Goal: Task Accomplishment & Management: Complete application form

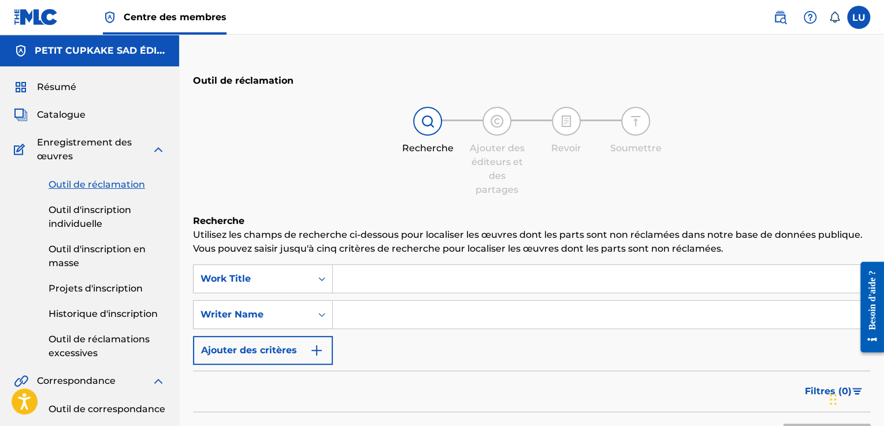
click at [360, 278] on input "Formulaire de recherche" at bounding box center [601, 279] width 536 height 28
click at [357, 319] on input "Formulaire de recherche" at bounding box center [601, 315] width 536 height 28
click at [356, 348] on div "SearchWithCriteriabe9d4541-7016-4fa9-b7cb-778c2ef5ba31 Work Title SearchWithCri…" at bounding box center [531, 314] width 677 height 100
click at [375, 279] on input "Formulaire de recherche" at bounding box center [601, 279] width 536 height 28
click at [356, 315] on input "Formulaire de recherche" at bounding box center [601, 315] width 536 height 28
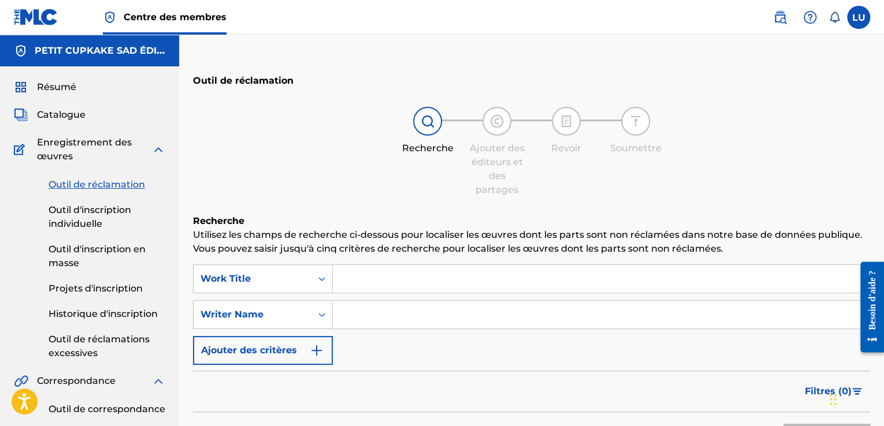
click at [374, 278] on input "Formulaire de recherche" at bounding box center [601, 279] width 536 height 28
click at [344, 314] on input "Formulaire de recherche" at bounding box center [601, 315] width 536 height 28
click at [345, 279] on input "Formulaire de recherche" at bounding box center [601, 279] width 536 height 28
click at [341, 318] on input "Formulaire de recherche" at bounding box center [601, 315] width 536 height 28
click at [367, 278] on input "Formulaire de recherche" at bounding box center [601, 279] width 536 height 28
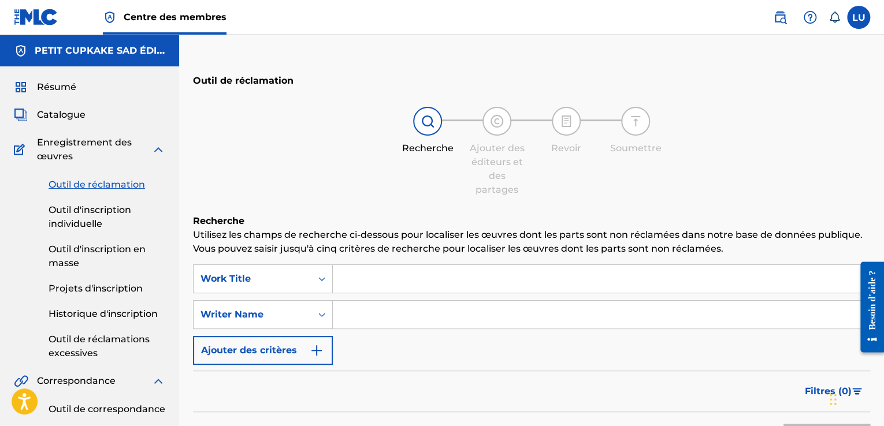
click at [355, 319] on input "Formulaire de recherche" at bounding box center [601, 315] width 536 height 28
click at [348, 317] on input "um loic" at bounding box center [601, 315] width 536 height 28
click at [375, 315] on input "Um loic" at bounding box center [601, 315] width 536 height 28
type input "Um Loïc"
click at [365, 275] on input "Formulaire de recherche" at bounding box center [601, 279] width 536 height 28
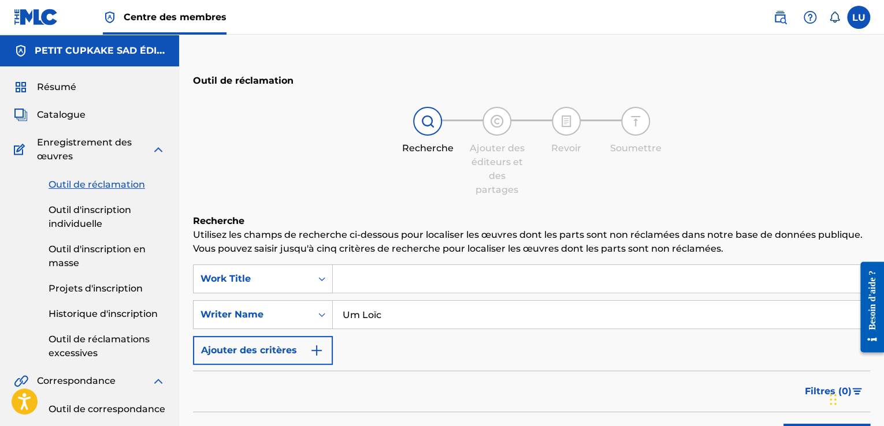
click at [374, 279] on input "Formulaire de recherche" at bounding box center [601, 279] width 536 height 28
click at [360, 282] on input "Formulaire de recherche" at bounding box center [601, 279] width 536 height 28
click at [344, 284] on input "Formulaire de recherche" at bounding box center [601, 279] width 536 height 28
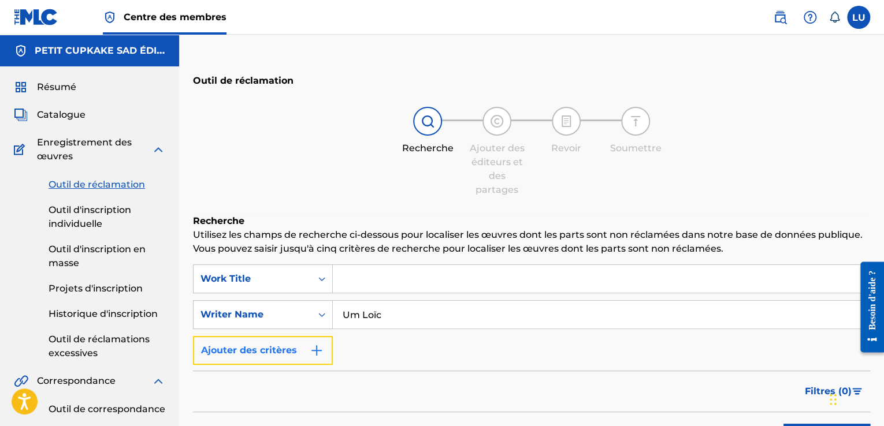
drag, startPoint x: 385, startPoint y: 275, endPoint x: 307, endPoint y: 355, distance: 111.5
click at [307, 355] on button "Ajouter des critères" at bounding box center [263, 350] width 140 height 29
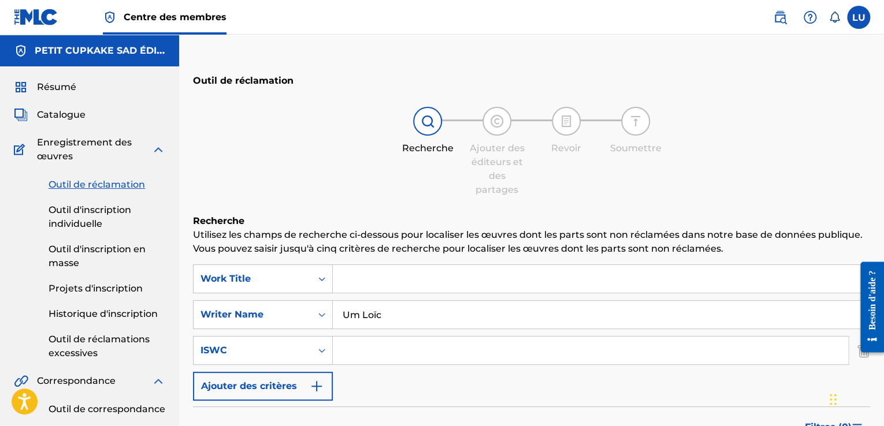
click at [355, 352] on input "Formulaire de recherche" at bounding box center [590, 351] width 515 height 28
paste input "T3347888119"
type input "T3347888119"
click at [372, 283] on input "Formulaire de recherche" at bounding box center [601, 279] width 536 height 28
paste input "Fuck Two"
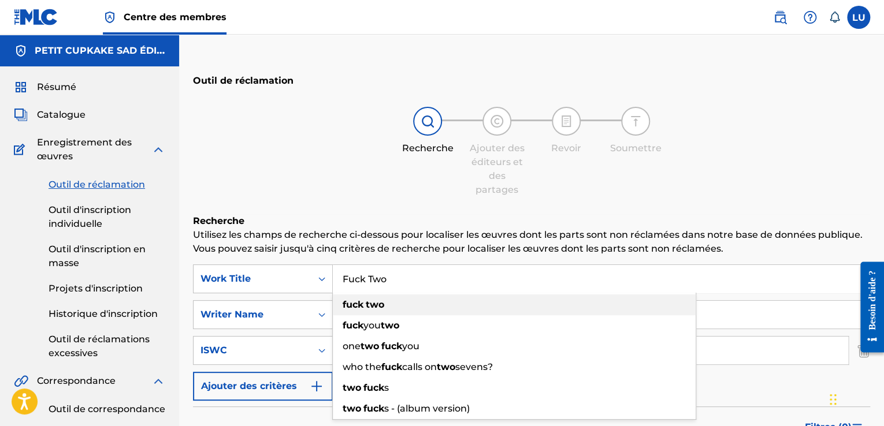
click at [412, 303] on div "fuck two" at bounding box center [514, 305] width 363 height 21
type input "fuck two"
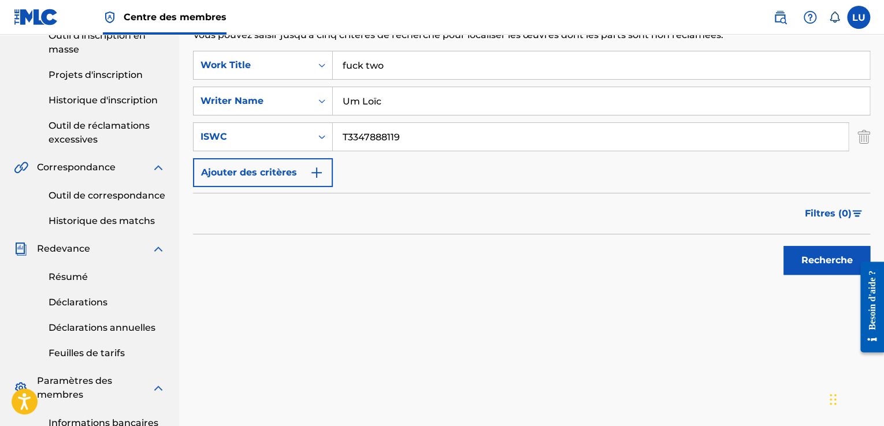
scroll to position [231, 0]
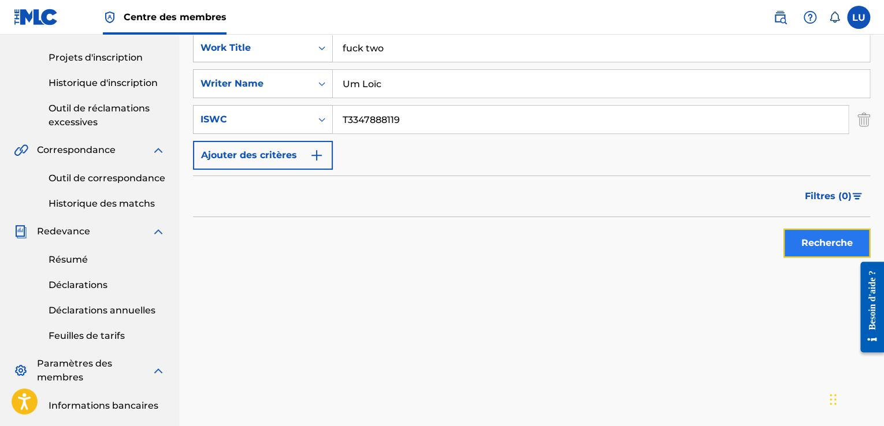
click at [835, 240] on font "Recherche" at bounding box center [826, 242] width 51 height 11
click at [834, 248] on font "Recherche" at bounding box center [826, 243] width 51 height 14
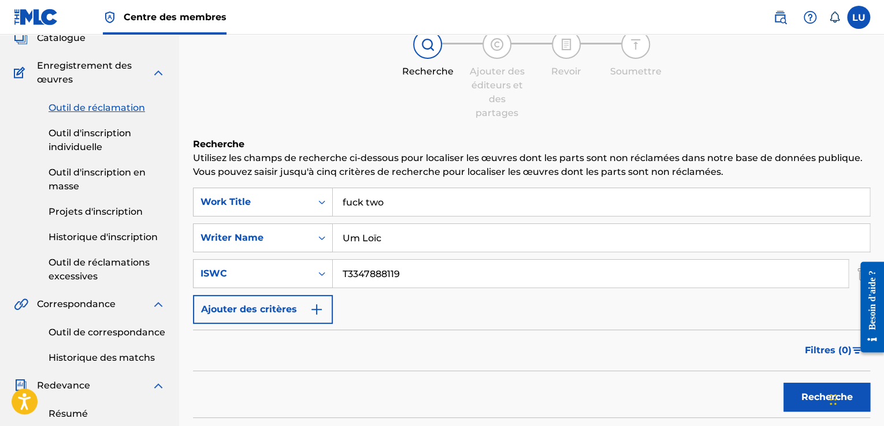
scroll to position [58, 0]
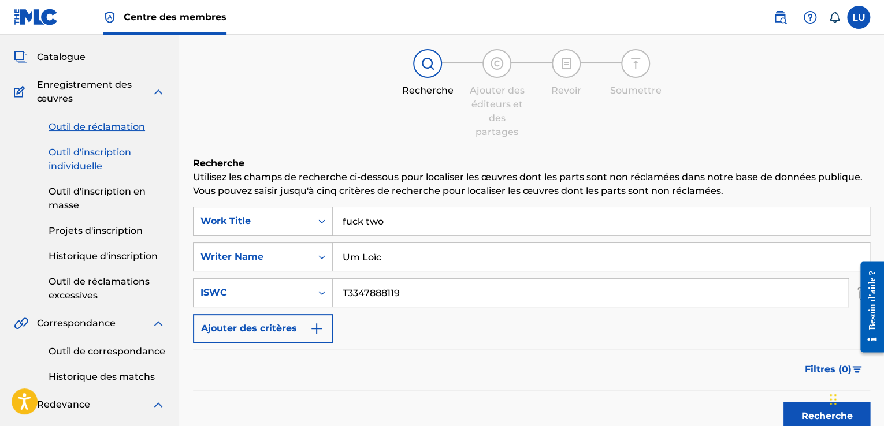
click at [133, 155] on link "Outil d'inscription individuelle" at bounding box center [107, 160] width 117 height 28
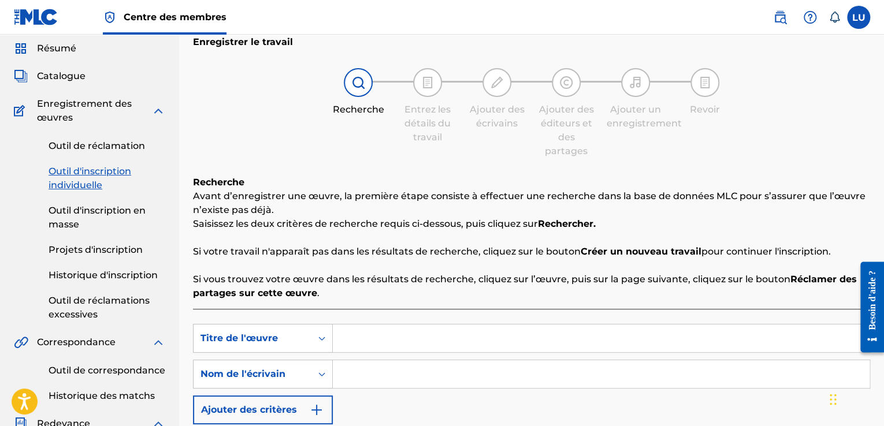
scroll to position [173, 0]
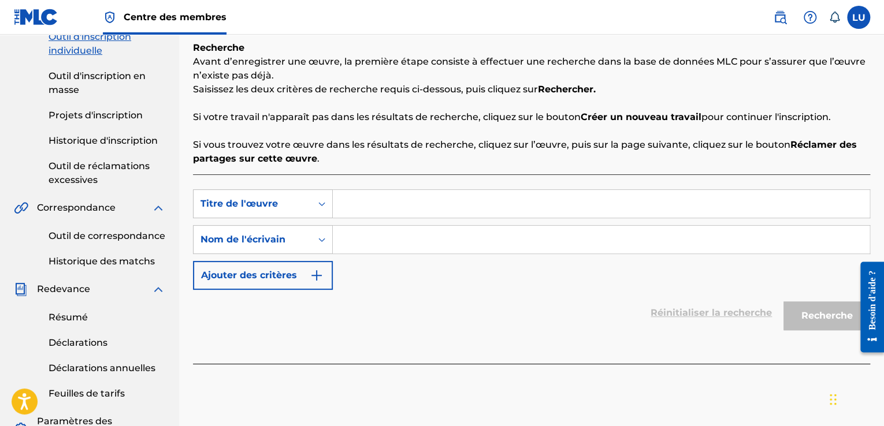
click at [393, 202] on input "Formulaire de recherche" at bounding box center [601, 204] width 536 height 28
type input "fuck you"
click at [387, 247] on input "Formulaire de recherche" at bounding box center [601, 240] width 536 height 28
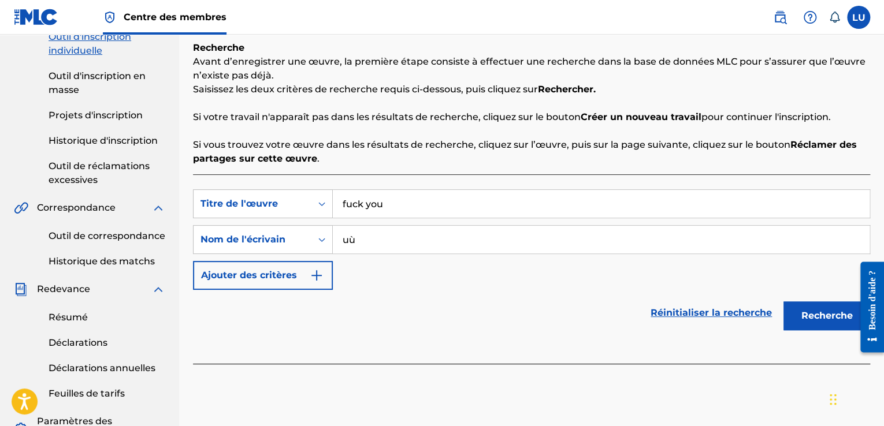
type input "u"
click at [370, 243] on input "UM loic" at bounding box center [601, 240] width 536 height 28
type input "UM Loïc"
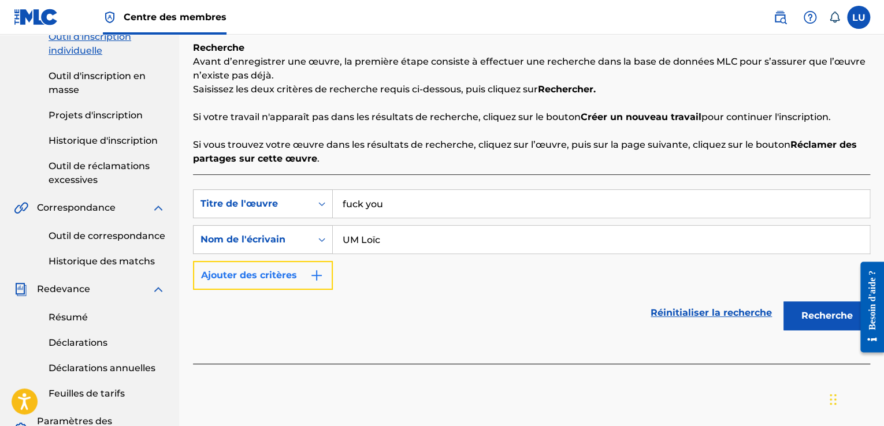
click at [324, 277] on button "Ajouter des critères" at bounding box center [263, 275] width 140 height 29
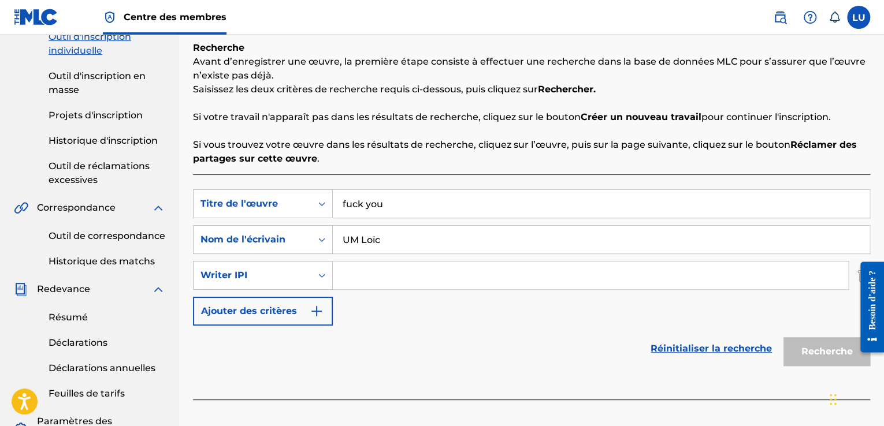
click at [374, 271] on input "Formulaire de recherche" at bounding box center [590, 276] width 515 height 28
paste input "01308713661"
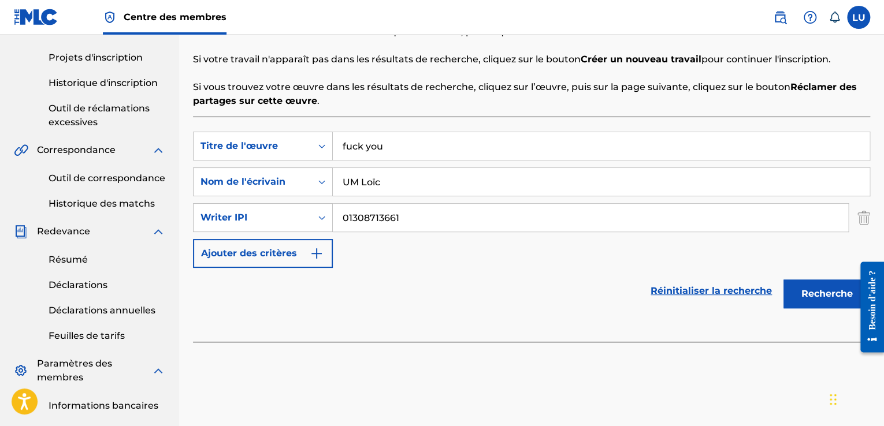
scroll to position [289, 0]
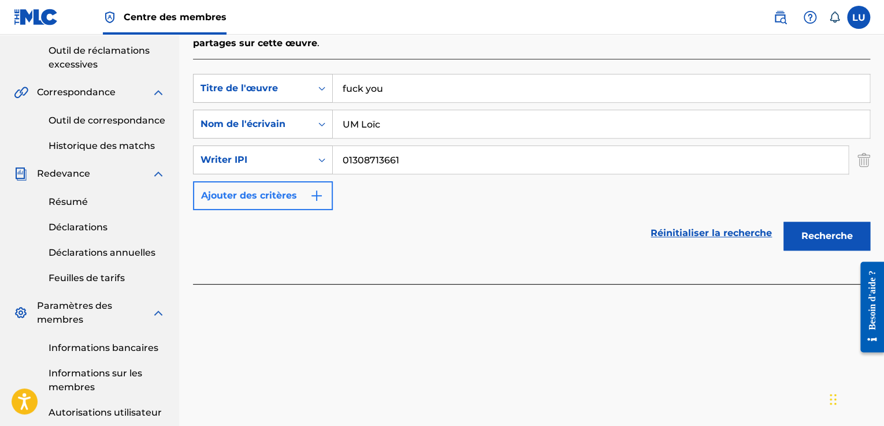
type input "01308713661"
click at [256, 206] on button "Ajouter des critères" at bounding box center [263, 195] width 140 height 29
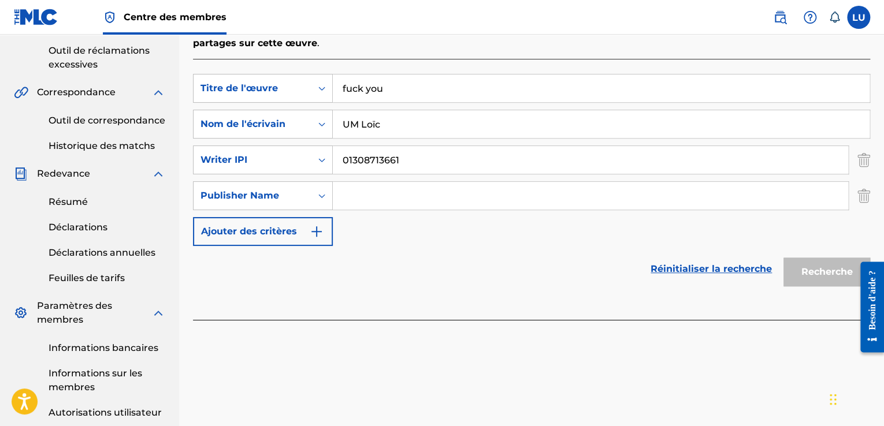
click at [370, 202] on input "Formulaire de recherche" at bounding box center [590, 196] width 515 height 28
paste input "PETIT CUPKAKE SAD PUBLISHING"
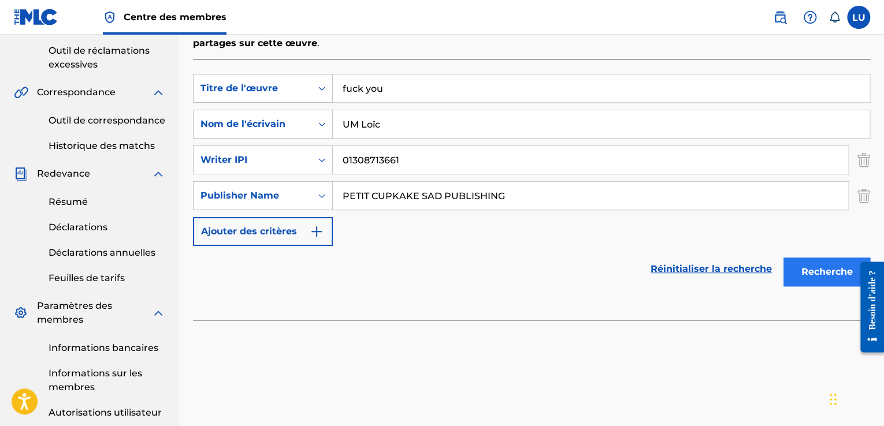
type input "PETIT CUPKAKE SAD PUBLISHING"
click at [836, 276] on font "Recherche" at bounding box center [826, 271] width 51 height 11
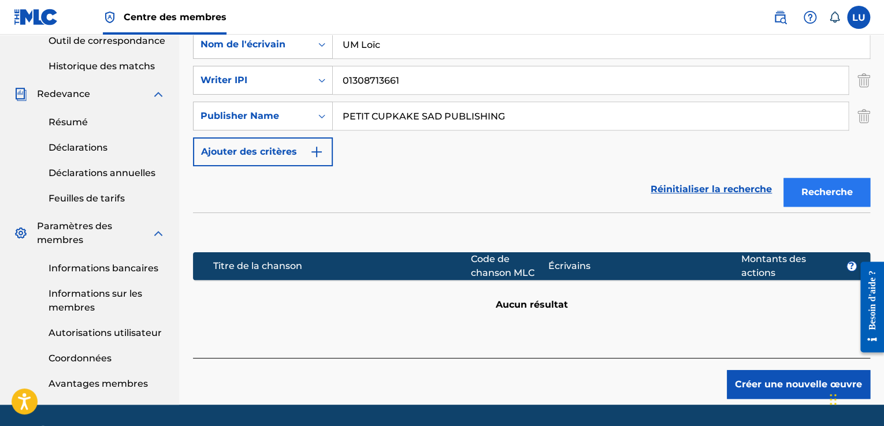
scroll to position [402, 0]
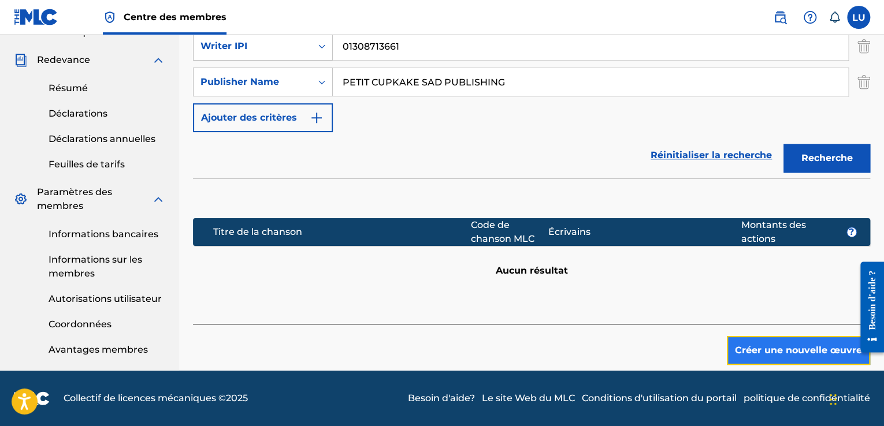
click at [817, 354] on font "Créer une nouvelle œuvre" at bounding box center [798, 350] width 127 height 11
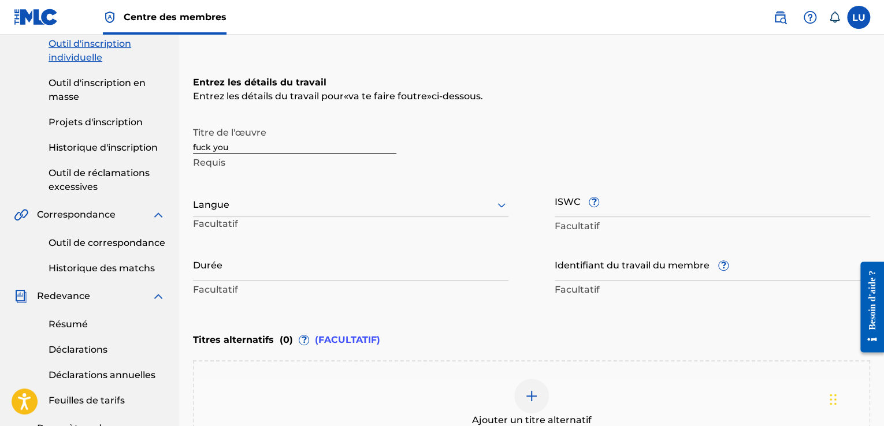
scroll to position [187, 0]
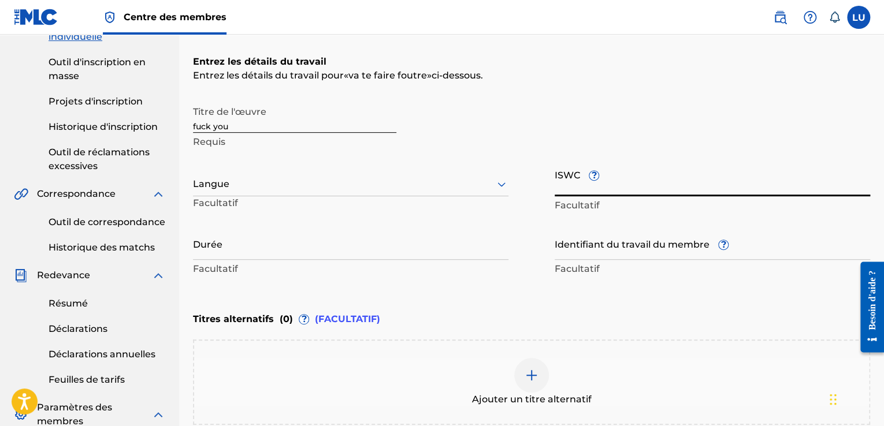
click at [619, 191] on input "ISWC ?" at bounding box center [711, 179] width 315 height 33
paste input "T3347888119"
type input "T3347888119"
click at [501, 185] on icon at bounding box center [501, 184] width 14 height 14
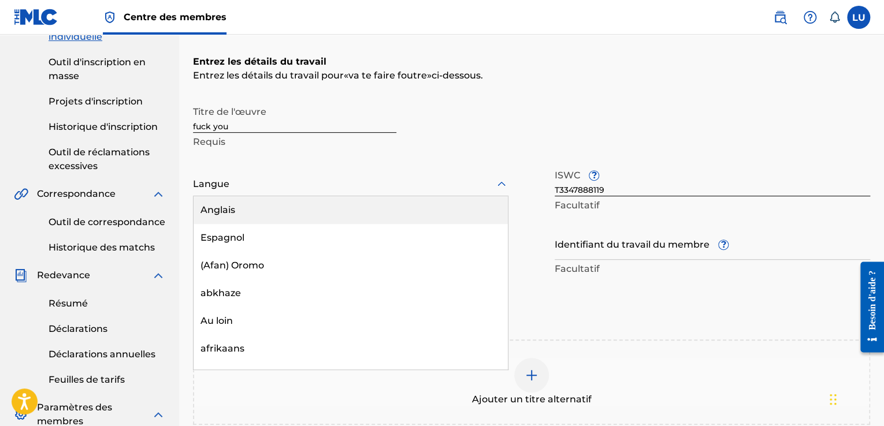
click at [441, 208] on div "Anglais" at bounding box center [350, 210] width 314 height 28
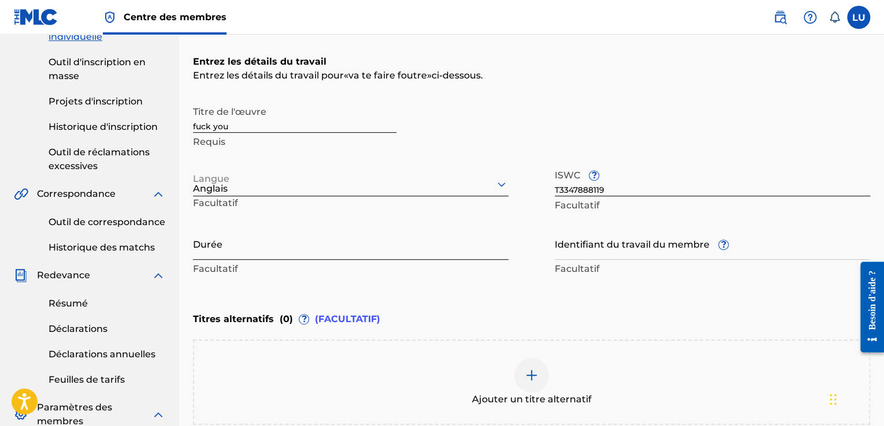
click at [289, 254] on input "Durée" at bounding box center [350, 243] width 315 height 33
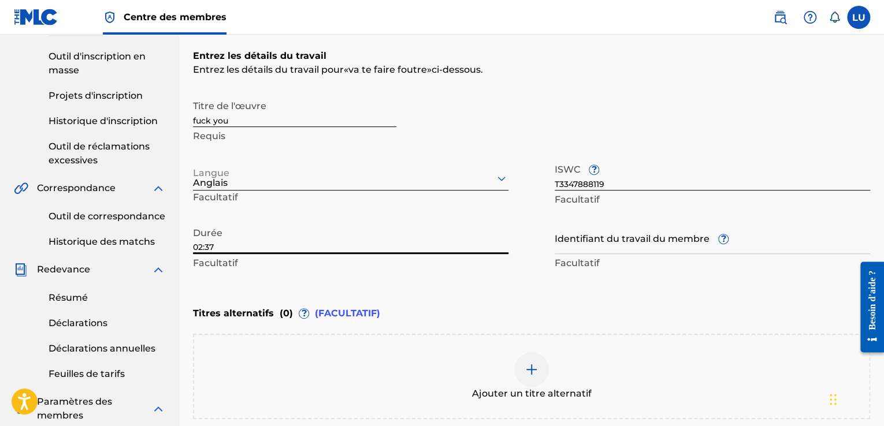
scroll to position [192, 0]
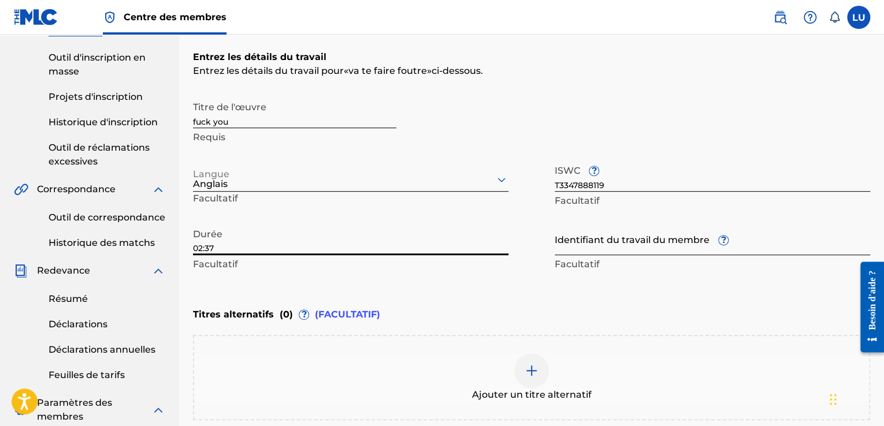
type input "02:37"
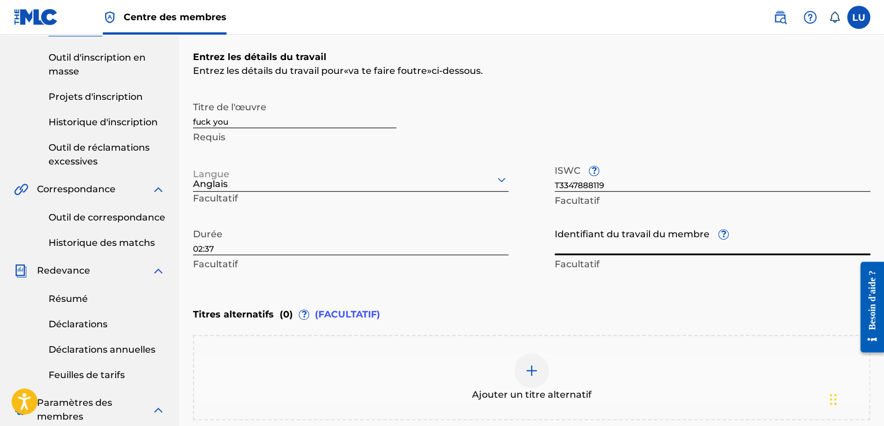
click at [651, 232] on input "Identifiant du travail du membre ?" at bounding box center [711, 238] width 315 height 33
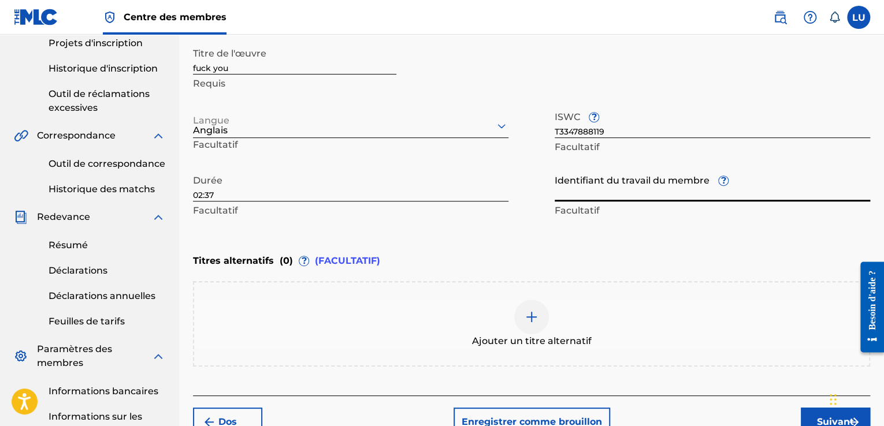
scroll to position [245, 0]
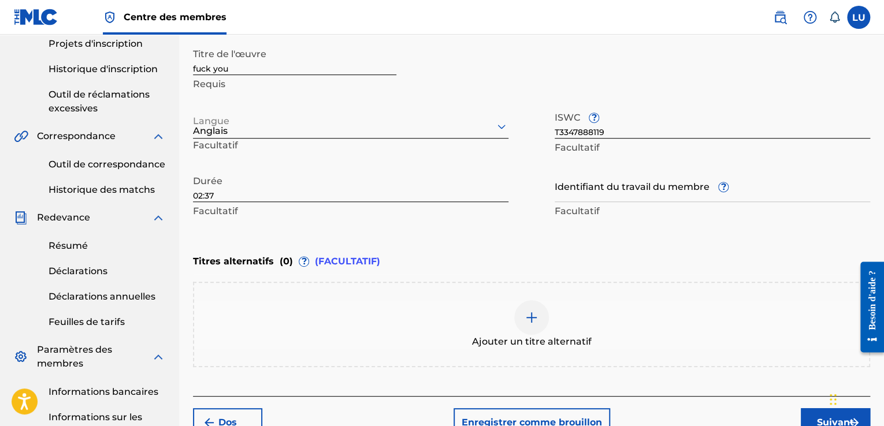
click at [723, 178] on div "Identifiant du travail du membre ? Facultatif" at bounding box center [711, 195] width 315 height 52
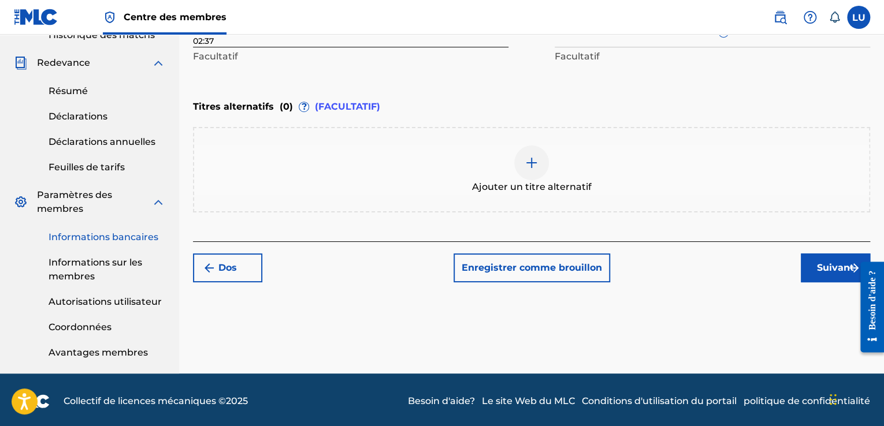
scroll to position [402, 0]
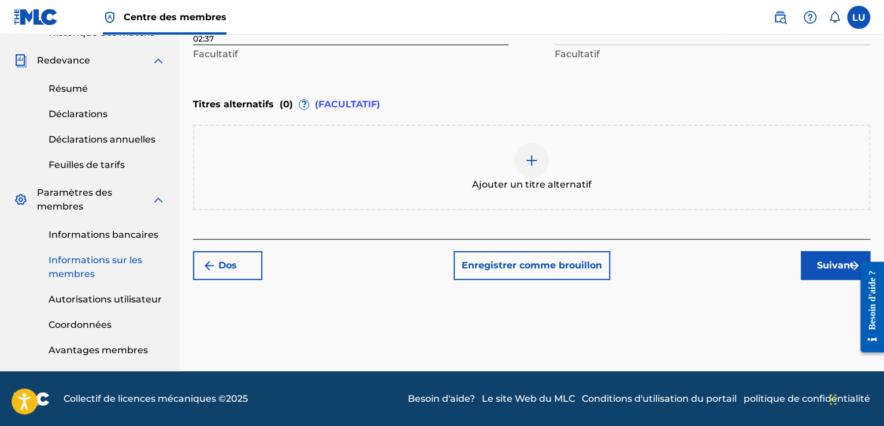
click at [92, 273] on font "Informations sur les membres" at bounding box center [96, 267] width 94 height 25
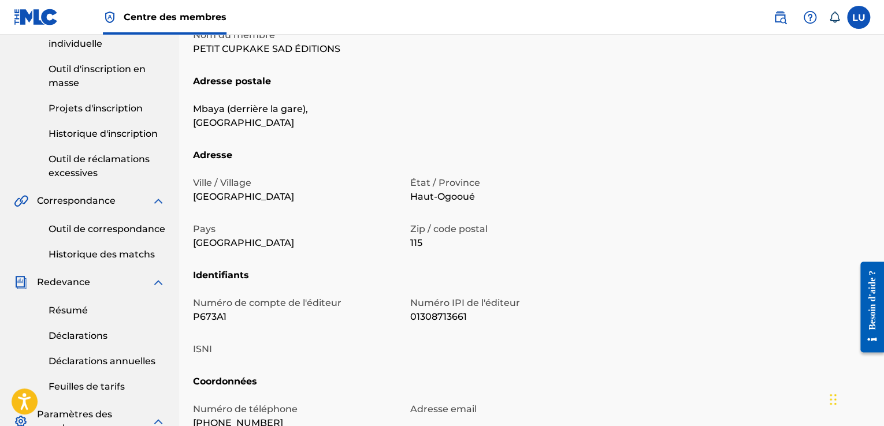
scroll to position [213, 0]
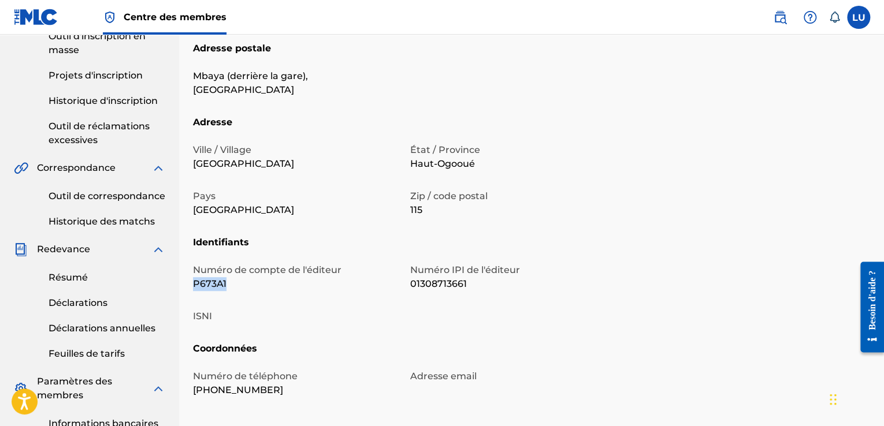
drag, startPoint x: 228, startPoint y: 268, endPoint x: 180, endPoint y: 280, distance: 49.4
click at [180, 280] on div "Mailing et contact Les informations saisies dans l'onglet Mailing et Contact se…" at bounding box center [531, 205] width 705 height 710
copy font "P673A1"
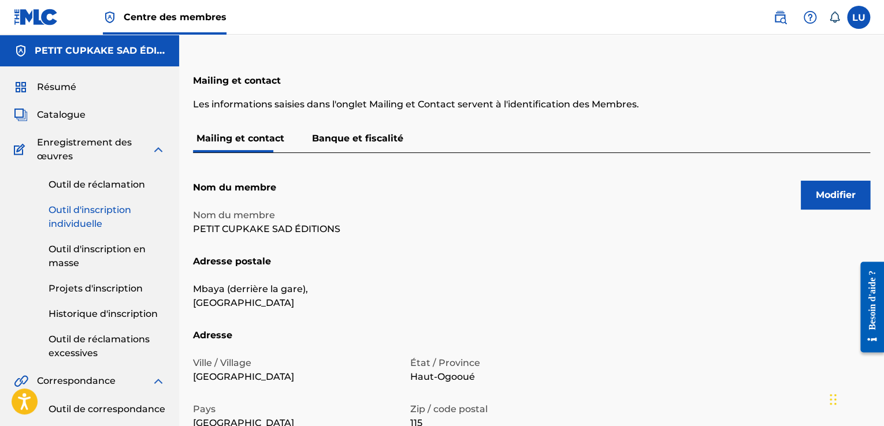
click at [109, 227] on link "Outil d'inscription individuelle" at bounding box center [107, 217] width 117 height 28
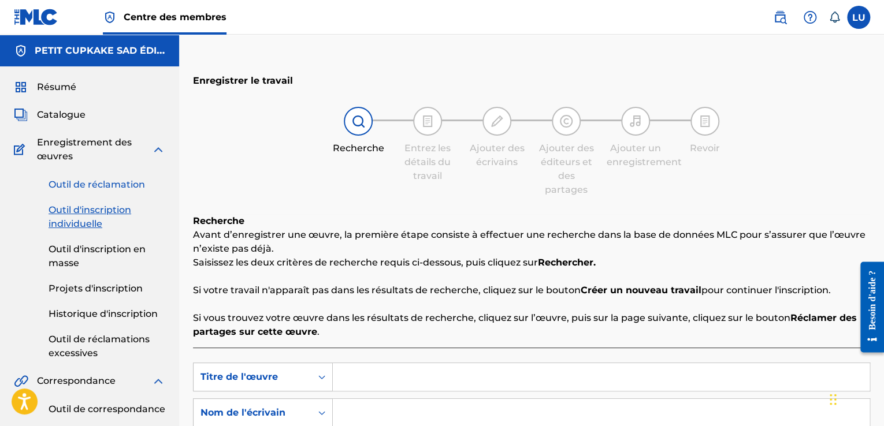
click at [119, 183] on font "Outil de réclamation" at bounding box center [97, 184] width 96 height 11
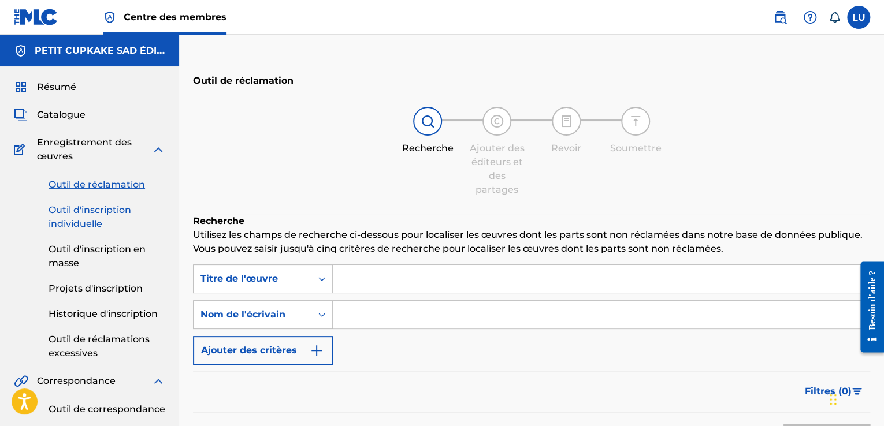
click at [129, 216] on link "Outil d'inscription individuelle" at bounding box center [107, 217] width 117 height 28
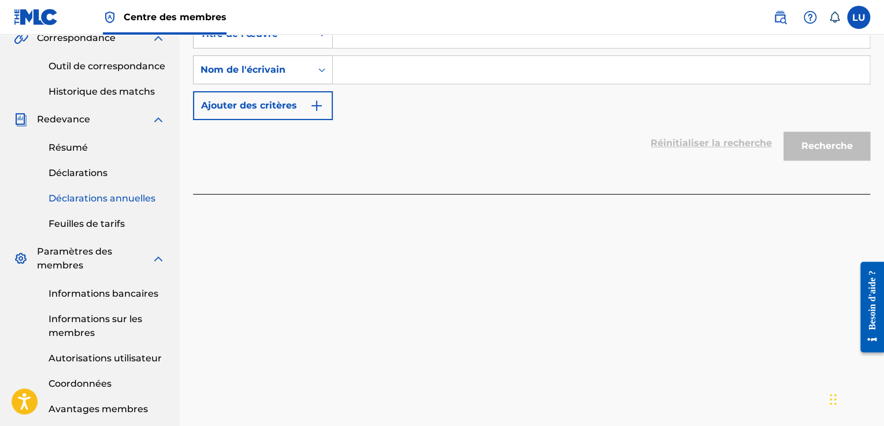
scroll to position [338, 0]
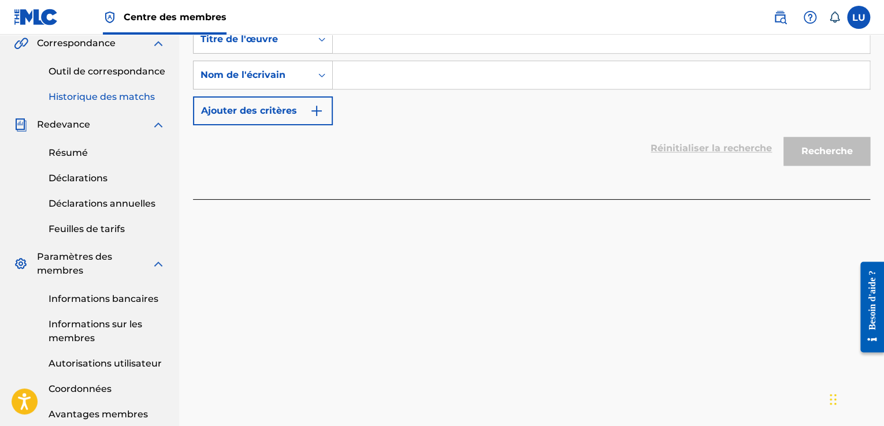
click at [100, 100] on font "Historique des matchs" at bounding box center [102, 96] width 106 height 11
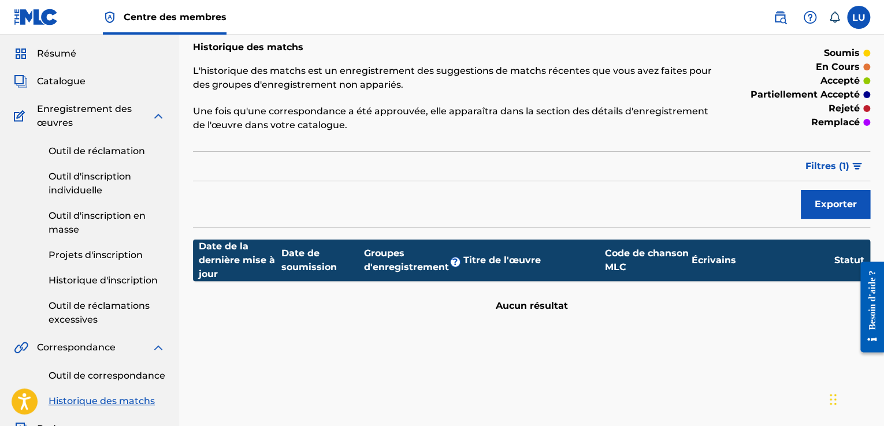
scroll to position [33, 0]
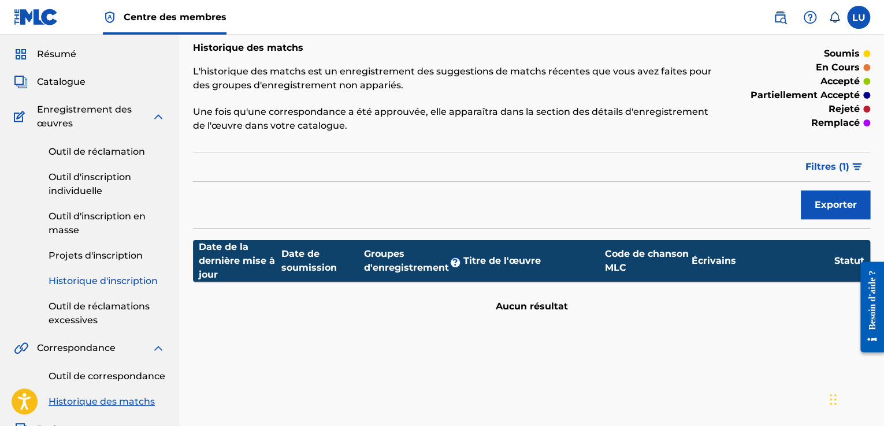
click at [107, 282] on font "Historique d'inscription" at bounding box center [103, 280] width 109 height 11
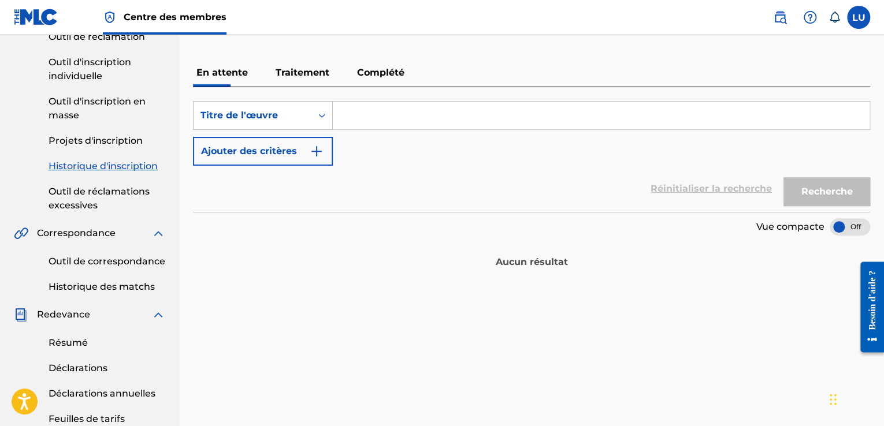
scroll to position [149, 0]
click at [307, 75] on font "Traitement" at bounding box center [302, 71] width 54 height 11
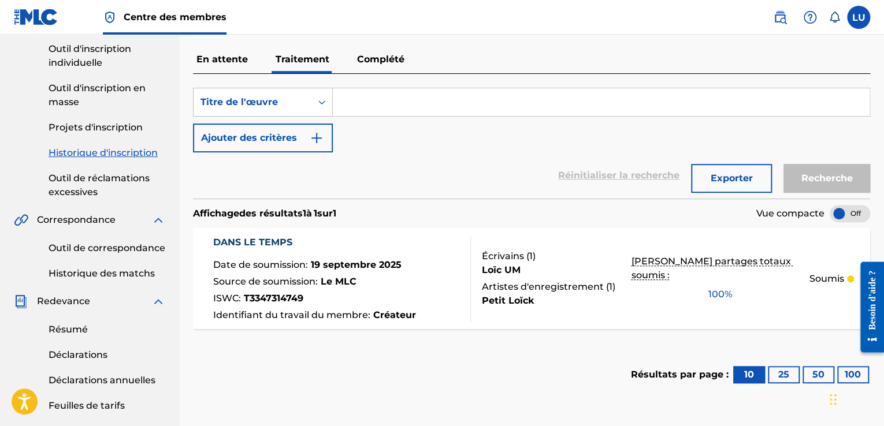
scroll to position [162, 0]
click at [386, 62] on font "Complété" at bounding box center [380, 58] width 47 height 11
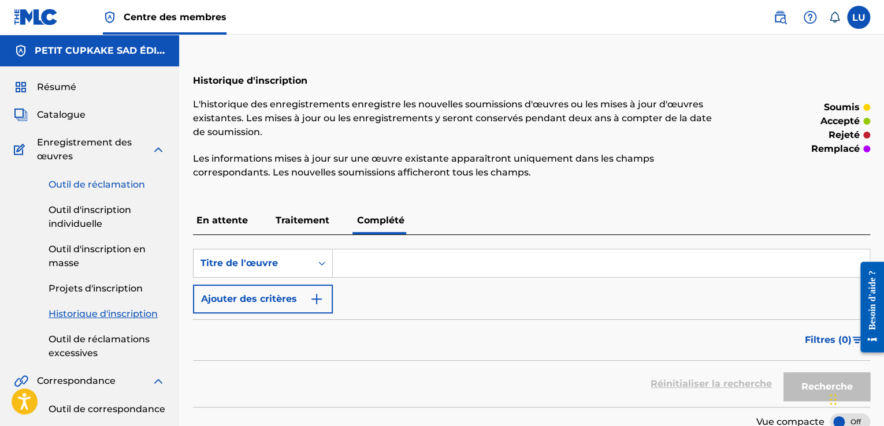
click at [112, 180] on font "Outil de réclamation" at bounding box center [97, 184] width 96 height 11
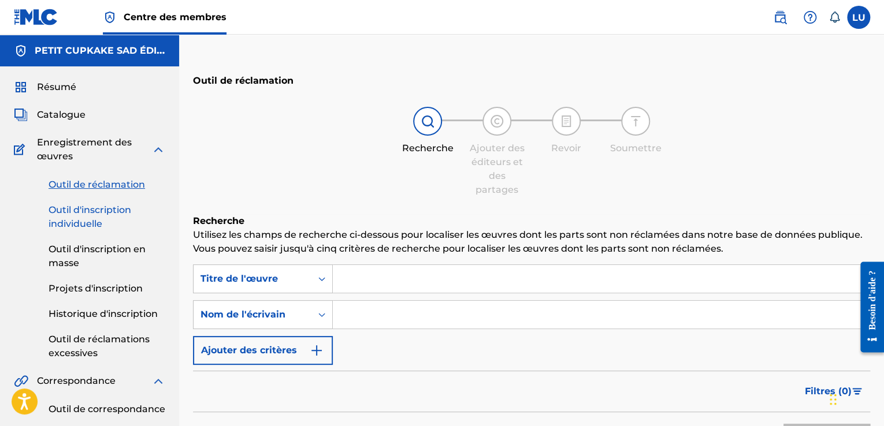
click at [106, 219] on link "Outil d'inscription individuelle" at bounding box center [107, 217] width 117 height 28
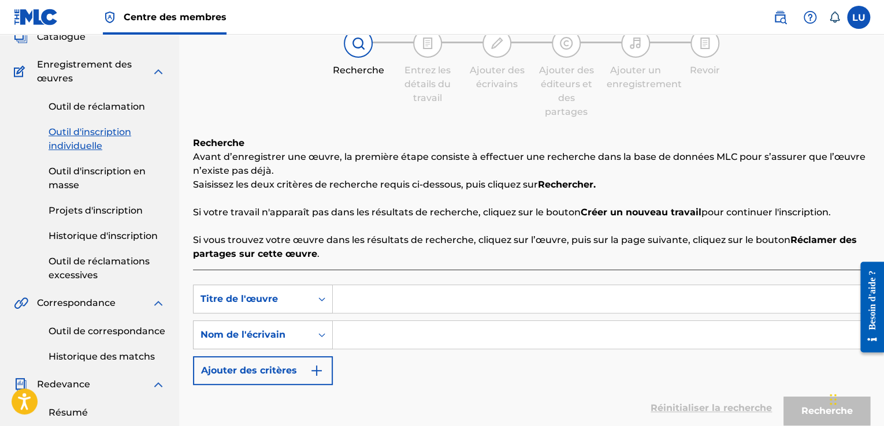
scroll to position [79, 0]
click at [320, 366] on img "Formulaire de recherche" at bounding box center [317, 370] width 14 height 14
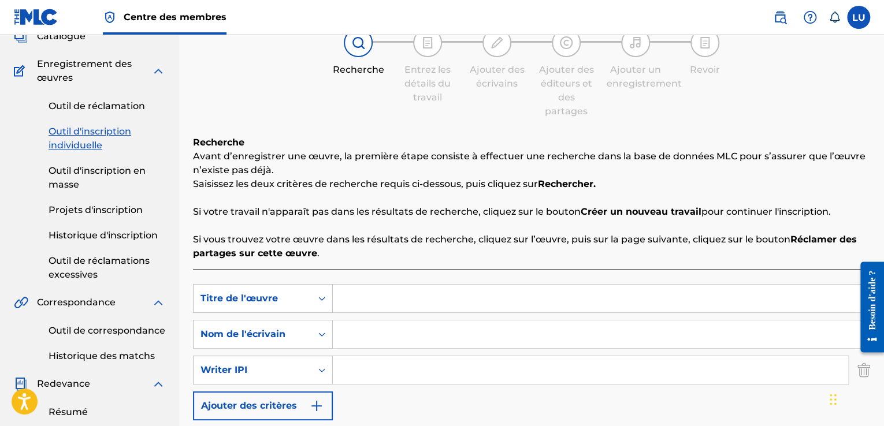
click at [412, 375] on input "Formulaire de recherche" at bounding box center [590, 370] width 515 height 28
type input "01308713661"
click at [358, 329] on input "Formulaire de recherche" at bounding box center [601, 334] width 536 height 28
click at [351, 326] on input "um Loïc" at bounding box center [601, 334] width 536 height 28
type input "Um Loïc"
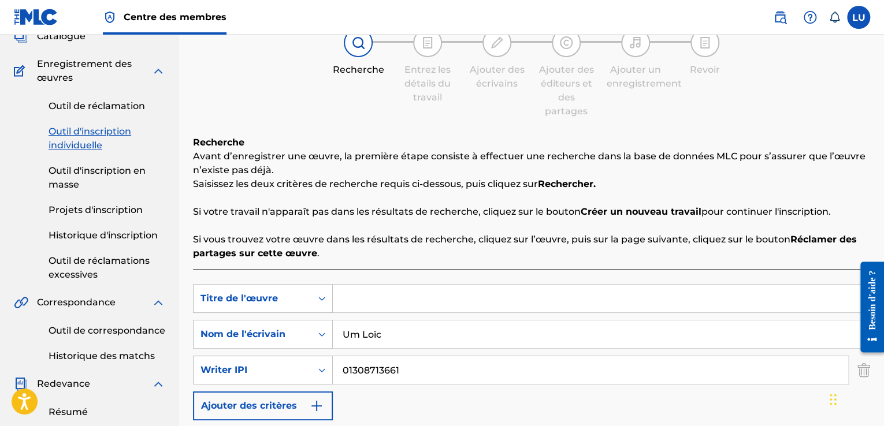
click at [383, 296] on input "Formulaire de recherche" at bounding box center [601, 299] width 536 height 28
paste input "Fuck Two"
drag, startPoint x: 383, startPoint y: 300, endPoint x: 456, endPoint y: 308, distance: 72.6
click at [456, 308] on input "Fuck Two" at bounding box center [601, 299] width 536 height 28
click at [450, 308] on input "Fuck Two" at bounding box center [601, 299] width 536 height 28
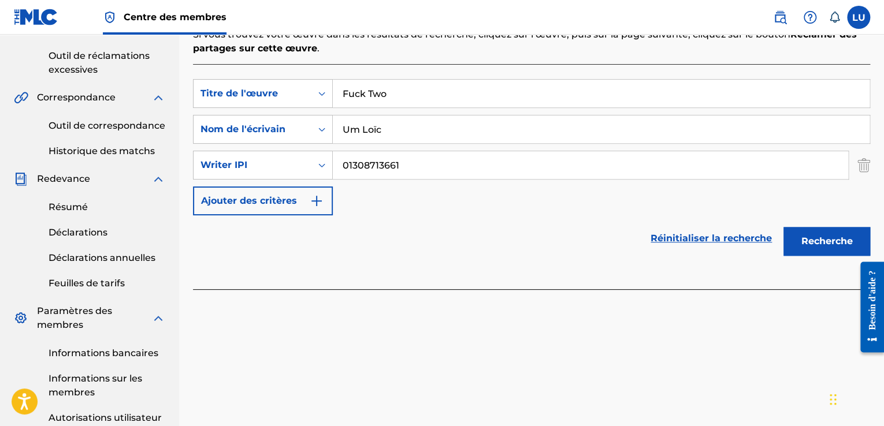
scroll to position [284, 0]
type input "Fuck Two"
click at [828, 235] on font "Recherche" at bounding box center [826, 240] width 51 height 11
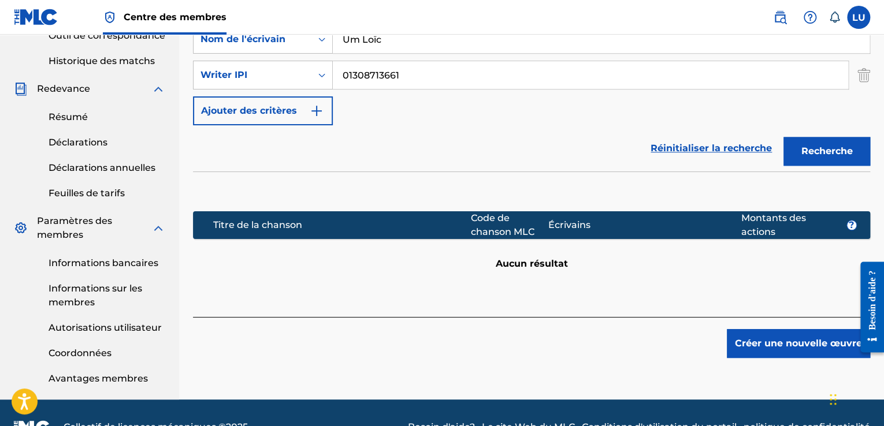
scroll to position [377, 0]
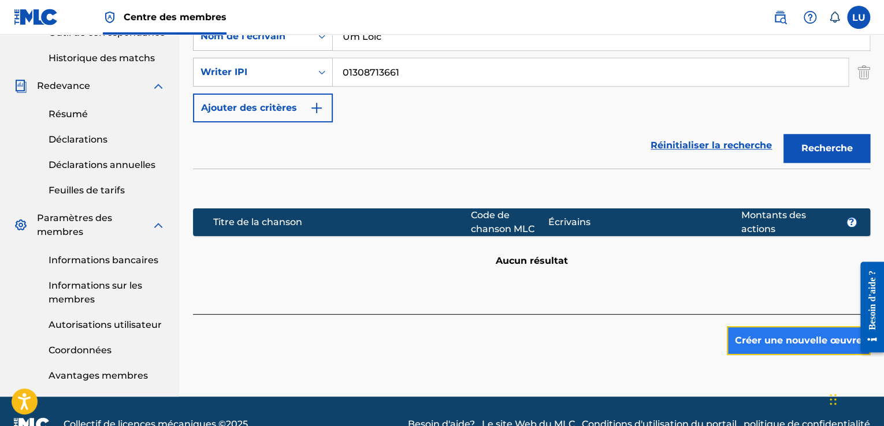
click at [826, 336] on font "Créer une nouvelle œuvre" at bounding box center [798, 340] width 127 height 11
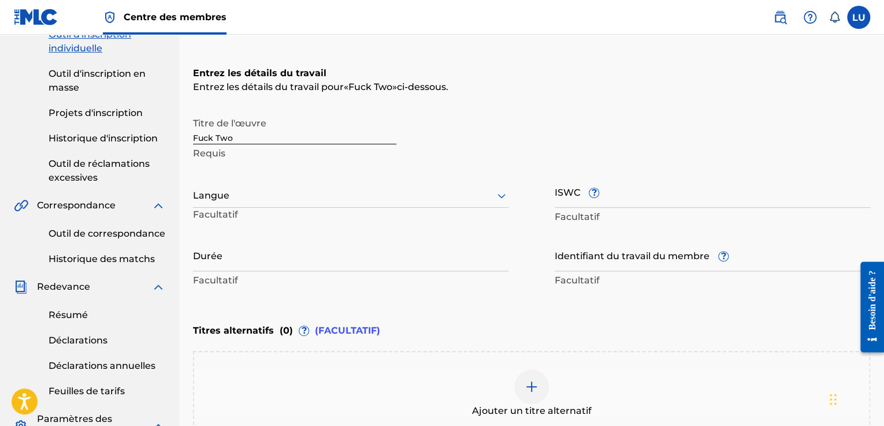
scroll to position [176, 0]
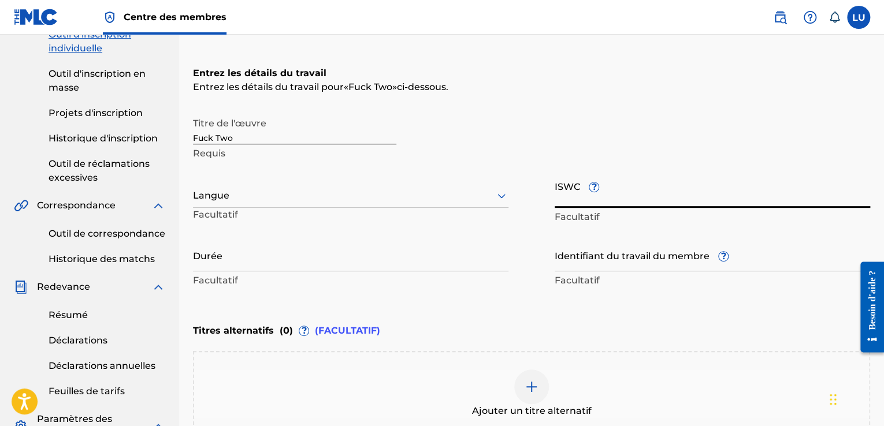
click at [617, 192] on input "ISWC ?" at bounding box center [711, 191] width 315 height 33
paste input "T3347888119"
type input "T3347888119"
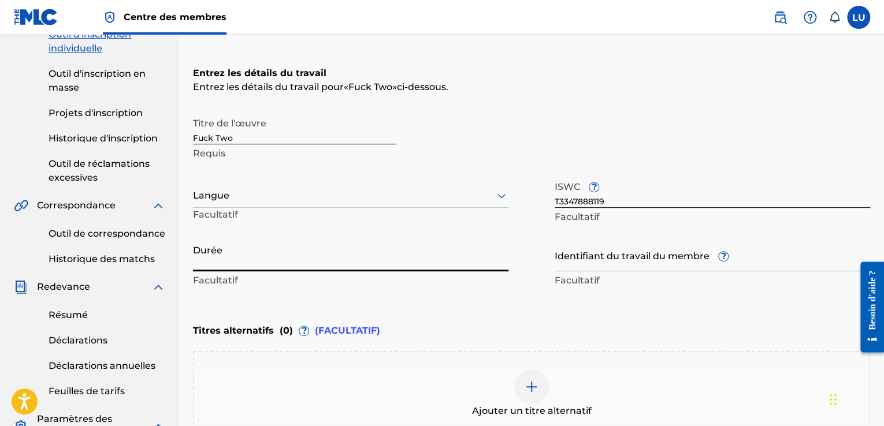
click at [358, 264] on input "Durée" at bounding box center [350, 254] width 315 height 33
type input "02:37"
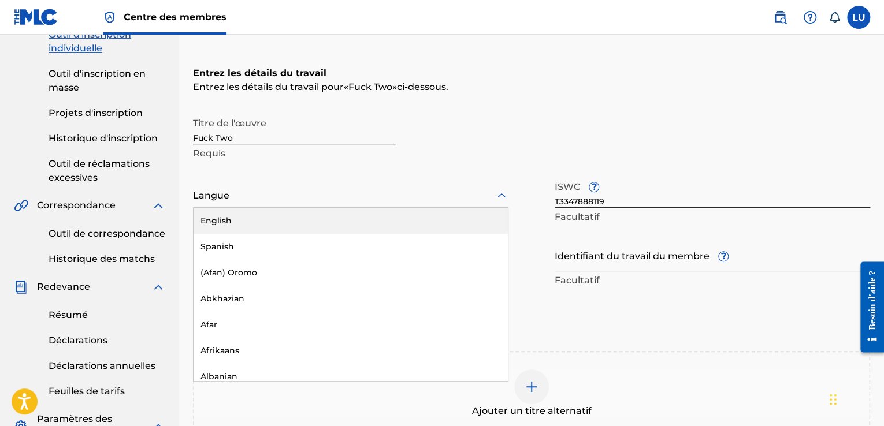
click at [301, 186] on div "Langue" at bounding box center [350, 196] width 315 height 24
click at [293, 227] on div "Anglais" at bounding box center [350, 222] width 314 height 28
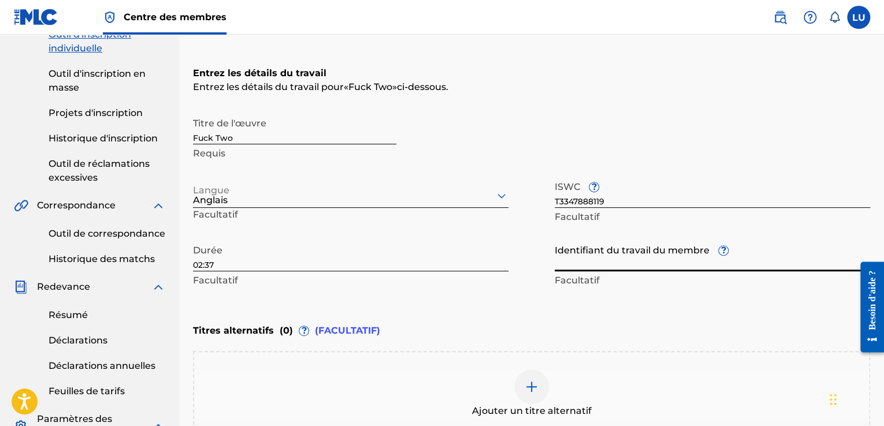
click at [621, 256] on input "Identifiant du travail du membre ?" at bounding box center [711, 254] width 315 height 33
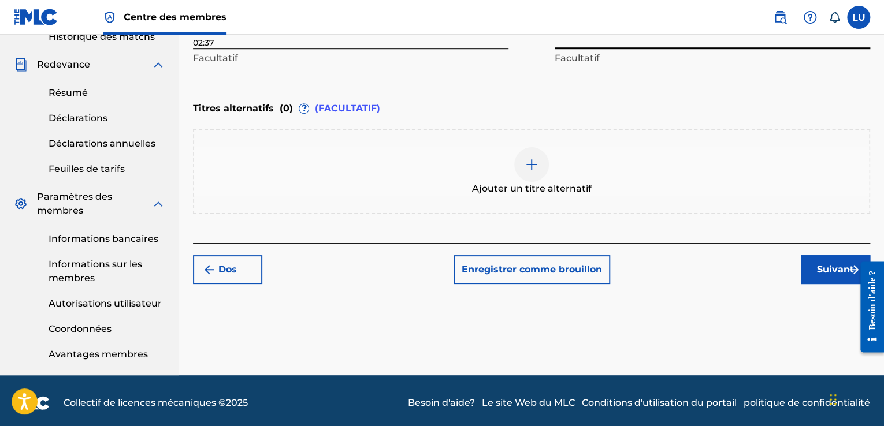
scroll to position [402, 0]
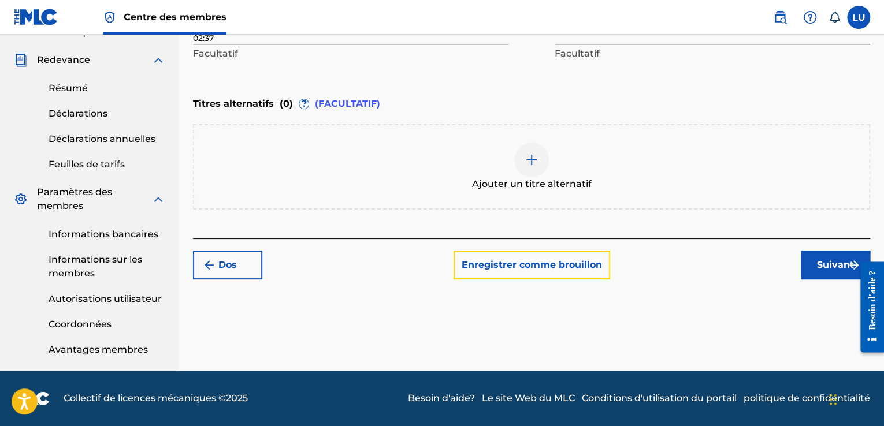
click at [571, 262] on font "Enregistrer comme brouillon" at bounding box center [531, 264] width 140 height 11
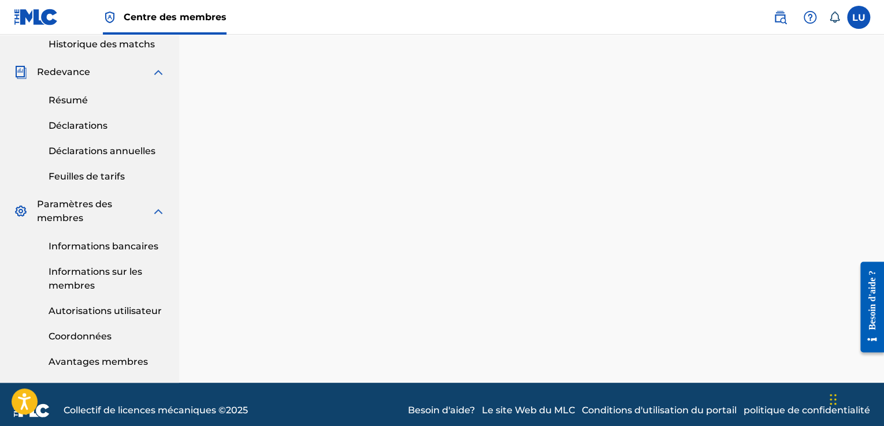
scroll to position [402, 0]
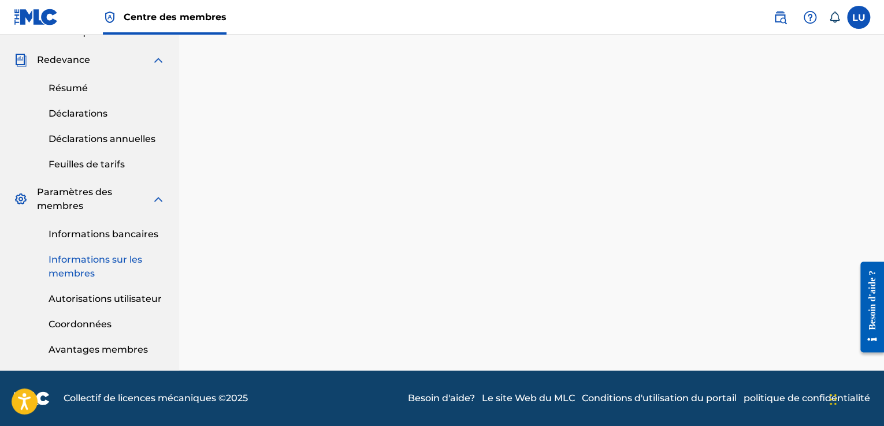
click at [120, 261] on font "Informations sur les membres" at bounding box center [96, 266] width 94 height 25
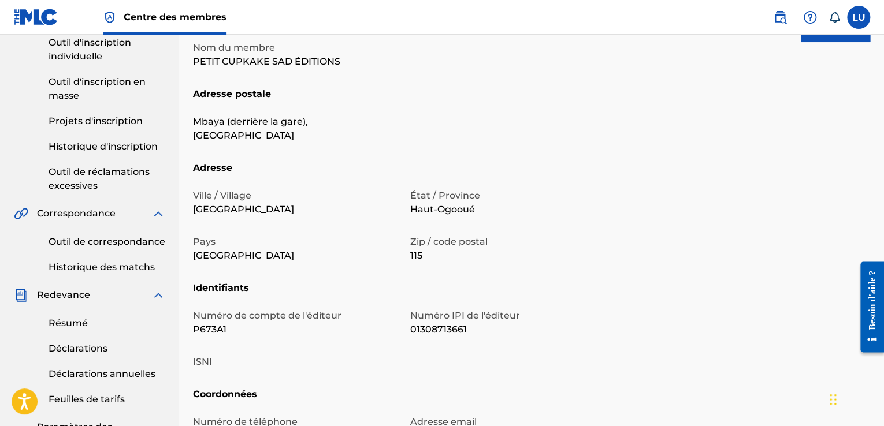
scroll to position [171, 0]
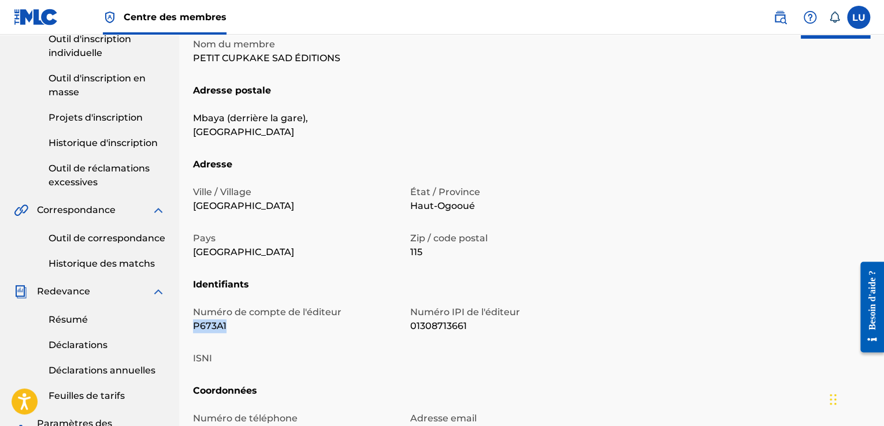
drag, startPoint x: 229, startPoint y: 312, endPoint x: 193, endPoint y: 320, distance: 36.8
click at [193, 320] on div "Numéro de compte de l'éditeur P673A1 Numéro IPI de l'éditeur 01308713661 ISNI" at bounding box center [403, 344] width 420 height 79
copy font "P673A1"
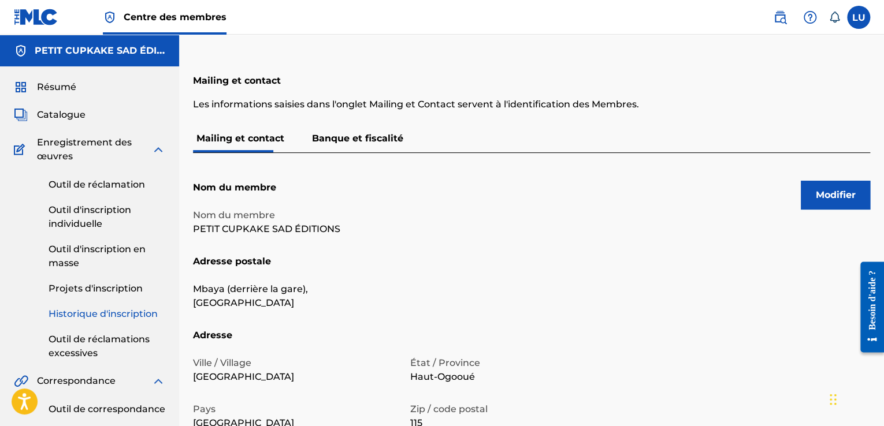
click at [110, 315] on font "Historique d'inscription" at bounding box center [103, 313] width 109 height 11
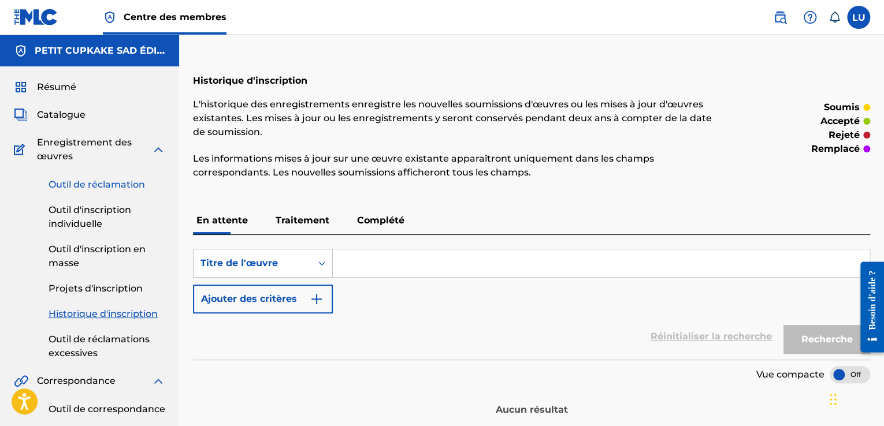
click at [92, 189] on font "Outil de réclamation" at bounding box center [97, 184] width 96 height 11
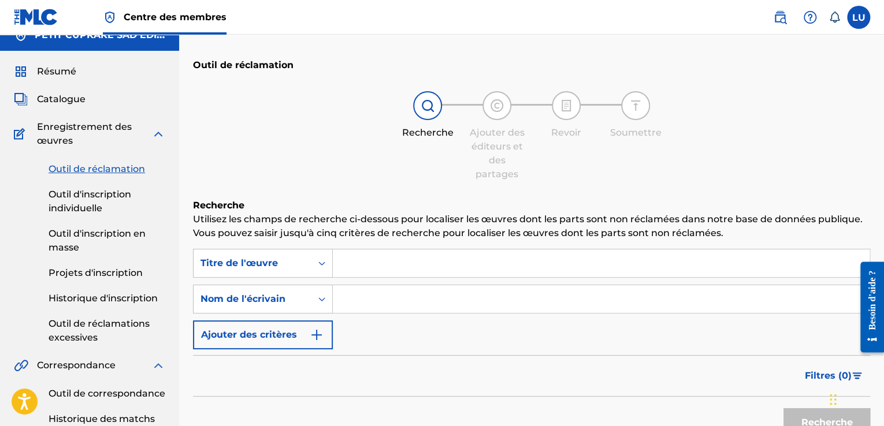
scroll to position [16, 0]
click at [95, 269] on font "Projets d'inscription" at bounding box center [96, 272] width 94 height 11
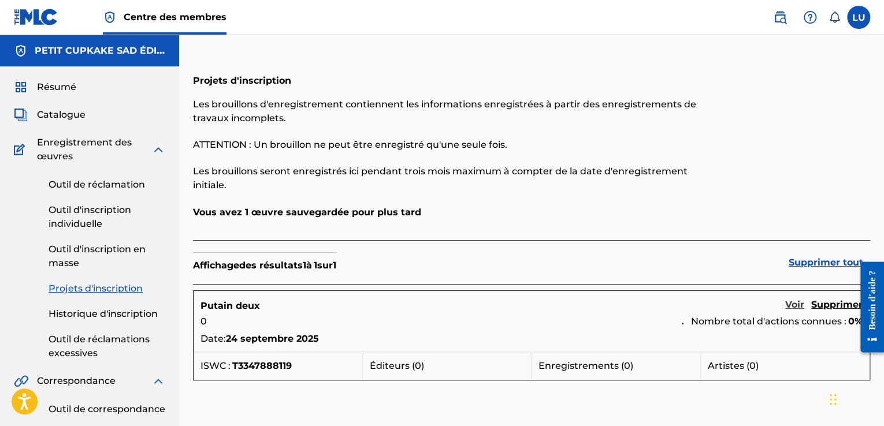
click at [803, 309] on font "Voir" at bounding box center [794, 304] width 19 height 11
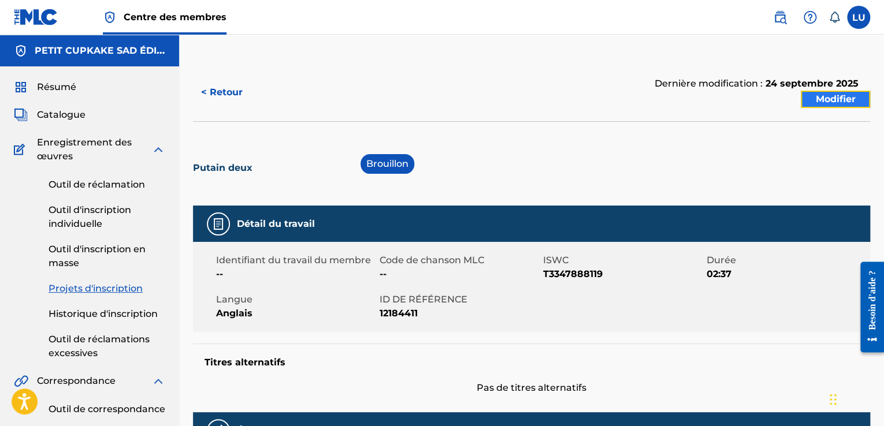
click at [848, 98] on font "Modifier" at bounding box center [835, 99] width 40 height 11
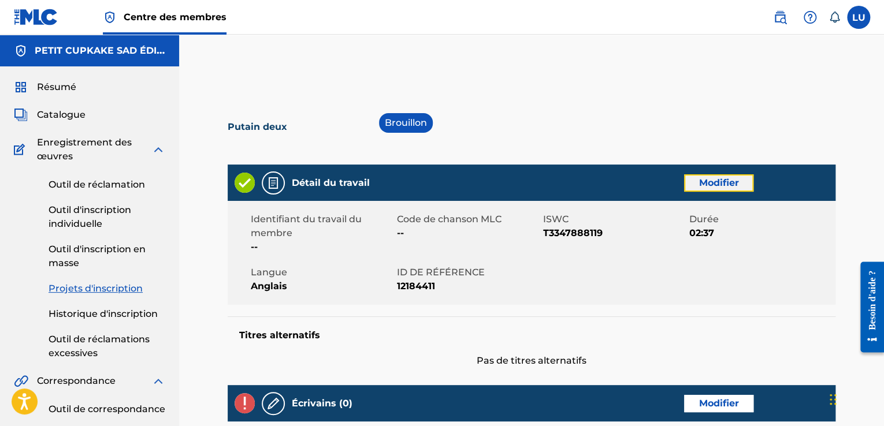
click at [732, 178] on font "Modifier" at bounding box center [719, 182] width 40 height 11
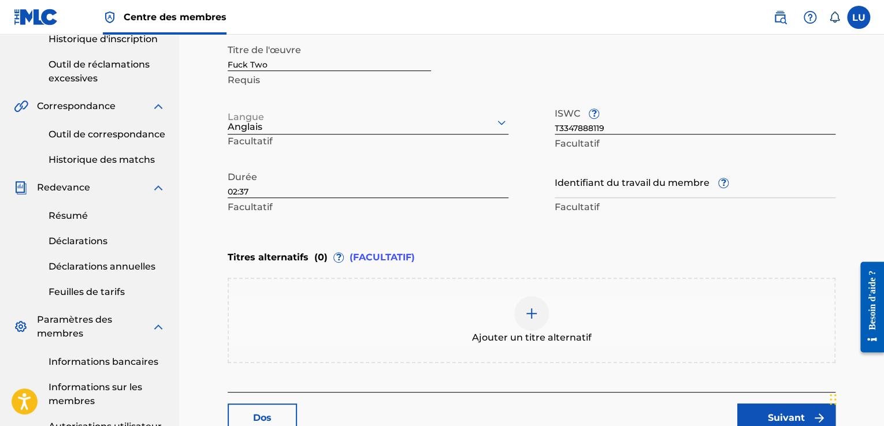
scroll to position [277, 0]
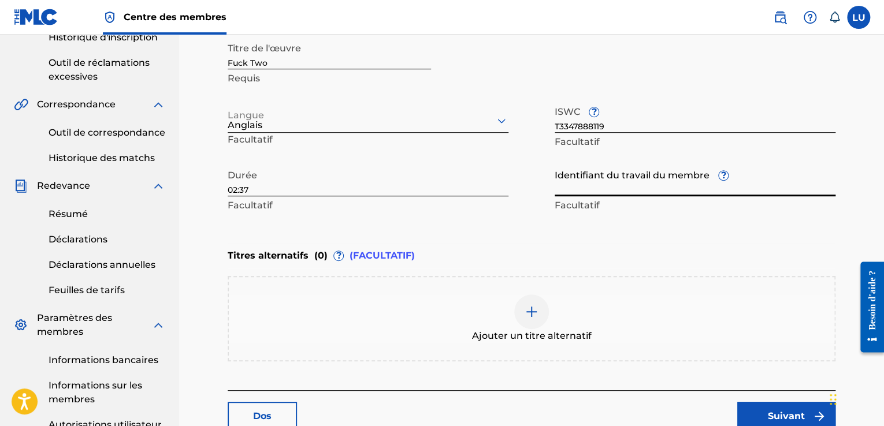
click at [683, 186] on input "Identifiant du travail du membre ?" at bounding box center [694, 179] width 281 height 33
paste input "P673A1"
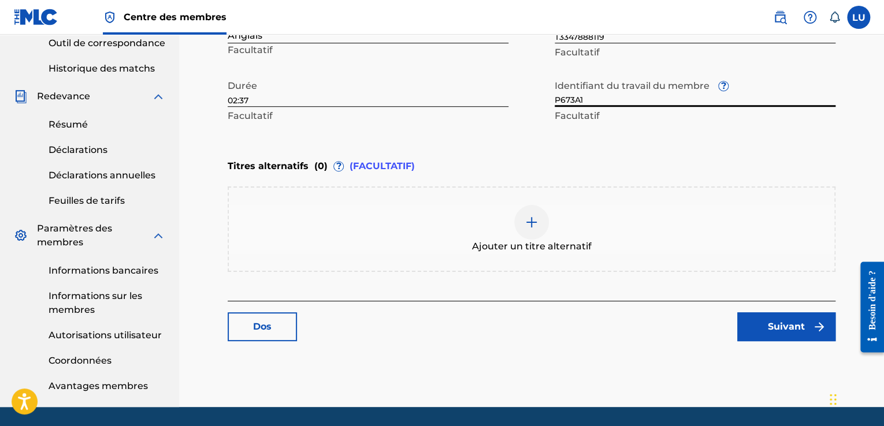
scroll to position [368, 0]
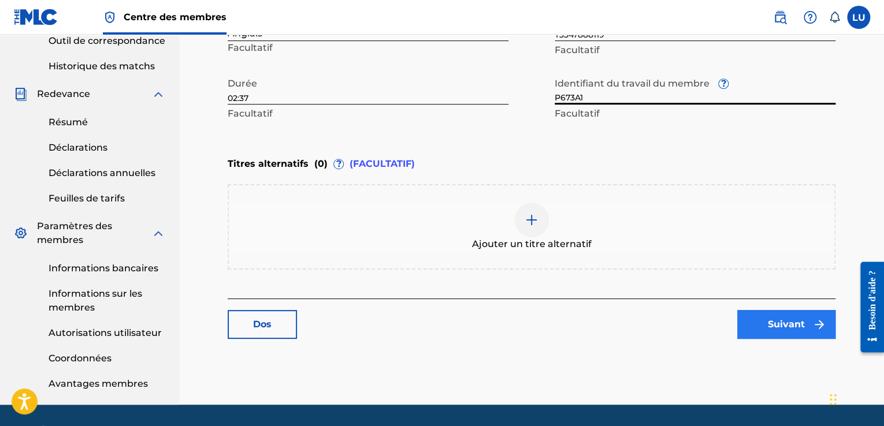
type input "P673A1"
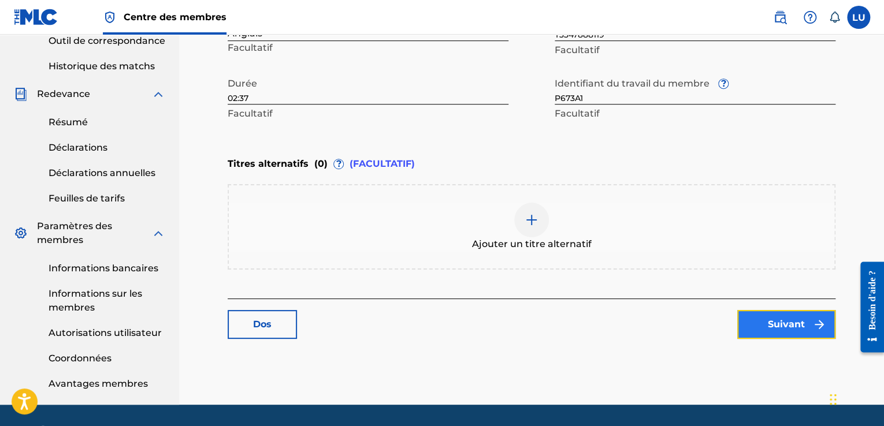
click at [765, 325] on link "Suivant" at bounding box center [786, 324] width 98 height 29
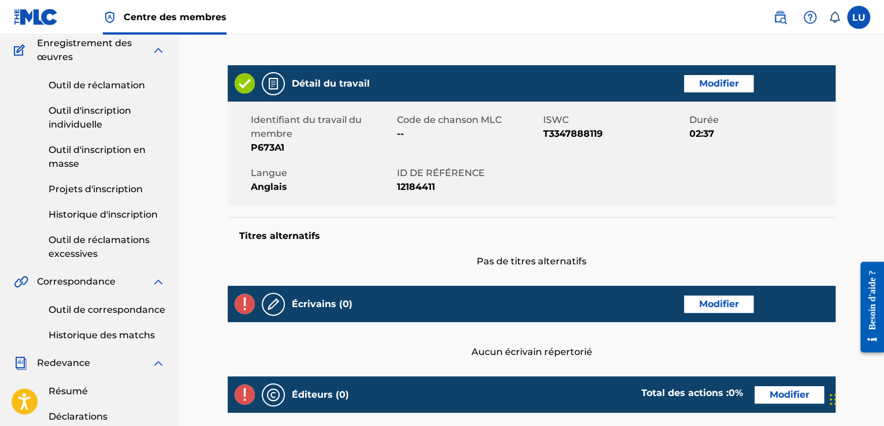
scroll to position [99, 0]
click at [710, 307] on font "Modifier" at bounding box center [719, 304] width 40 height 11
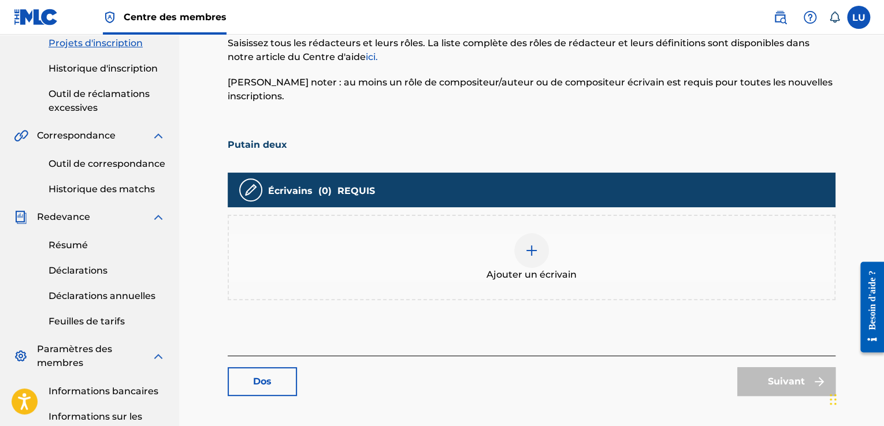
scroll to position [251, 0]
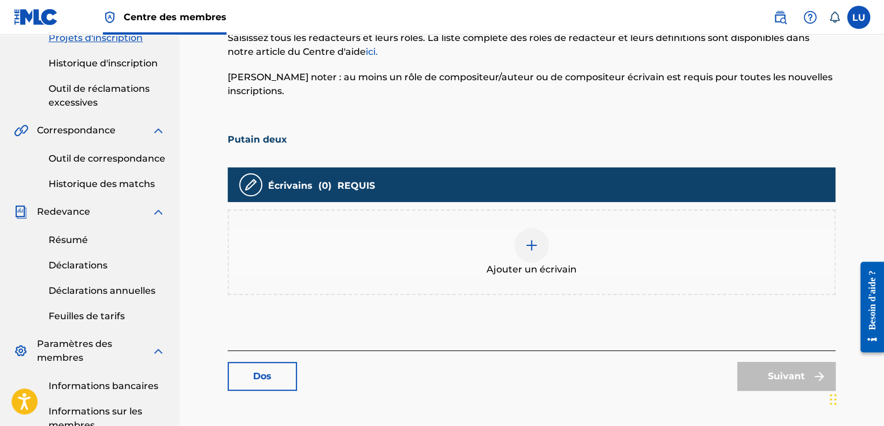
click at [536, 235] on div at bounding box center [531, 245] width 35 height 35
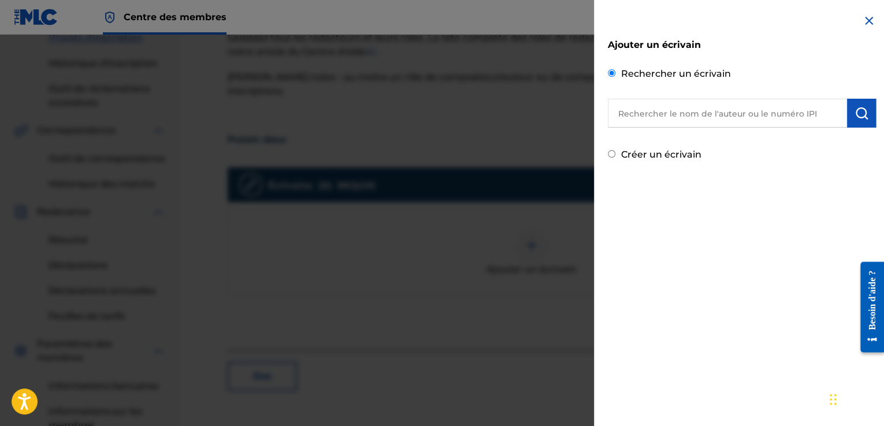
click at [670, 119] on input "text" at bounding box center [726, 113] width 239 height 29
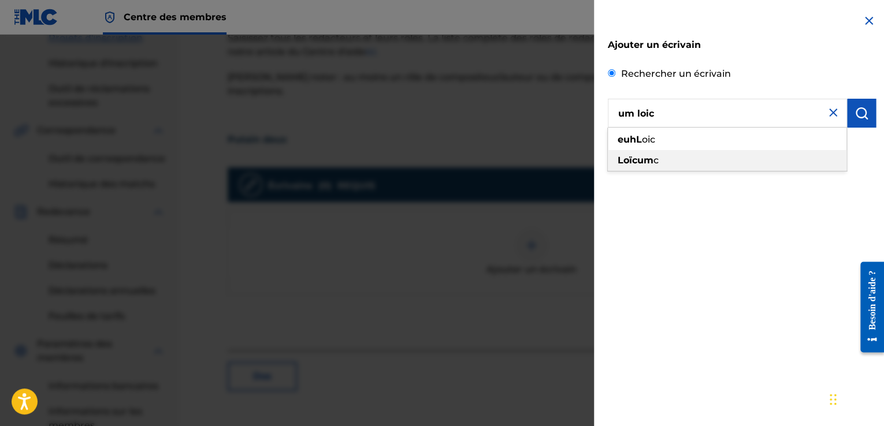
click at [658, 165] on div "Loïc um c" at bounding box center [726, 160] width 238 height 21
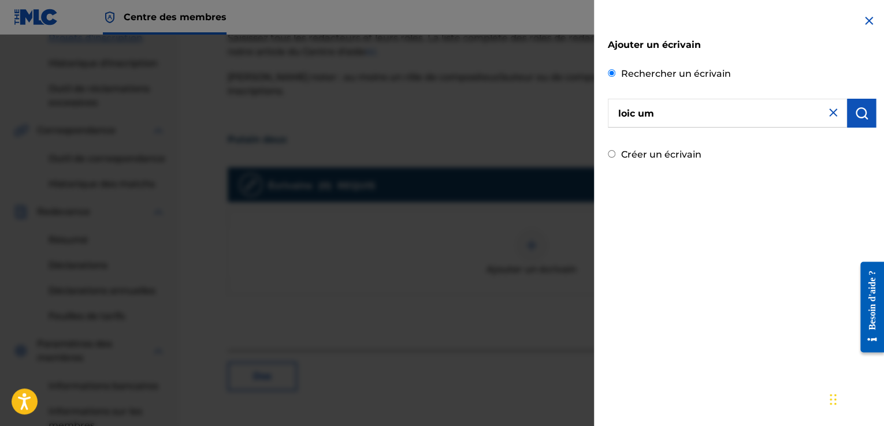
click at [625, 111] on input "loic um" at bounding box center [726, 113] width 239 height 29
click at [656, 111] on input "Loïc um" at bounding box center [726, 113] width 239 height 29
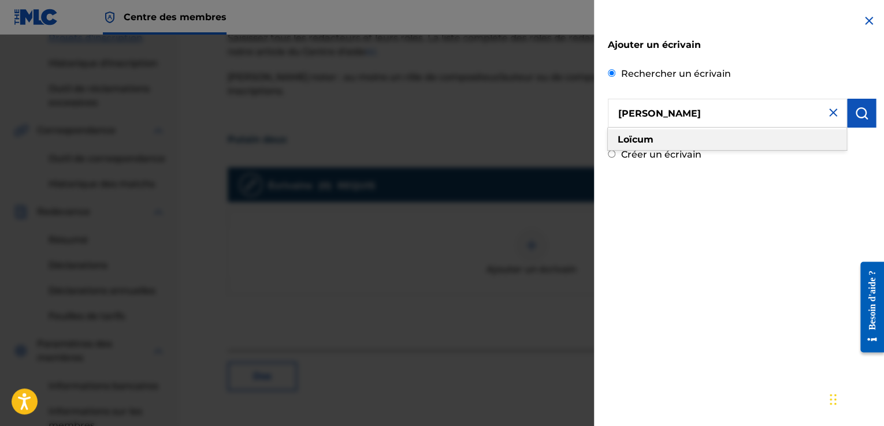
click at [810, 141] on div "Loïc um" at bounding box center [726, 139] width 238 height 21
type input "loïc um"
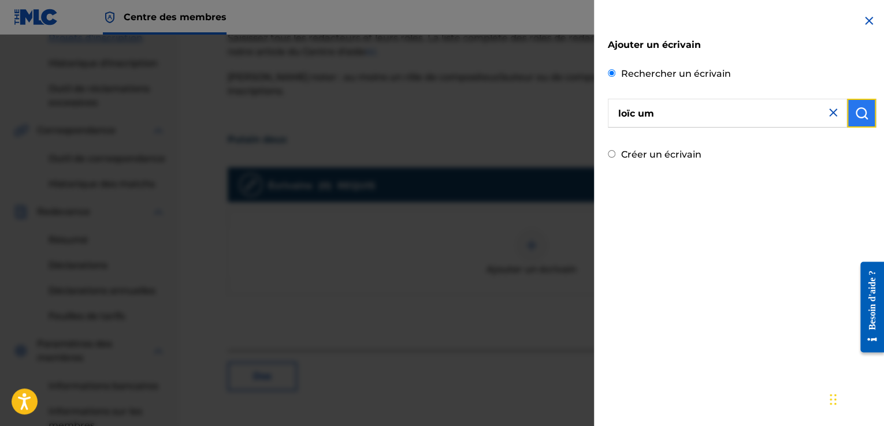
click at [861, 110] on img "submit" at bounding box center [861, 113] width 14 height 14
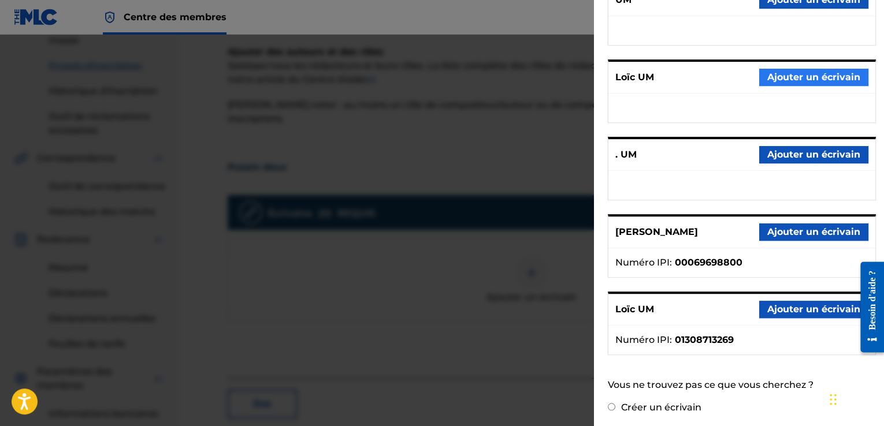
scroll to position [173, 0]
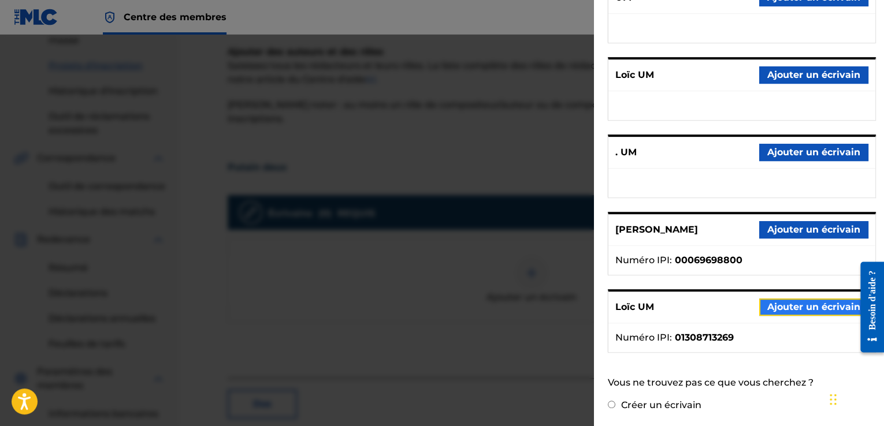
click at [799, 310] on font "Ajouter un écrivain" at bounding box center [813, 306] width 93 height 11
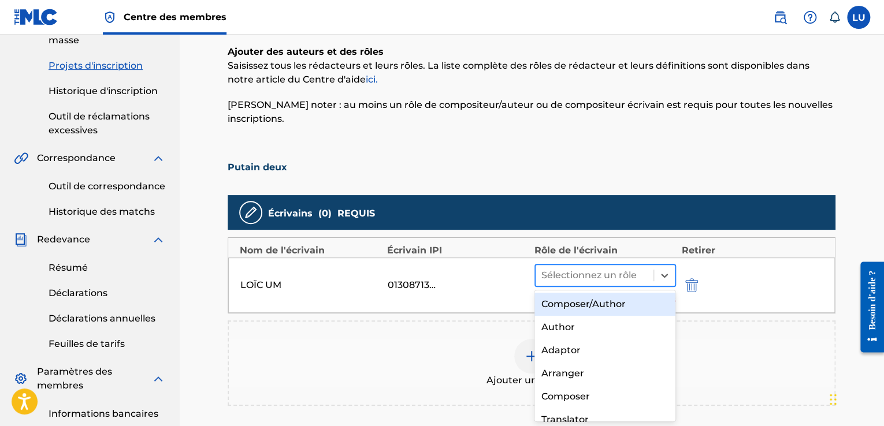
click at [614, 270] on div at bounding box center [594, 275] width 106 height 16
click at [628, 307] on font "Compositeur/Auteur" at bounding box center [589, 304] width 97 height 11
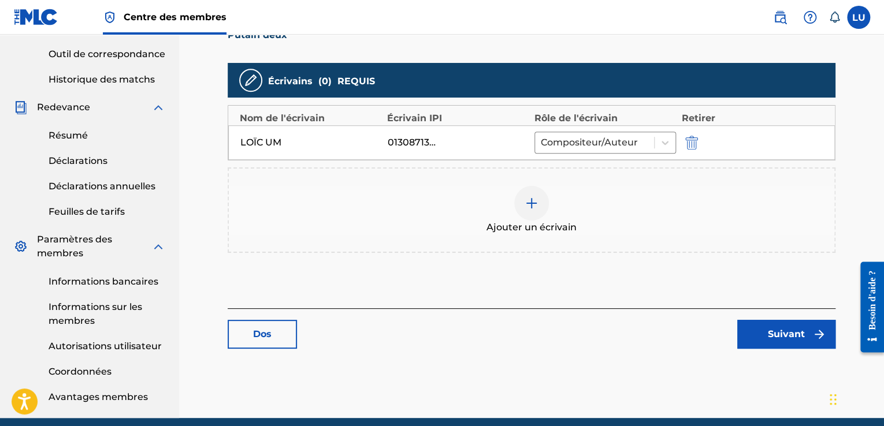
scroll to position [402, 0]
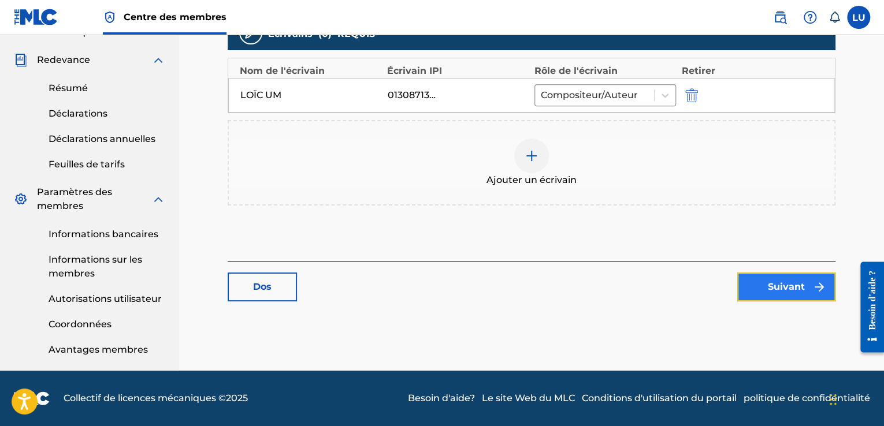
click at [797, 292] on font "Suivant" at bounding box center [785, 287] width 37 height 14
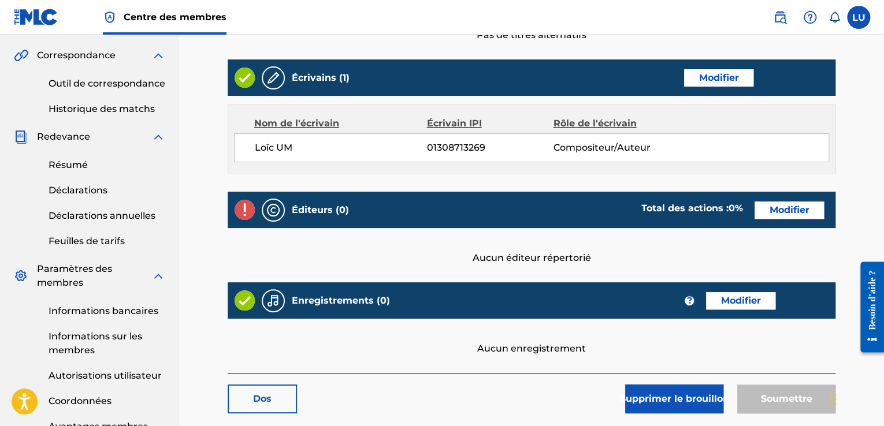
scroll to position [344, 0]
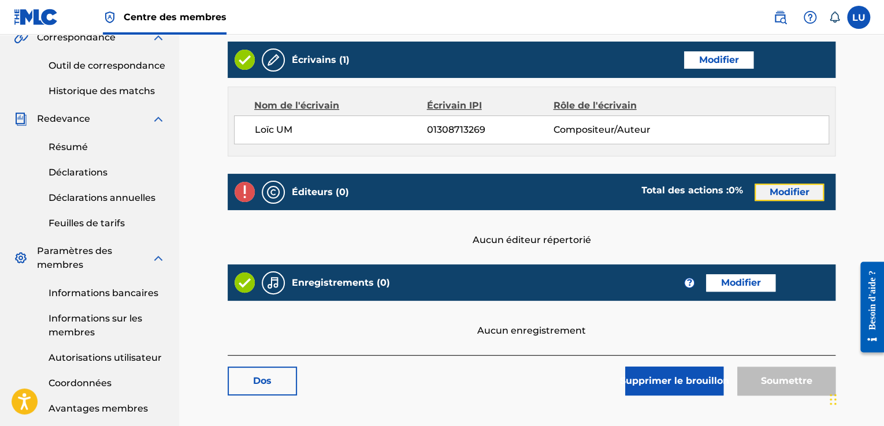
click at [780, 197] on font "Modifier" at bounding box center [789, 192] width 40 height 14
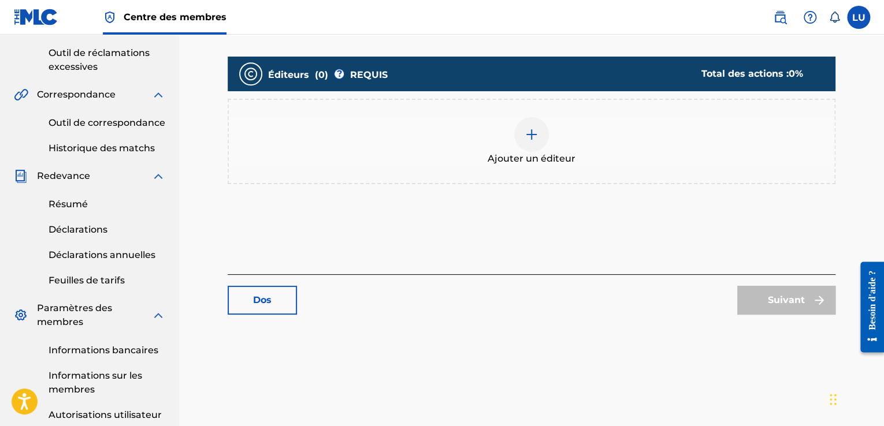
scroll to position [288, 0]
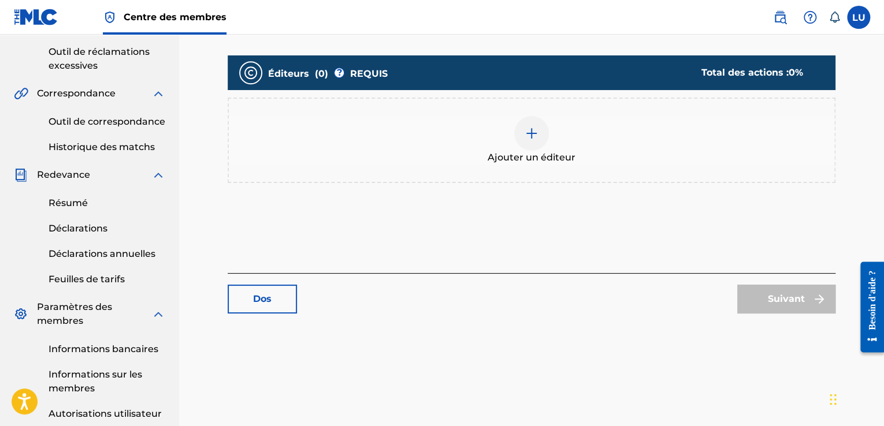
click at [532, 134] on img at bounding box center [531, 133] width 14 height 14
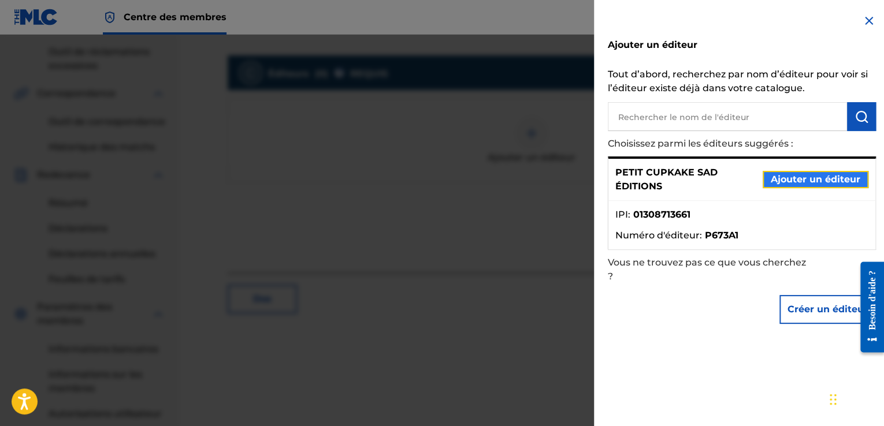
click at [815, 183] on font "Ajouter un éditeur" at bounding box center [815, 179] width 90 height 11
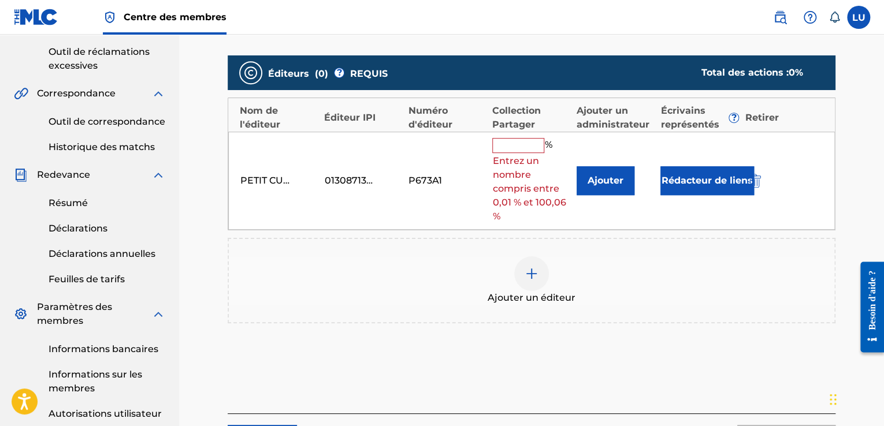
click at [525, 144] on input "text" at bounding box center [518, 145] width 52 height 15
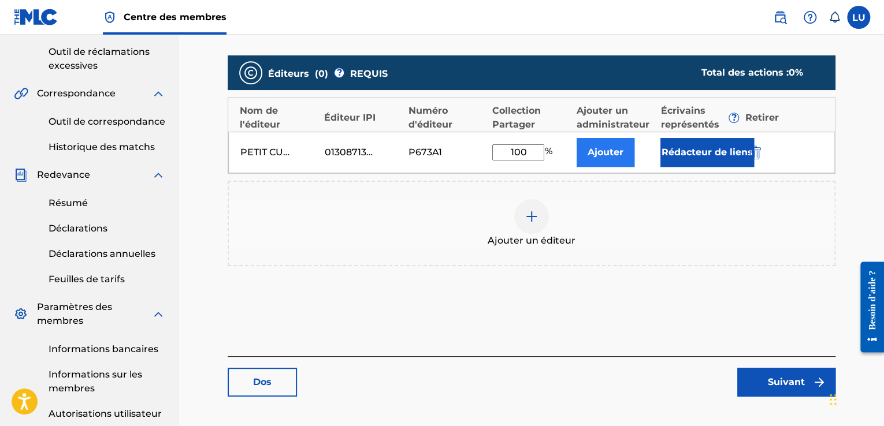
type input "100"
click at [594, 149] on font "Ajouter" at bounding box center [605, 152] width 36 height 11
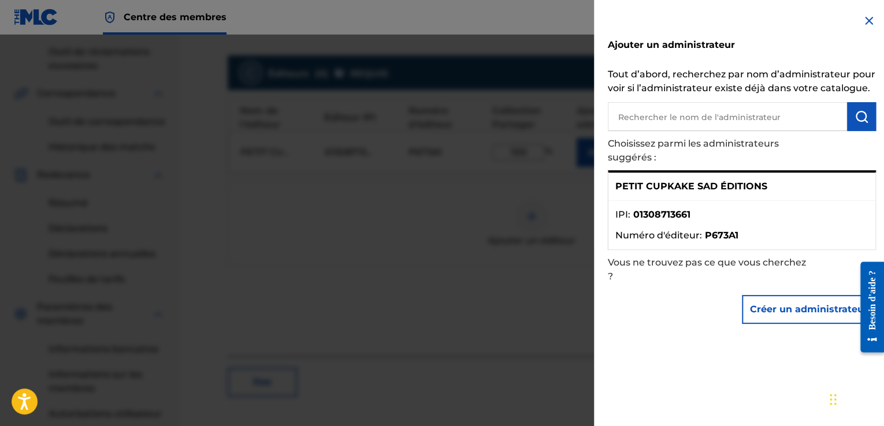
click at [769, 189] on div "PETIT CUPKAKE SAD ÉDITIONS" at bounding box center [741, 187] width 267 height 28
click at [838, 219] on li "IPI : 01308713661" at bounding box center [741, 218] width 253 height 21
click at [821, 185] on div "PETIT CUPKAKE SAD ÉDITIONS" at bounding box center [741, 187] width 267 height 28
click at [759, 207] on ul "IPI : 01308713661 Numéro d'éditeur : P673A1" at bounding box center [741, 225] width 267 height 49
click at [666, 190] on font "PETIT CUPKAKE SAD ÉDITIONS" at bounding box center [691, 186] width 152 height 11
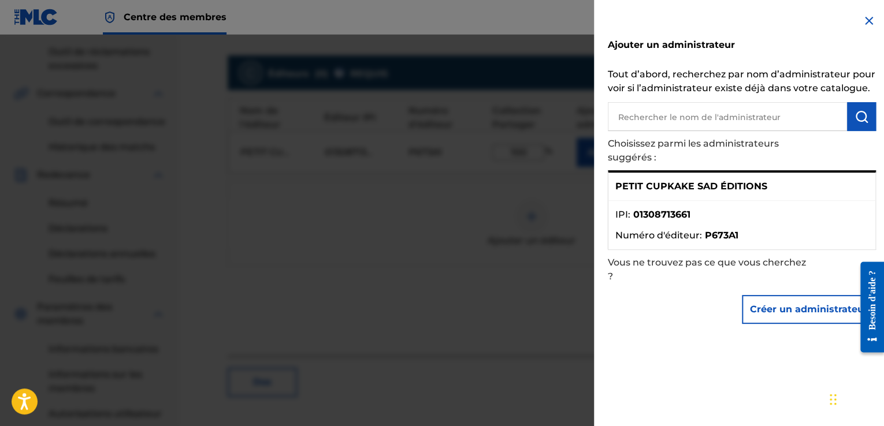
click at [761, 118] on input "text" at bounding box center [726, 116] width 239 height 29
type input "PE"
click at [748, 195] on div "PETIT CUPKAKE SAD ÉDITIONS" at bounding box center [741, 187] width 267 height 28
click at [683, 192] on p "PETIT CUPKAKE SAD ÉDITIONS" at bounding box center [691, 187] width 152 height 14
click at [859, 116] on img "submit" at bounding box center [861, 117] width 14 height 14
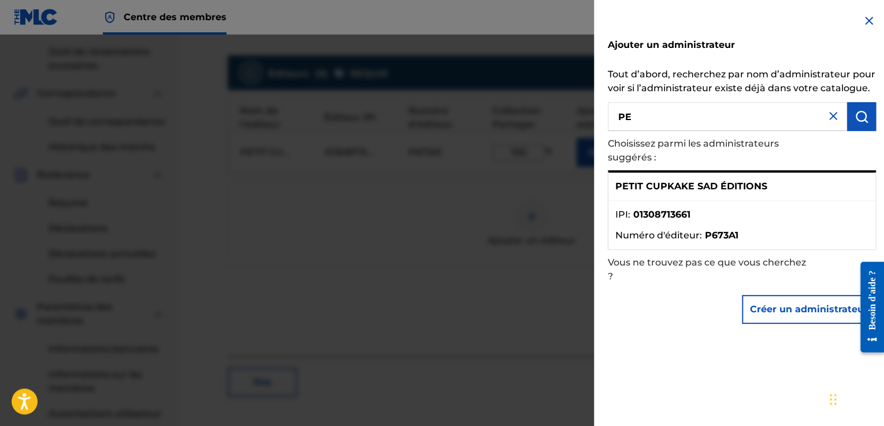
click at [748, 195] on div "PETIT CUPKAKE SAD ÉDITIONS" at bounding box center [741, 187] width 267 height 28
click at [662, 307] on div "Créer un administrateur" at bounding box center [741, 309] width 268 height 40
click at [758, 312] on font "Créer un administrateur" at bounding box center [809, 309] width 118 height 11
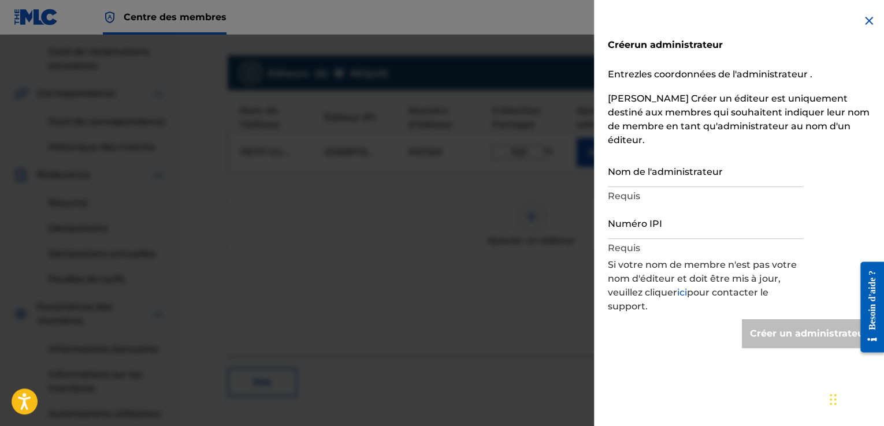
click at [862, 16] on img at bounding box center [869, 21] width 14 height 14
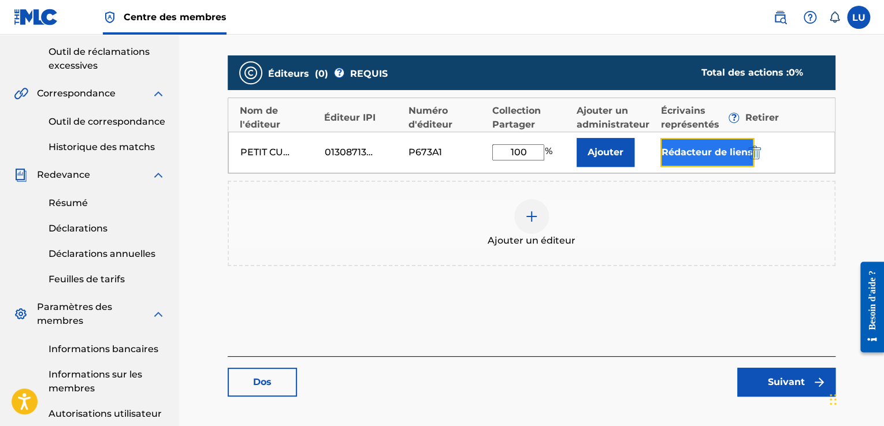
click at [695, 148] on font "Rédacteur de liens" at bounding box center [706, 152] width 91 height 11
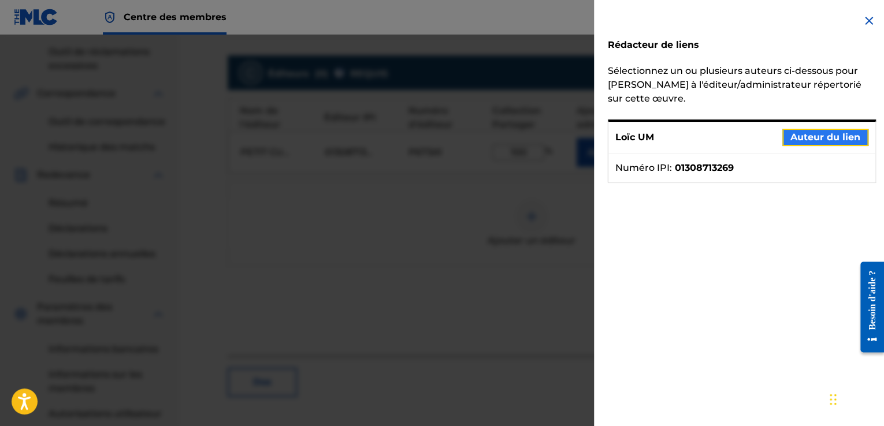
click at [800, 136] on font "Auteur du lien" at bounding box center [825, 137] width 70 height 11
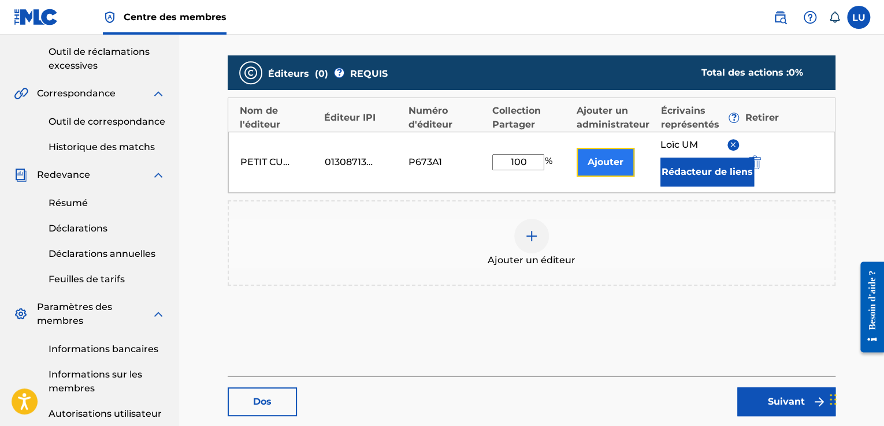
click at [621, 166] on font "Ajouter" at bounding box center [605, 161] width 36 height 11
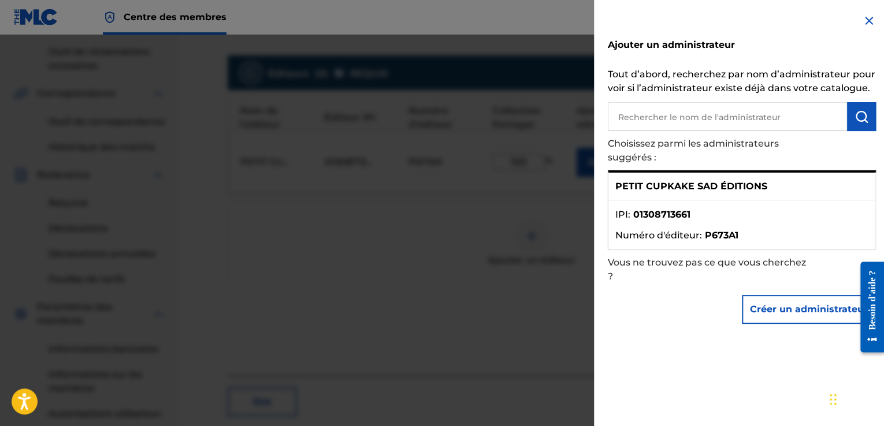
click at [640, 191] on font "PETIT CUPKAKE SAD ÉDITIONS" at bounding box center [691, 186] width 152 height 11
click at [785, 188] on div "PETIT CUPKAKE SAD ÉDITIONS" at bounding box center [741, 187] width 267 height 28
click at [840, 195] on div "PETIT CUPKAKE SAD ÉDITIONS" at bounding box center [741, 187] width 267 height 28
click at [860, 237] on li "Numéro d'éditeur : P673A1" at bounding box center [741, 236] width 253 height 14
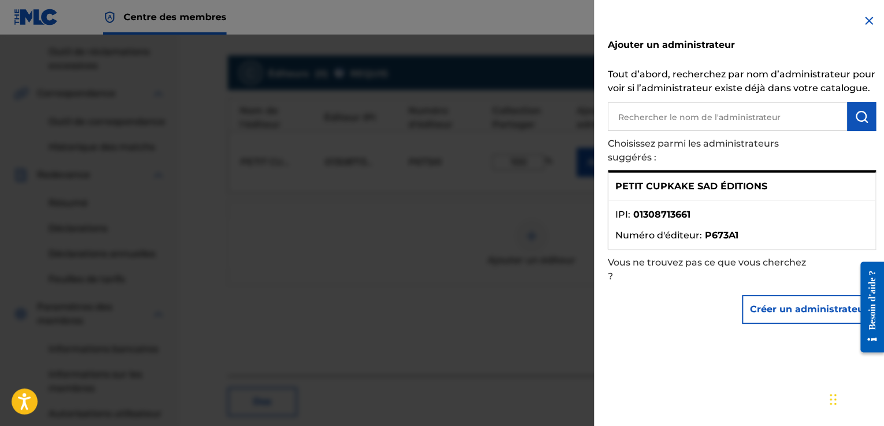
click at [860, 187] on div "PETIT CUPKAKE SAD ÉDITIONS" at bounding box center [741, 187] width 267 height 28
click at [803, 197] on div "PETIT CUPKAKE SAD ÉDITIONS" at bounding box center [741, 187] width 267 height 28
click at [722, 234] on font "P673A1" at bounding box center [721, 235] width 33 height 11
click at [476, 247] on div at bounding box center [442, 248] width 884 height 426
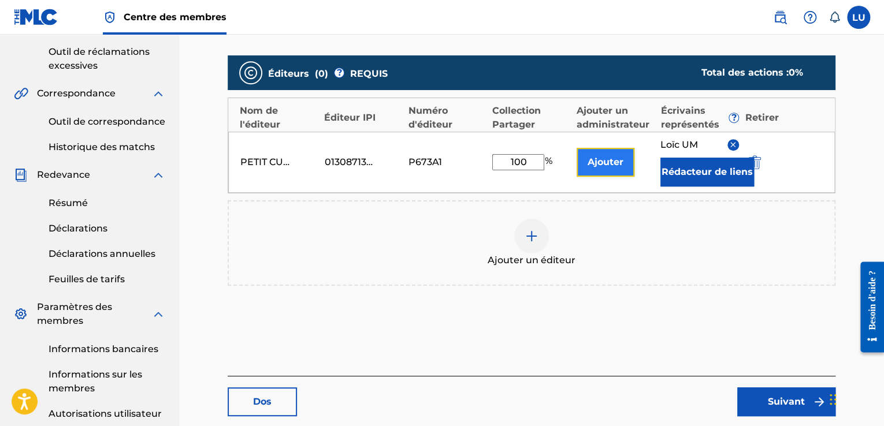
click at [614, 158] on font "Ajouter" at bounding box center [605, 161] width 36 height 11
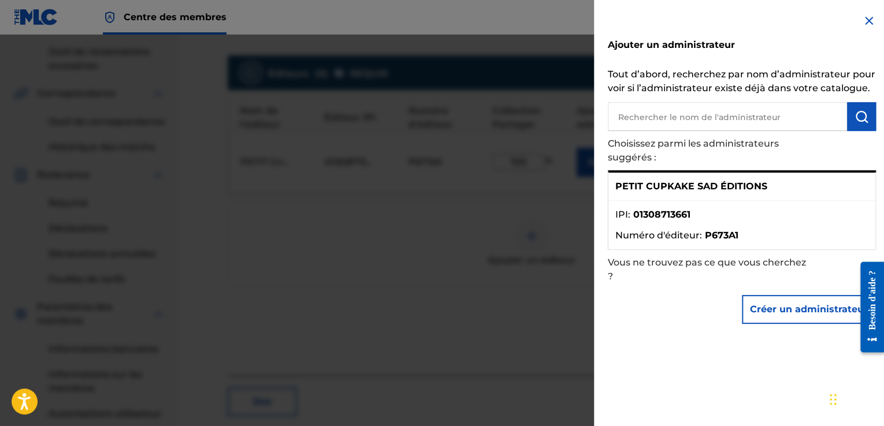
click at [704, 119] on input "text" at bounding box center [726, 116] width 239 height 29
drag, startPoint x: 767, startPoint y: 182, endPoint x: 616, endPoint y: 186, distance: 150.8
click at [616, 186] on div "PETIT CUPKAKE SAD ÉDITIONS" at bounding box center [741, 187] width 267 height 28
copy font "PETIT CUPKAKE SAD ÉDITIONS"
click at [643, 128] on input "text" at bounding box center [726, 116] width 239 height 29
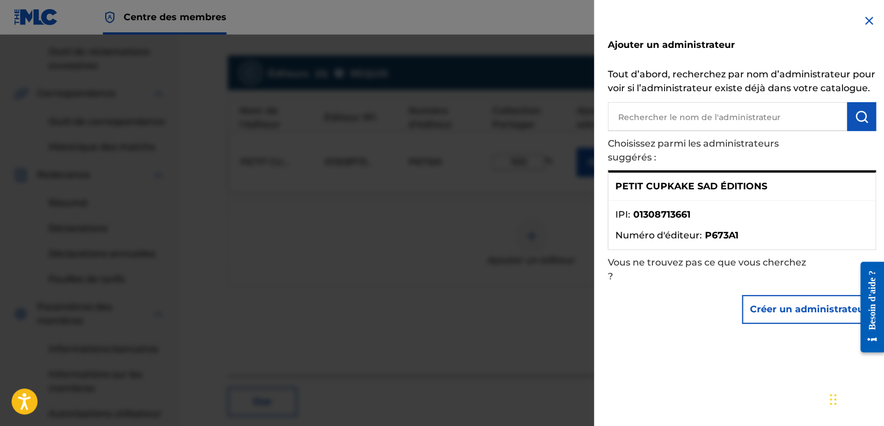
paste input "PETIT CUPKAKE SAD ÉDITIONS"
click at [848, 118] on button "submit" at bounding box center [861, 116] width 29 height 29
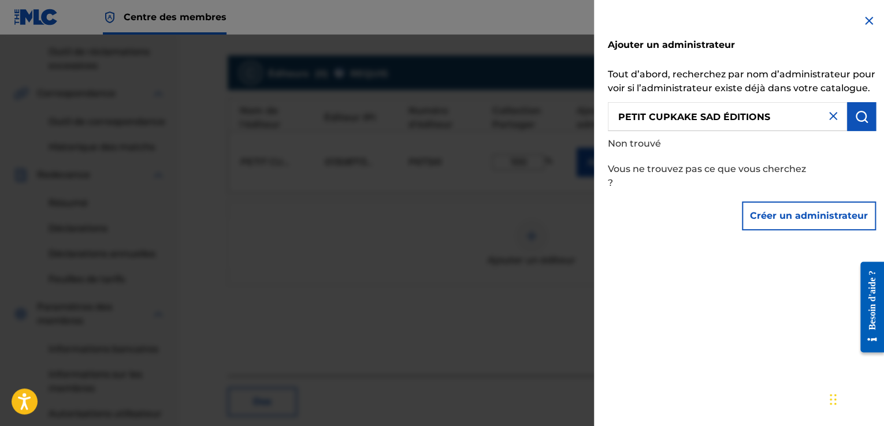
click at [785, 115] on input "PETIT CUPKAKE SAD ÉDITIONS" at bounding box center [726, 116] width 239 height 29
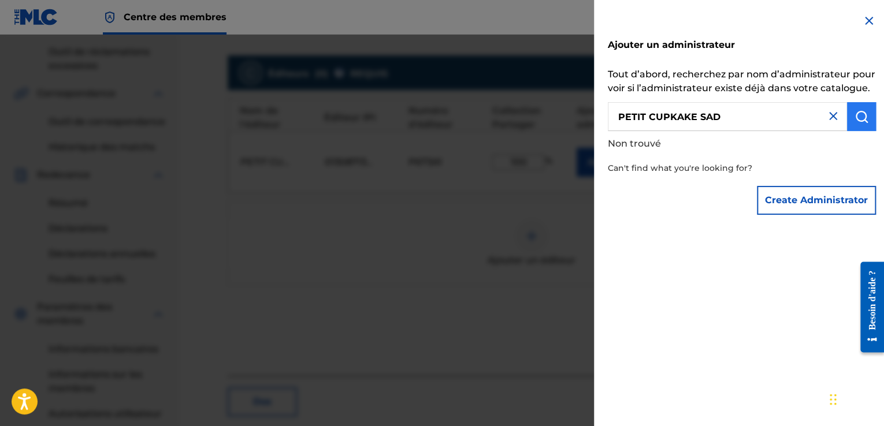
type input "PETIT CUPKAKE SAD"
click at [855, 118] on img "submit" at bounding box center [861, 117] width 14 height 14
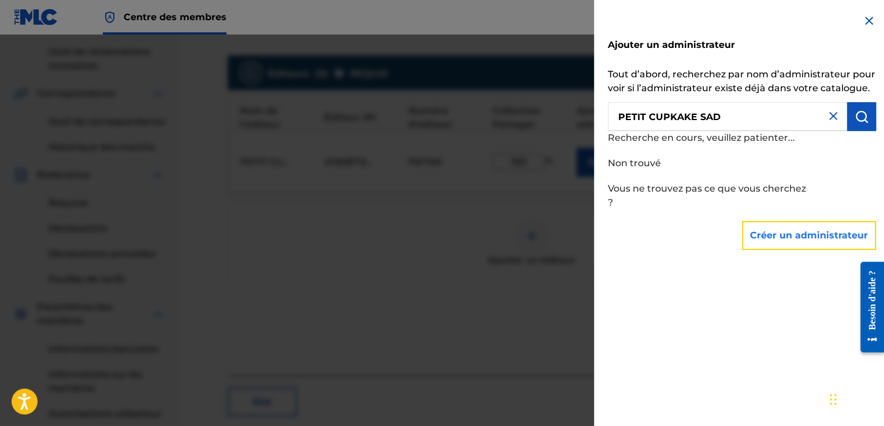
click at [821, 241] on font "Créer un administrateur" at bounding box center [809, 236] width 118 height 14
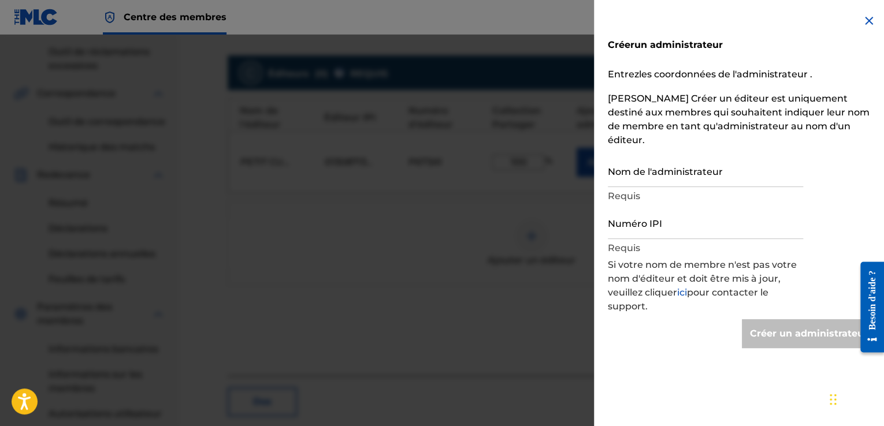
click at [862, 26] on img at bounding box center [869, 21] width 14 height 14
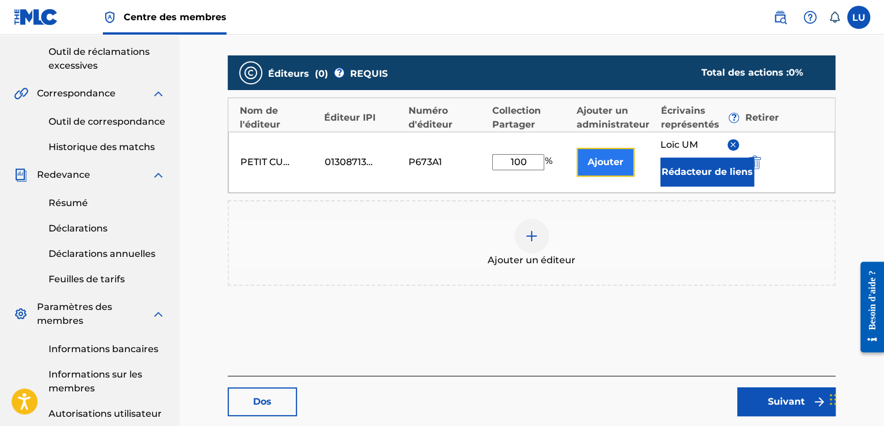
click at [610, 170] on button "Ajouter" at bounding box center [605, 162] width 58 height 29
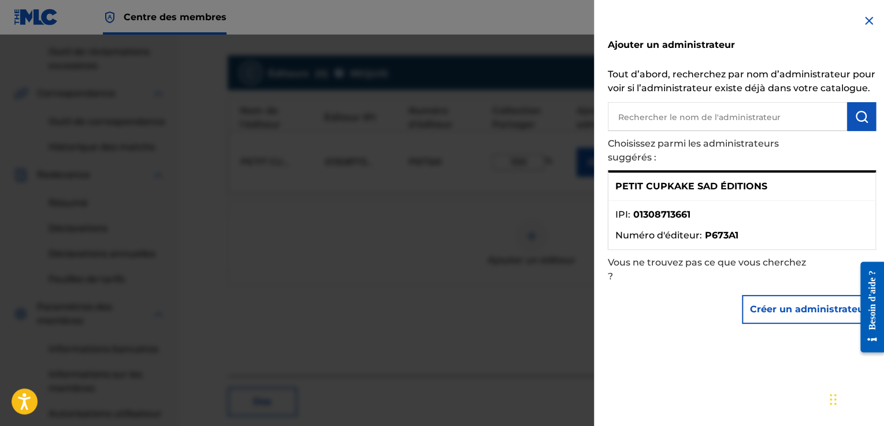
click at [760, 196] on div "PETIT CUPKAKE SAD ÉDITIONS" at bounding box center [741, 187] width 267 height 28
click at [693, 186] on font "PETIT CUPKAKE SAD ÉDITIONS" at bounding box center [691, 186] width 152 height 11
click at [743, 262] on font "Vous ne trouvez pas ce que vous cherchez ?" at bounding box center [706, 269] width 198 height 25
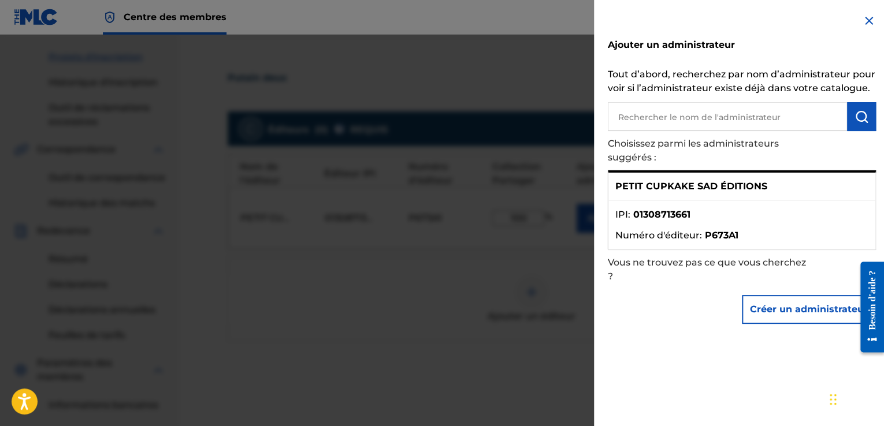
scroll to position [402, 0]
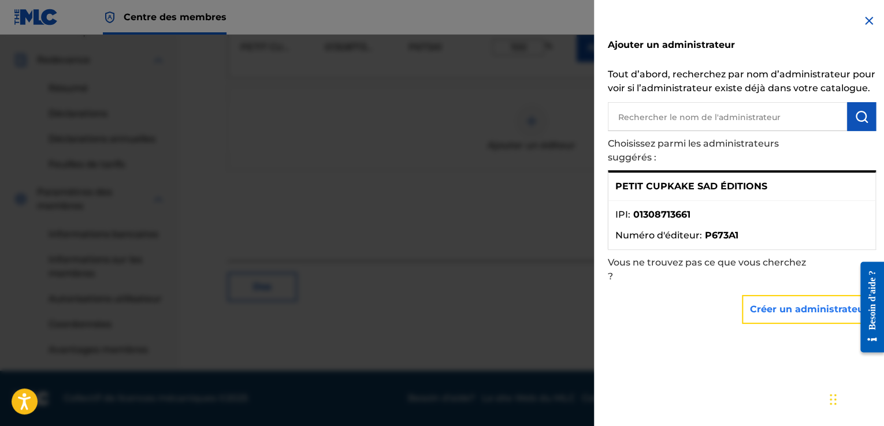
click at [799, 311] on font "Créer un administrateur" at bounding box center [809, 309] width 118 height 11
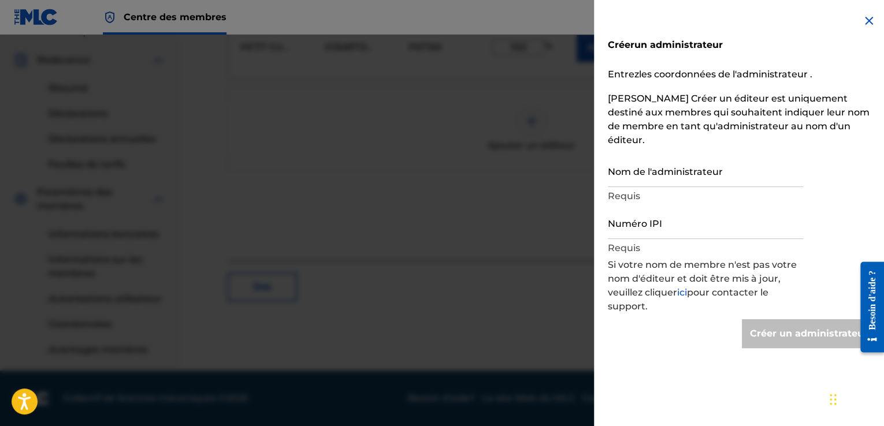
click at [864, 17] on img at bounding box center [869, 21] width 14 height 14
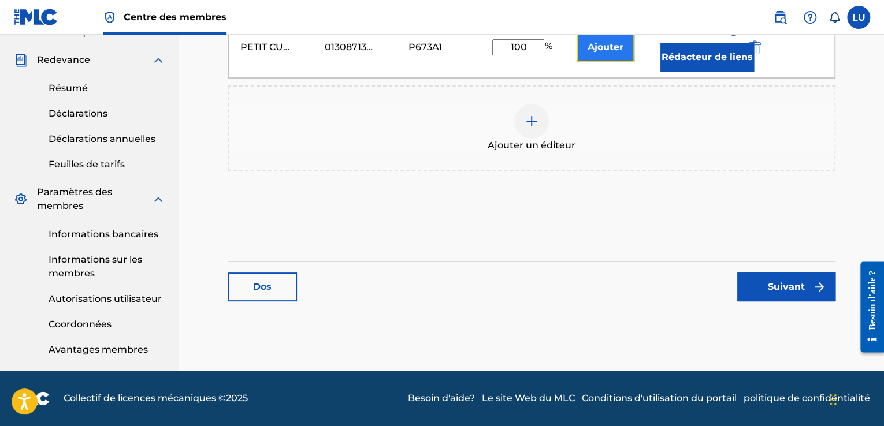
click at [610, 49] on font "Ajouter" at bounding box center [605, 47] width 36 height 11
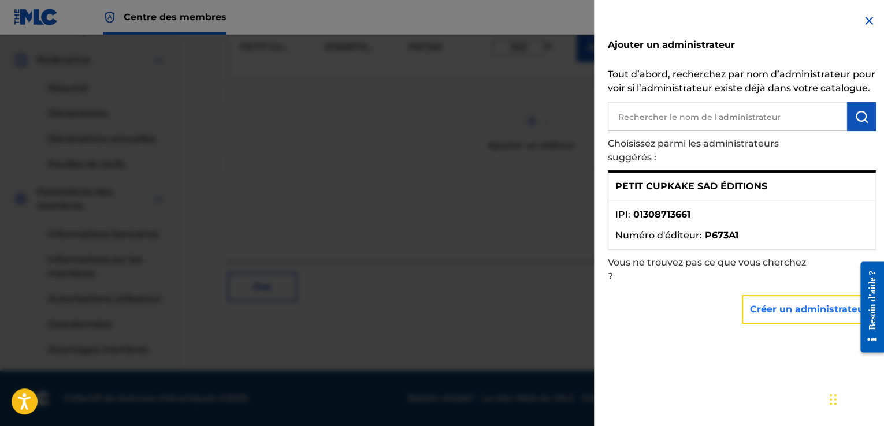
click at [800, 321] on button "Créer un administrateur" at bounding box center [808, 309] width 134 height 29
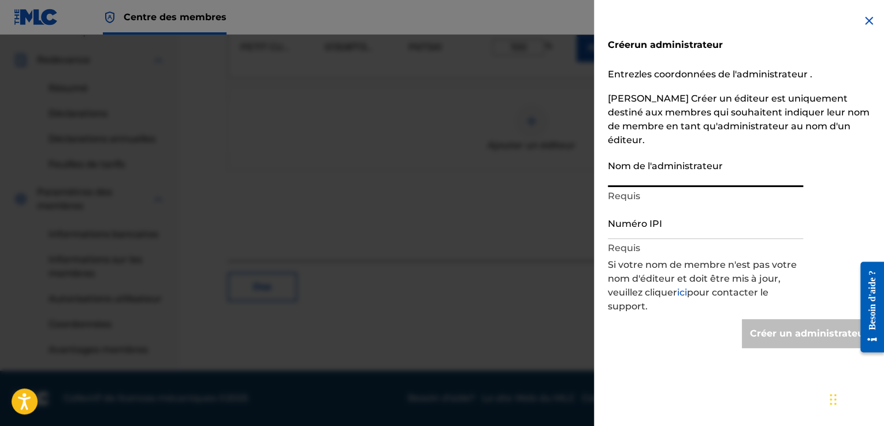
click at [672, 159] on input "Nom de l'administrateur" at bounding box center [704, 170] width 195 height 33
type input "U"
type input "Create Administrator"
type input "UM Loïc"
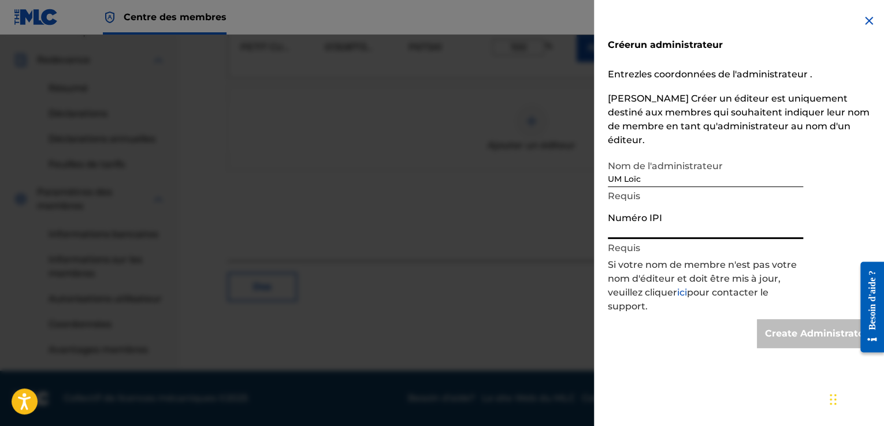
click at [653, 212] on input "Numéro IPI" at bounding box center [704, 222] width 195 height 33
type input "01308713269"
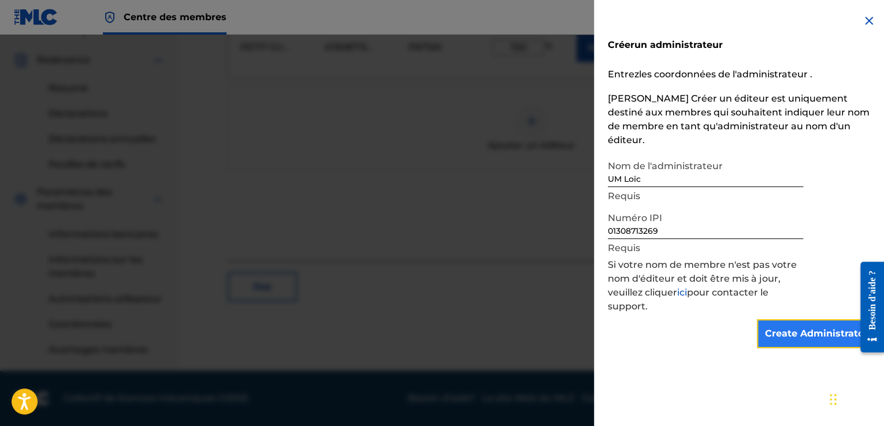
click at [827, 319] on input "Create Administrator" at bounding box center [815, 333] width 119 height 29
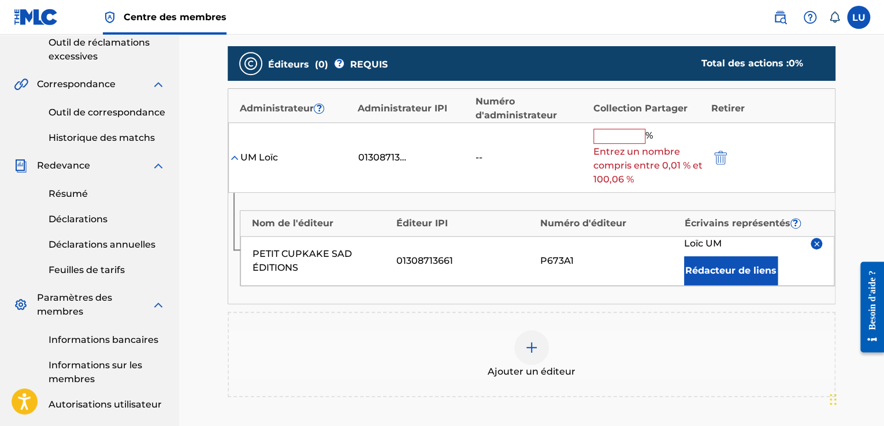
scroll to position [257, 0]
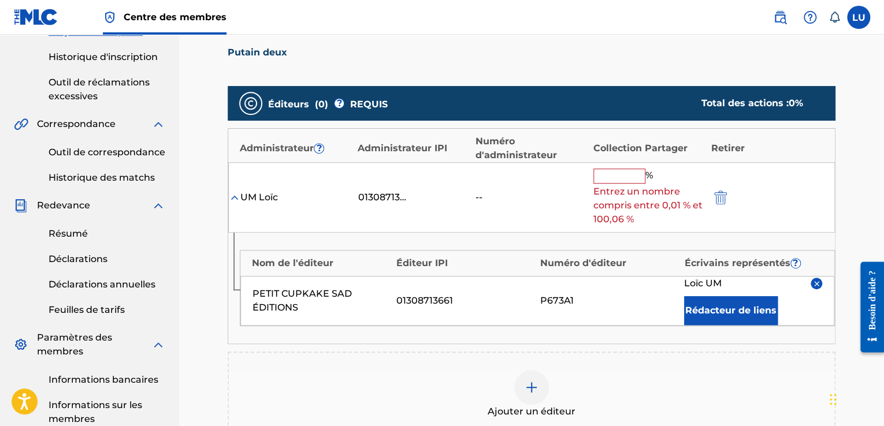
click at [631, 178] on input "text" at bounding box center [619, 176] width 52 height 15
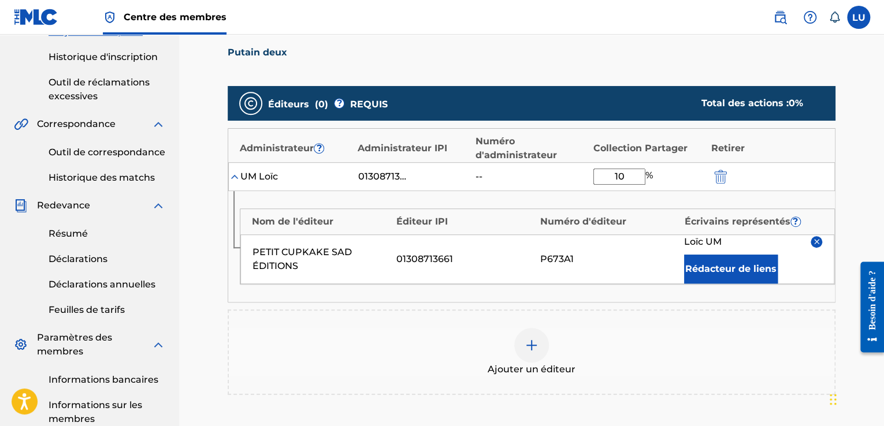
type input "100"
click button "submit" at bounding box center [718, 176] width 17 height 13
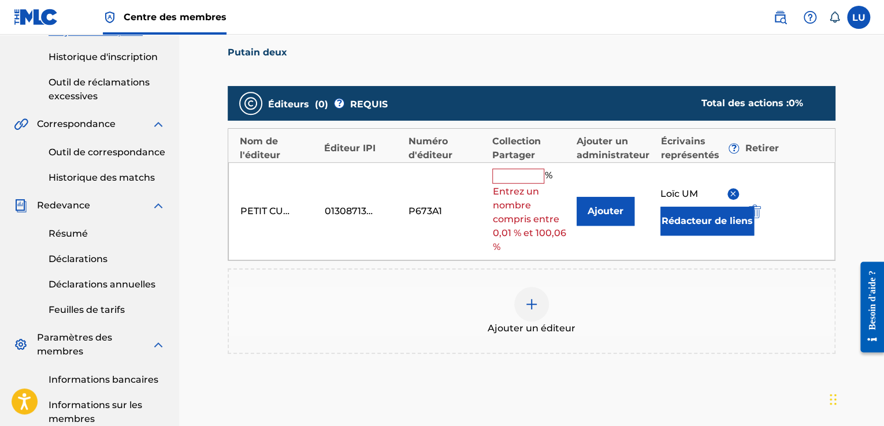
click at [515, 173] on input "text" at bounding box center [518, 176] width 52 height 15
type input "100"
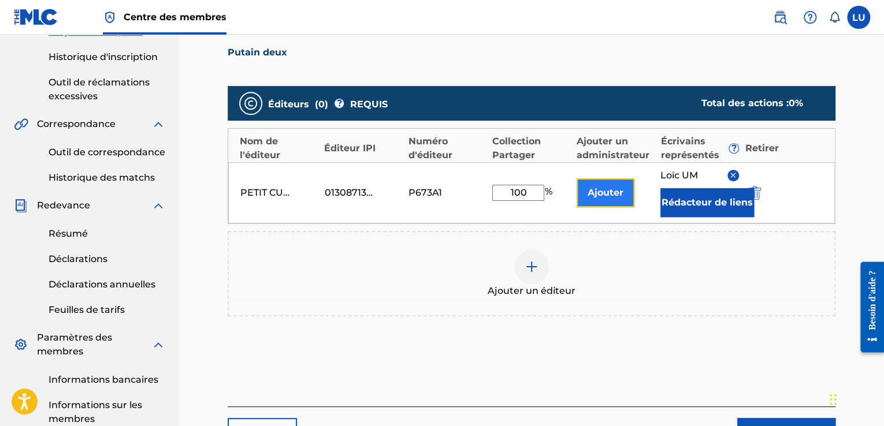
click at [599, 193] on font "Ajouter" at bounding box center [605, 192] width 36 height 11
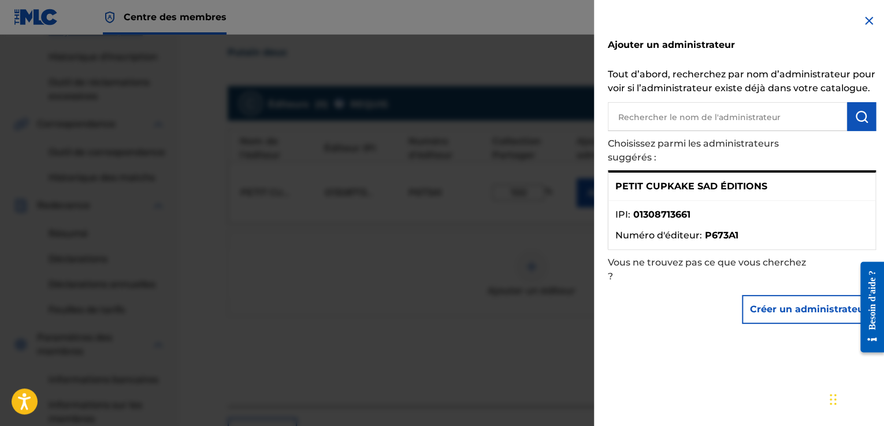
click at [727, 187] on font "PETIT CUPKAKE SAD ÉDITIONS" at bounding box center [691, 186] width 152 height 11
click at [866, 21] on img at bounding box center [869, 21] width 14 height 14
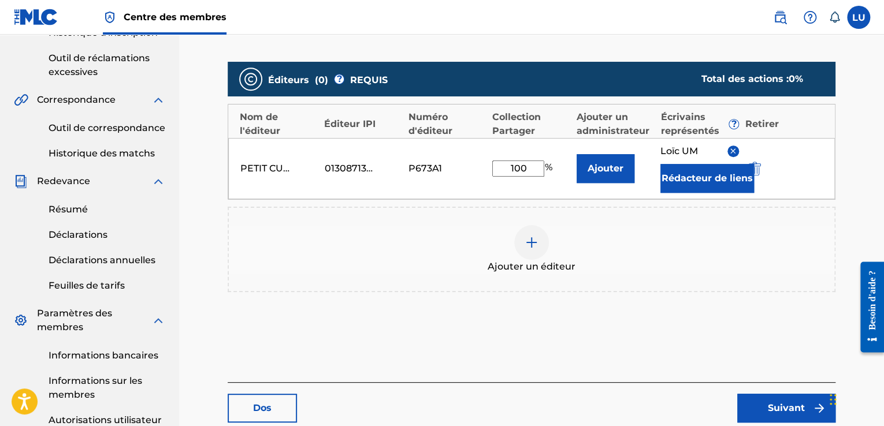
scroll to position [218, 0]
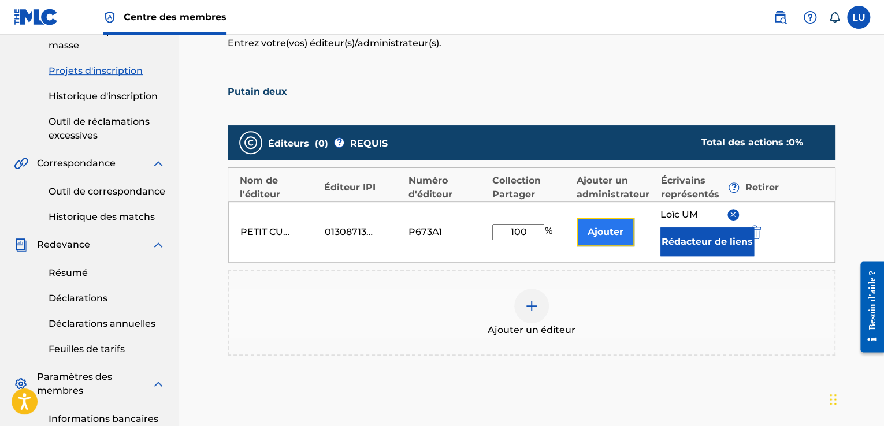
click at [610, 221] on button "Ajouter" at bounding box center [605, 232] width 58 height 29
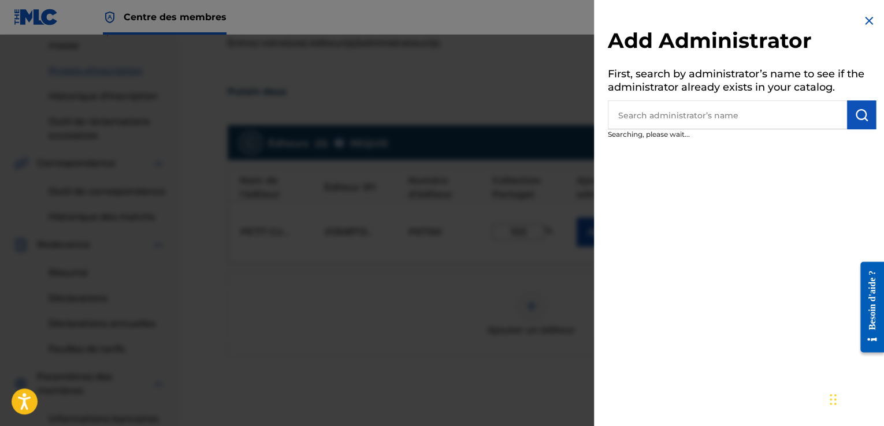
click at [698, 113] on input "text" at bounding box center [726, 114] width 239 height 29
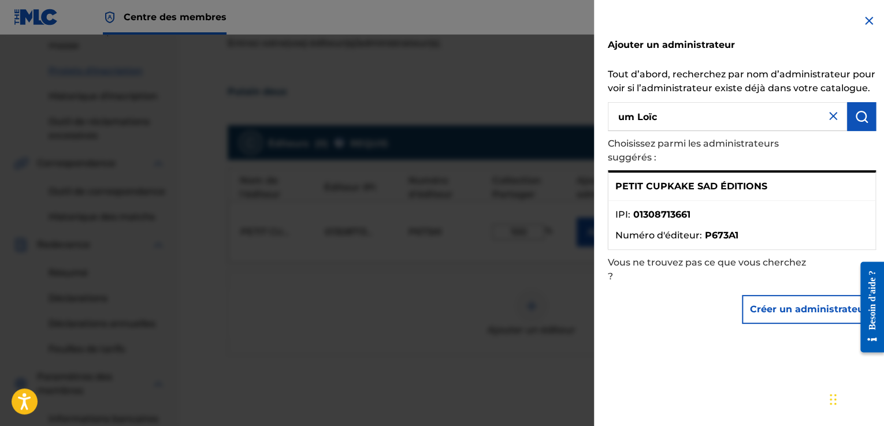
click at [622, 123] on input "um Loïc" at bounding box center [726, 116] width 239 height 29
type input "Um Loïc"
click at [859, 113] on img "submit" at bounding box center [861, 117] width 14 height 14
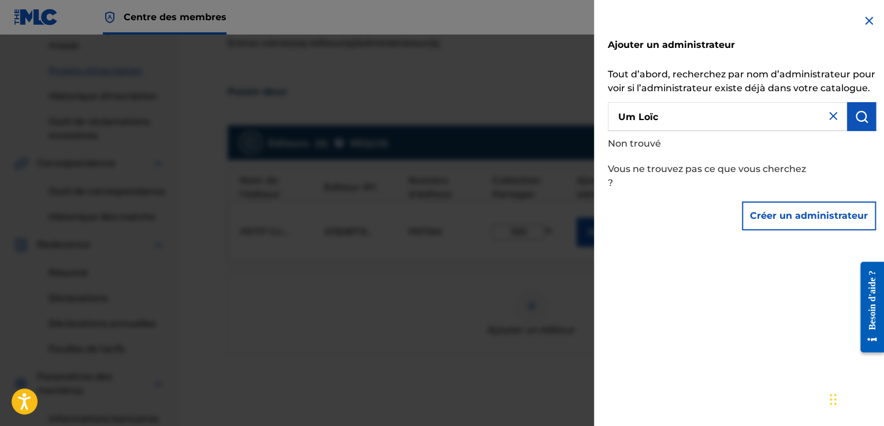
click at [826, 121] on img at bounding box center [833, 116] width 14 height 14
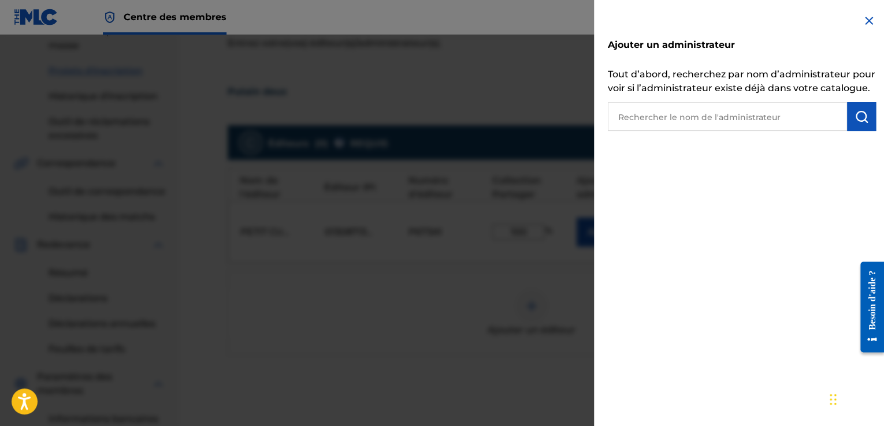
click at [862, 26] on img at bounding box center [869, 21] width 14 height 14
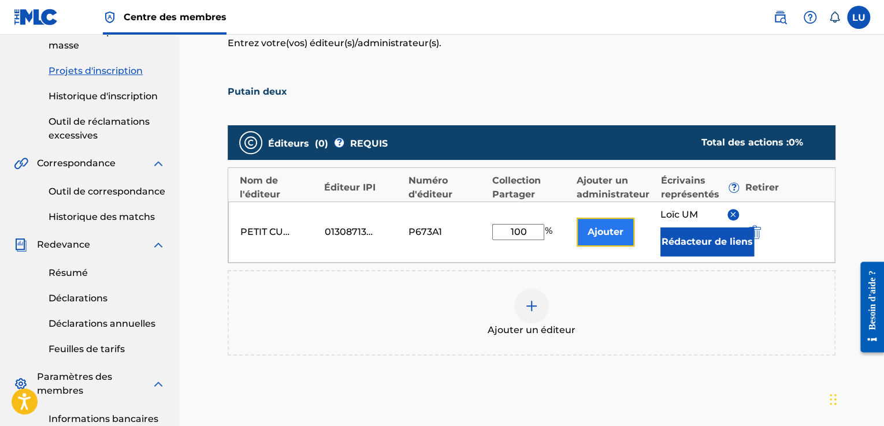
click at [598, 233] on font "Ajouter" at bounding box center [605, 231] width 36 height 11
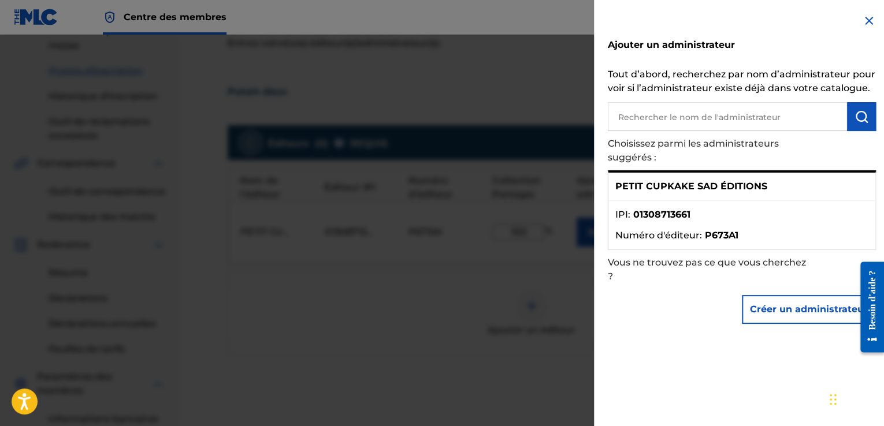
click at [676, 215] on font "01308713661" at bounding box center [661, 214] width 57 height 11
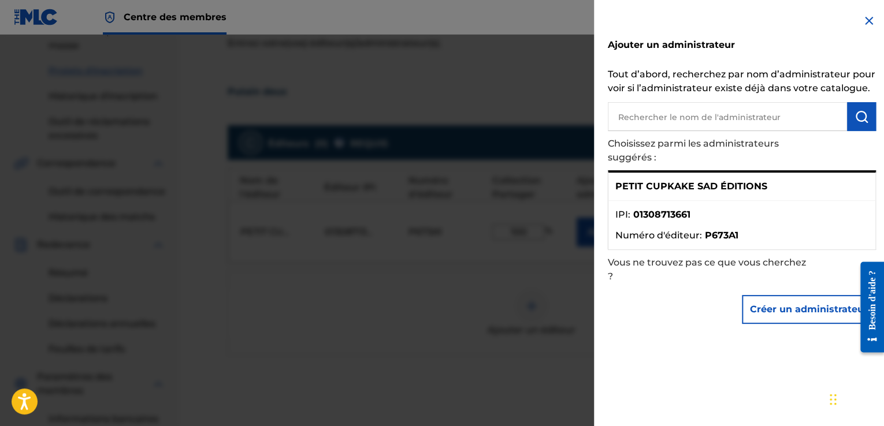
click at [728, 238] on font "P673A1" at bounding box center [721, 235] width 33 height 11
click at [640, 187] on font "PETIT CUPKAKE SAD ÉDITIONS" at bounding box center [691, 186] width 152 height 11
click at [866, 243] on ul "IPI : 01308713661 Numéro d'éditeur : P673A1" at bounding box center [741, 225] width 267 height 49
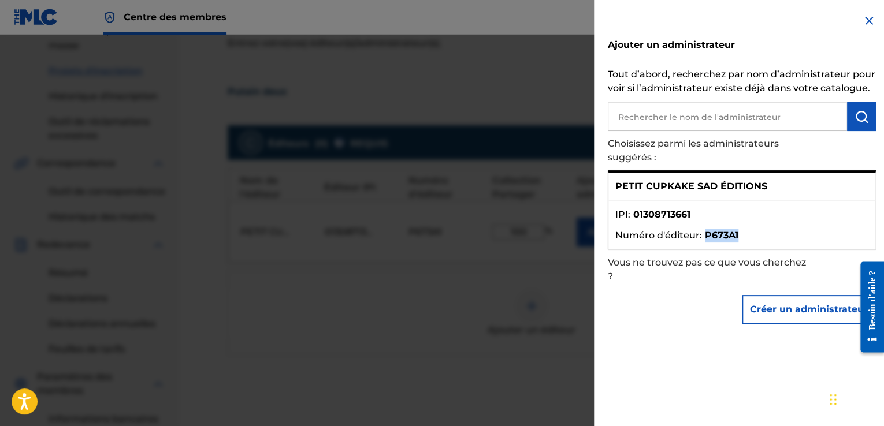
click at [866, 243] on ul "IPI : 01308713661 Numéro d'éditeur : P673A1" at bounding box center [741, 225] width 267 height 49
click at [831, 191] on div "PETIT CUPKAKE SAD ÉDITIONS" at bounding box center [741, 187] width 267 height 28
click at [725, 193] on p "PETIT CUPKAKE SAD ÉDITIONS" at bounding box center [691, 187] width 152 height 14
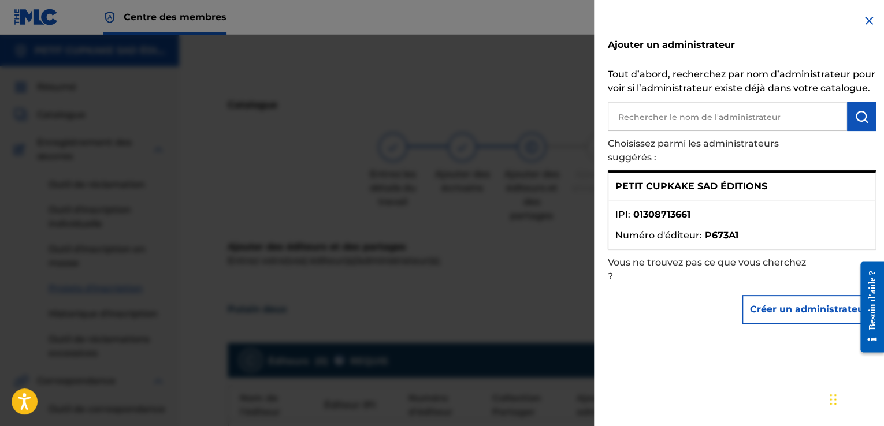
click at [702, 124] on input "text" at bounding box center [726, 116] width 239 height 29
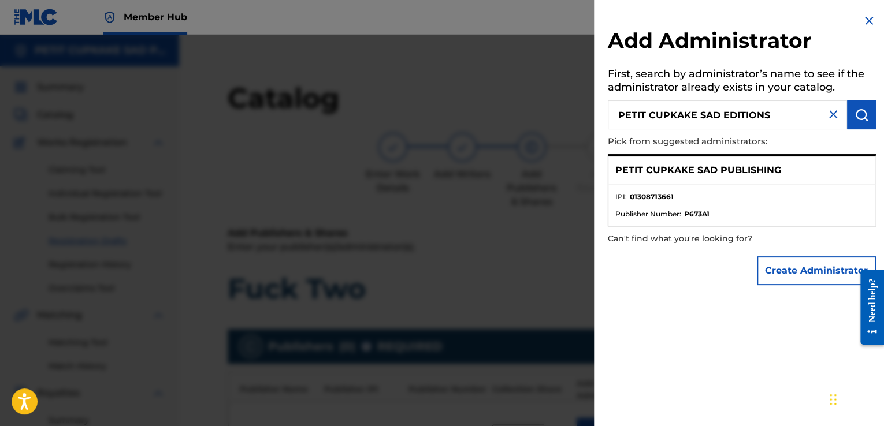
click at [778, 110] on input "PETIT CUPKAKE SAD EDITIONS" at bounding box center [726, 114] width 239 height 29
drag, startPoint x: 779, startPoint y: 168, endPoint x: 612, endPoint y: 181, distance: 167.4
click at [612, 181] on div "PETIT CUPKAKE SAD PUBLISHING" at bounding box center [741, 170] width 267 height 28
copy p "PETIT CUPKAKE SAD PUBLISHING"
drag, startPoint x: 749, startPoint y: 114, endPoint x: 602, endPoint y: 135, distance: 148.1
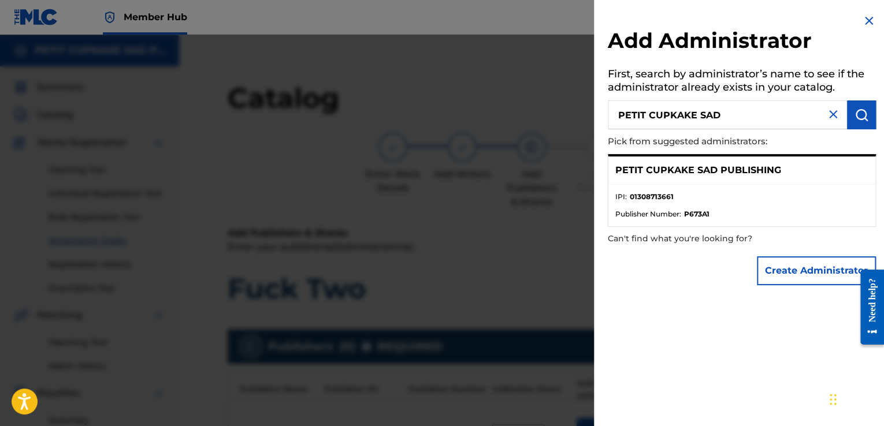
click at [602, 135] on div "Add Administrator First, search by administrator’s name to see if the administr…" at bounding box center [742, 152] width 296 height 305
paste input "PUBLISHING"
type input "PETIT CUPKAKE SAD PUBLISHING"
click at [864, 108] on img "submit" at bounding box center [861, 115] width 14 height 14
click at [817, 171] on div "PETIT CUPKAKE SAD PUBLISHING" at bounding box center [741, 170] width 267 height 28
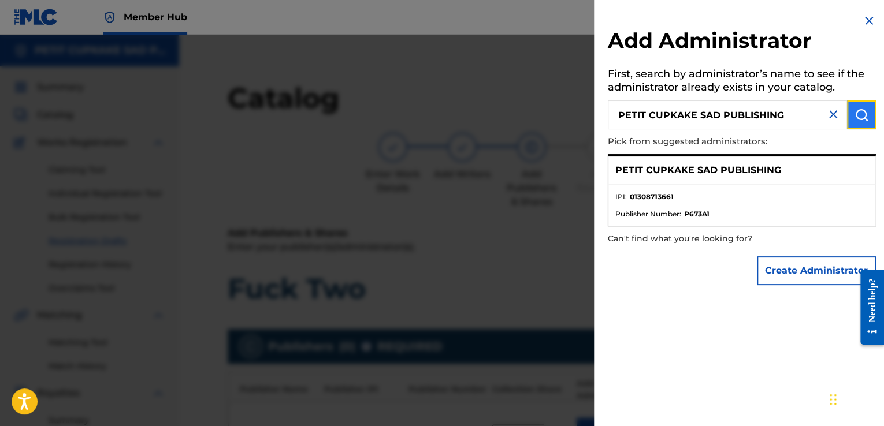
click at [857, 118] on img "submit" at bounding box center [861, 115] width 14 height 14
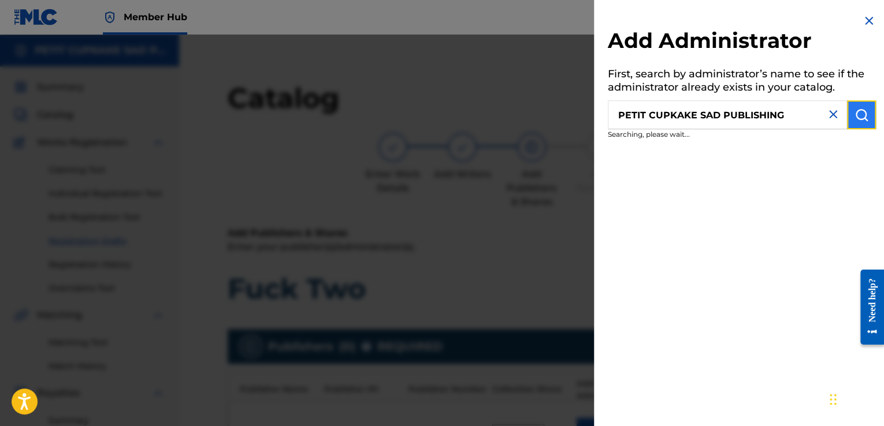
click at [857, 118] on img "submit" at bounding box center [861, 115] width 14 height 14
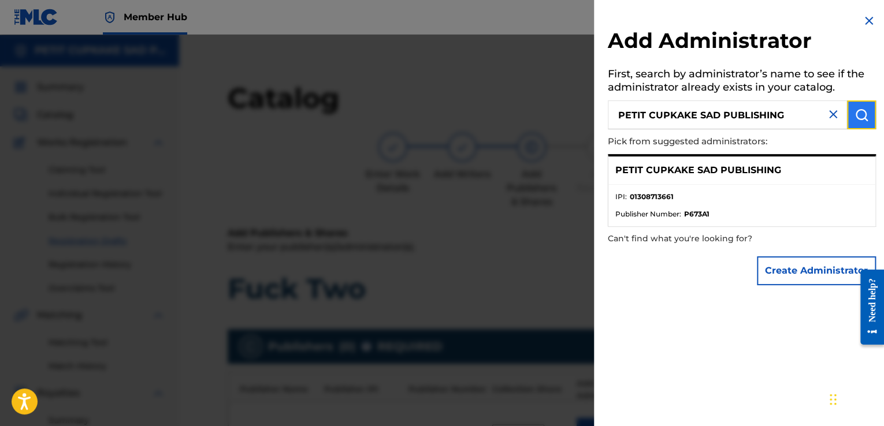
click at [857, 118] on img "submit" at bounding box center [861, 115] width 14 height 14
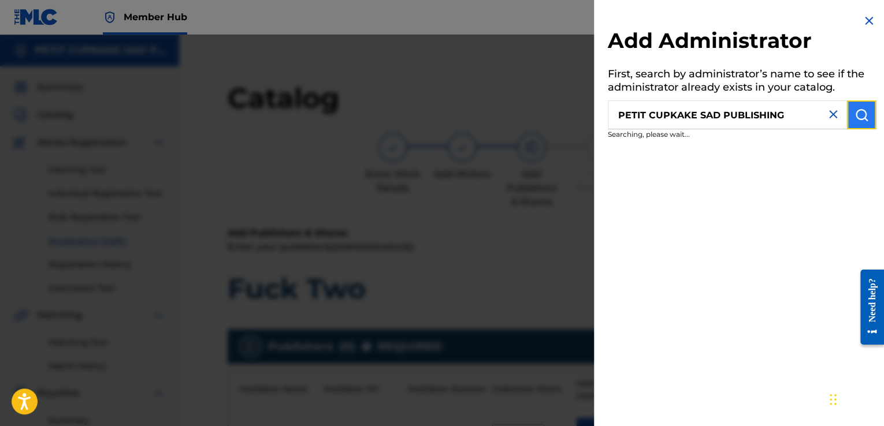
click at [857, 118] on img "submit" at bounding box center [861, 115] width 14 height 14
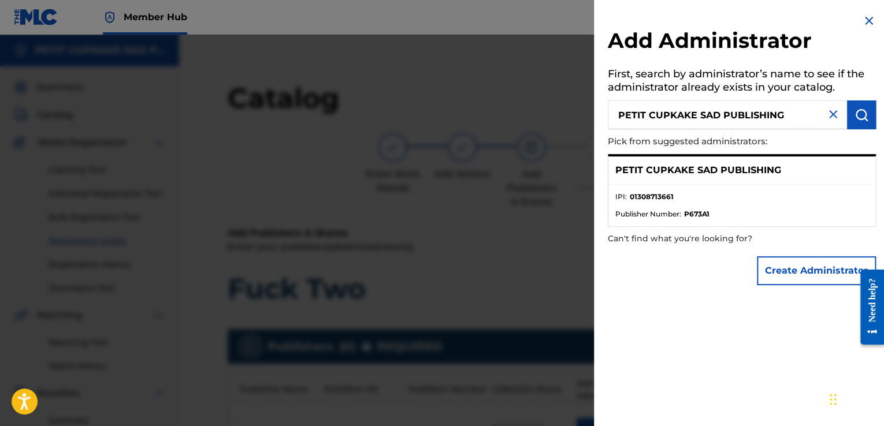
click at [622, 171] on p "PETIT CUPKAKE SAD PUBLISHING" at bounding box center [698, 170] width 166 height 14
click at [641, 214] on span "Publisher Number :" at bounding box center [648, 214] width 66 height 10
click at [640, 243] on p "Can't find what you're looking for?" at bounding box center [708, 239] width 202 height 24
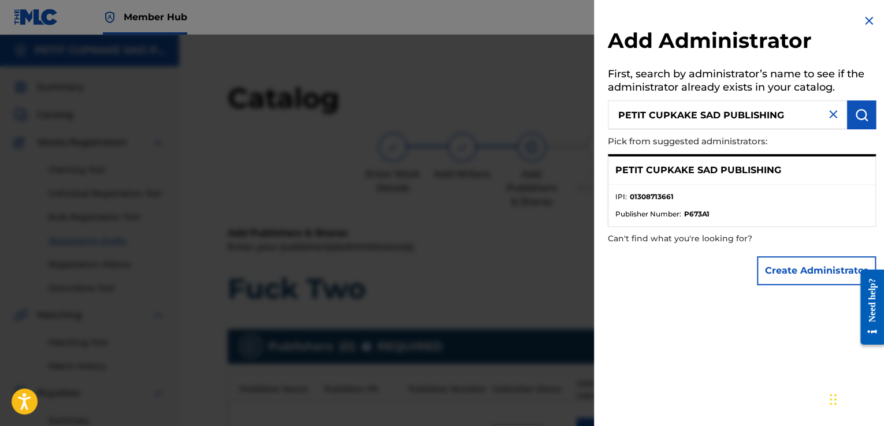
click at [862, 21] on img at bounding box center [869, 21] width 14 height 14
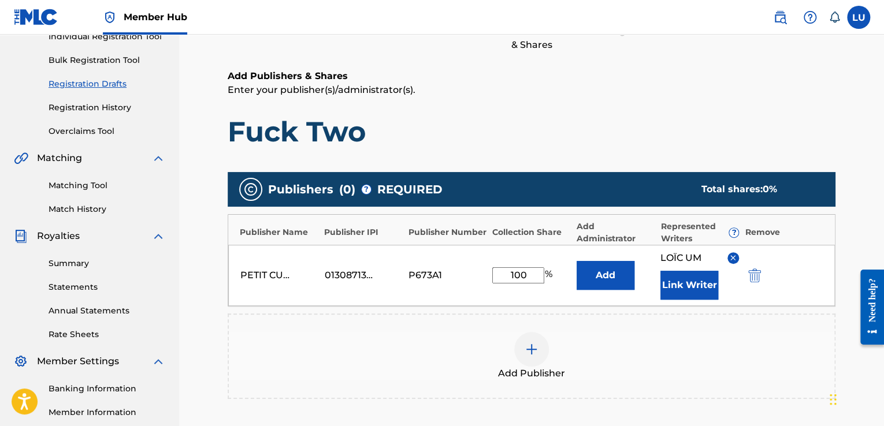
scroll to position [158, 0]
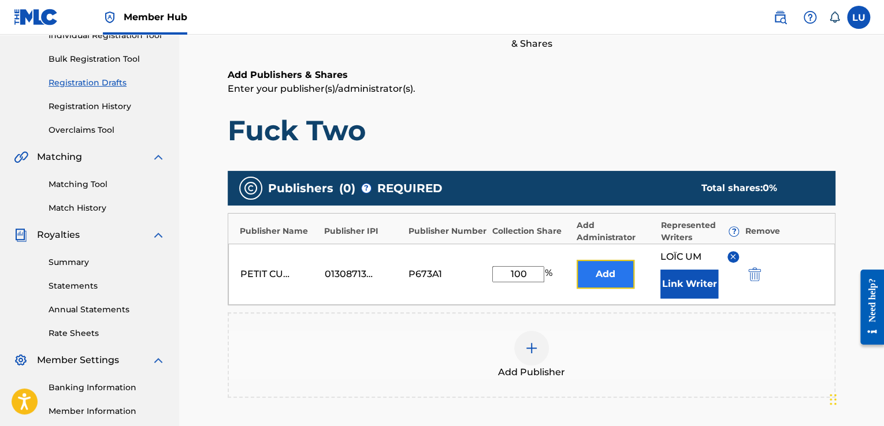
click at [590, 273] on button "Add" at bounding box center [605, 274] width 58 height 29
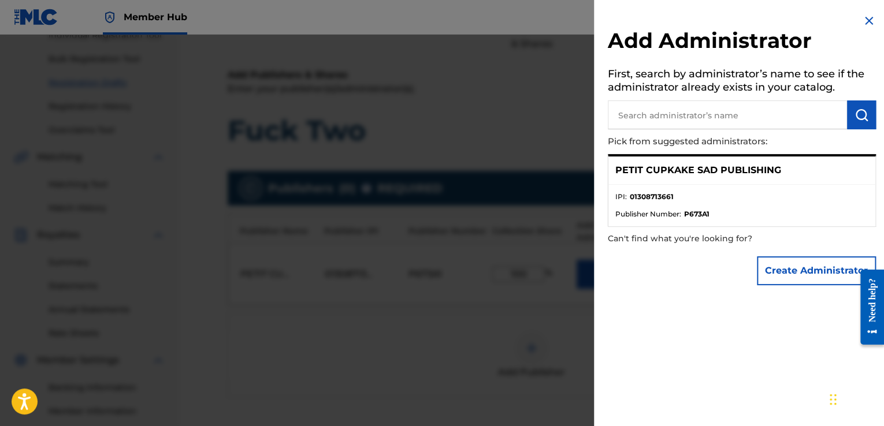
click at [864, 24] on img at bounding box center [869, 21] width 14 height 14
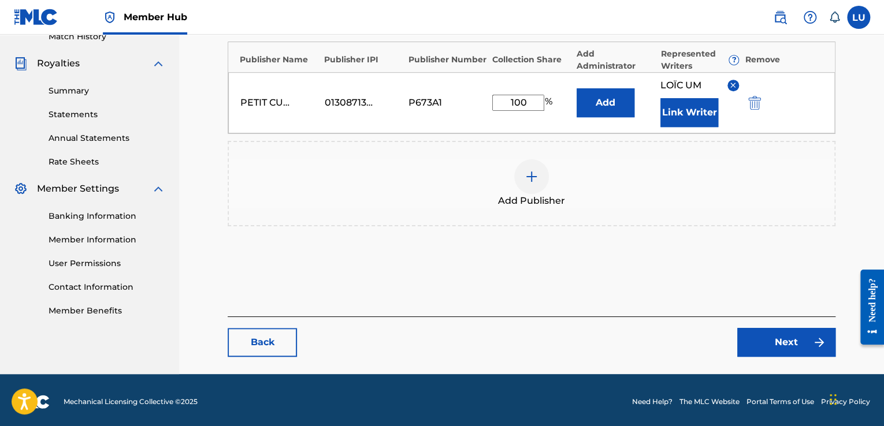
scroll to position [331, 0]
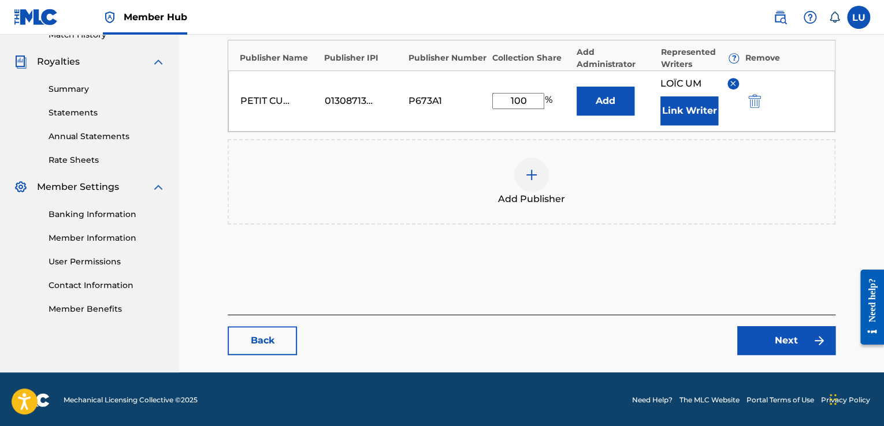
click at [538, 173] on div at bounding box center [531, 175] width 35 height 35
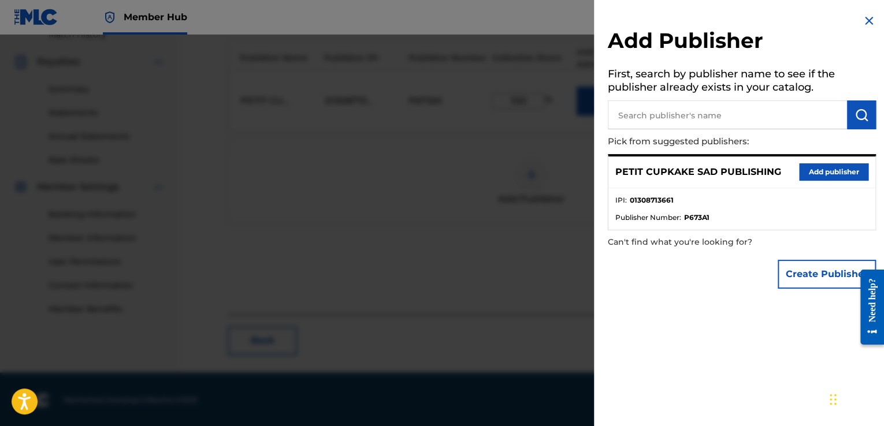
click at [866, 16] on img at bounding box center [869, 21] width 14 height 14
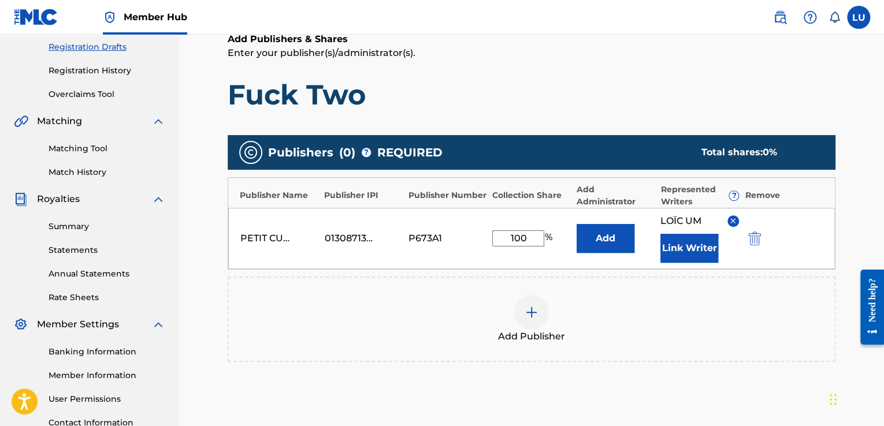
scroll to position [169, 0]
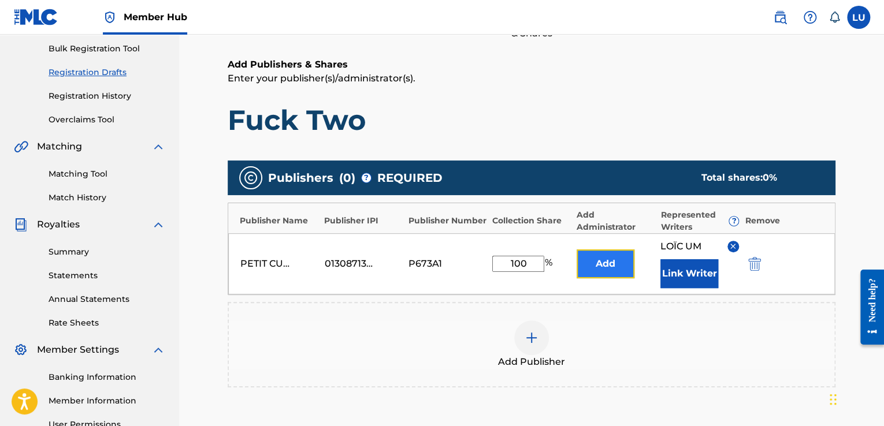
click at [610, 267] on button "Add" at bounding box center [605, 263] width 58 height 29
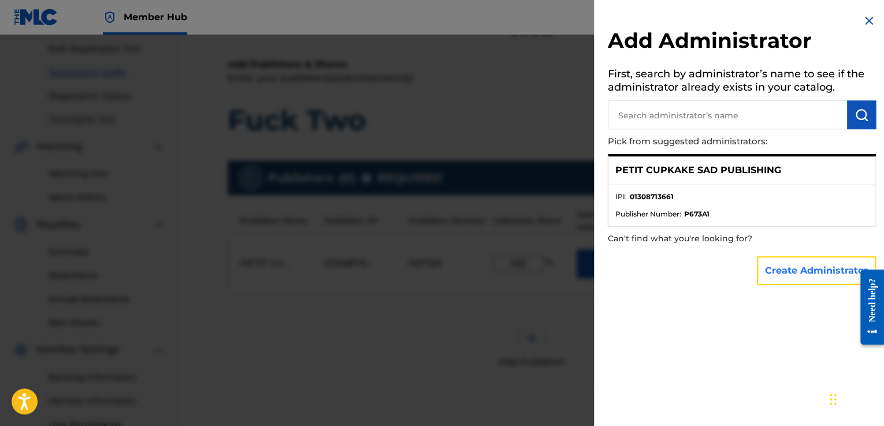
click at [810, 263] on button "Create Administrator" at bounding box center [815, 270] width 119 height 29
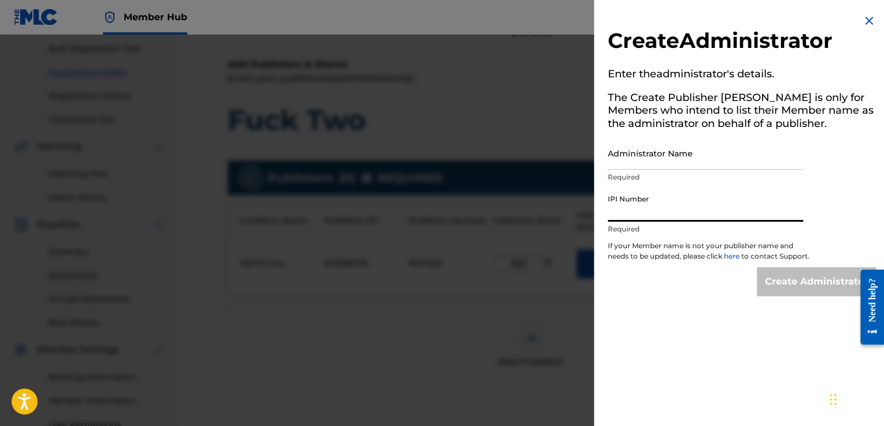
click at [710, 201] on input "IPI Number" at bounding box center [704, 205] width 195 height 33
type input "01308713269"
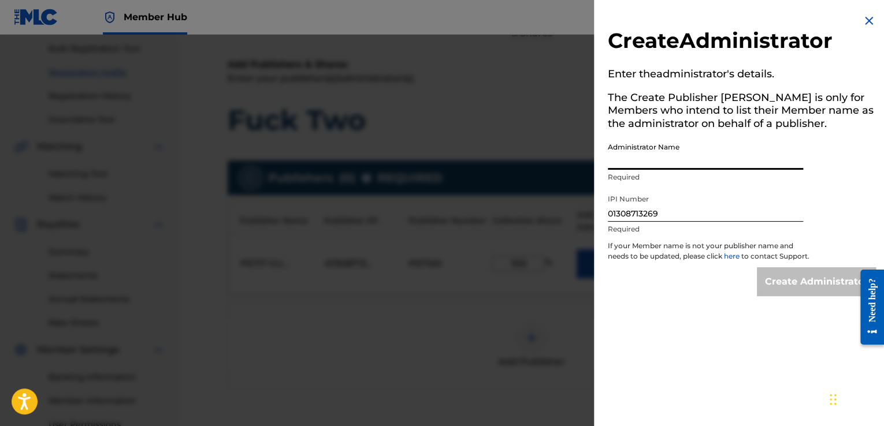
click at [683, 154] on input "Administrator Name" at bounding box center [704, 153] width 195 height 33
type input "UM Loïc"
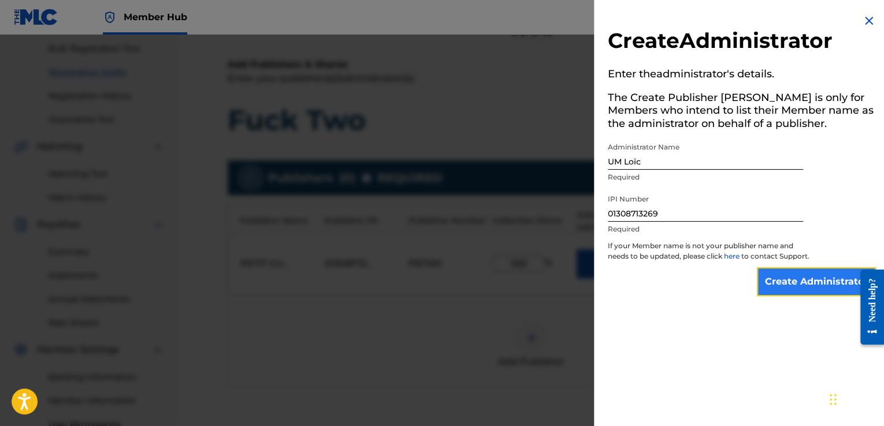
click at [808, 296] on input "Create Administrator" at bounding box center [815, 281] width 119 height 29
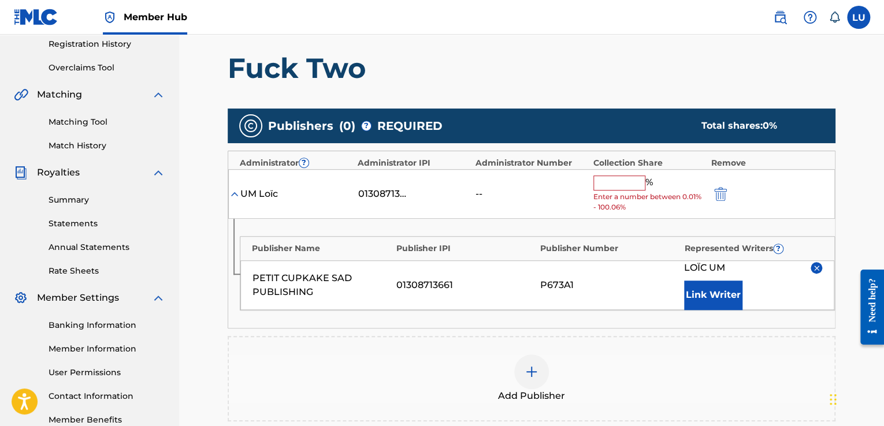
scroll to position [219, 0]
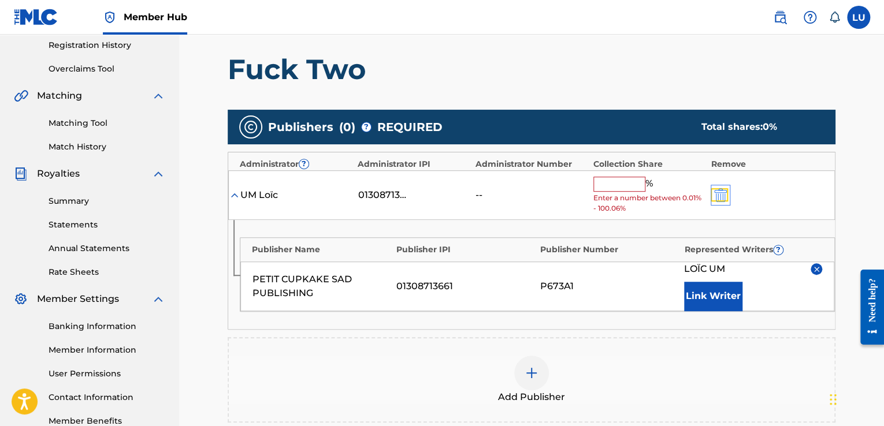
click at [716, 193] on img "submit" at bounding box center [720, 195] width 13 height 14
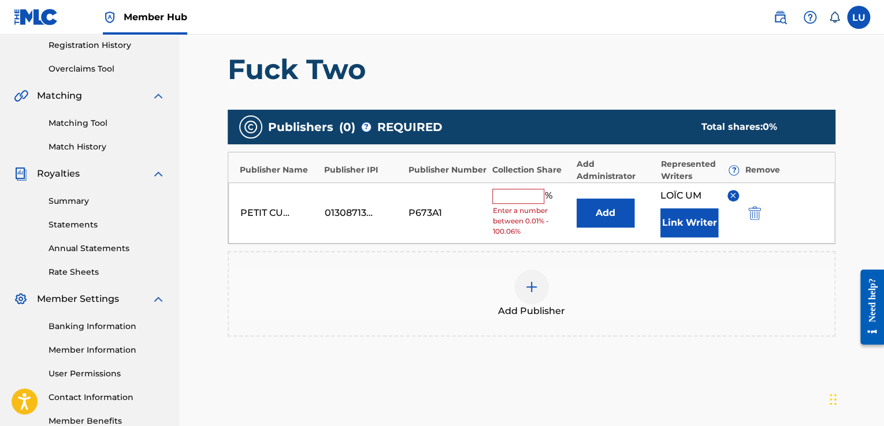
click at [513, 196] on input "text" at bounding box center [518, 196] width 52 height 15
type input "100"
click at [576, 199] on button "Add" at bounding box center [605, 213] width 58 height 29
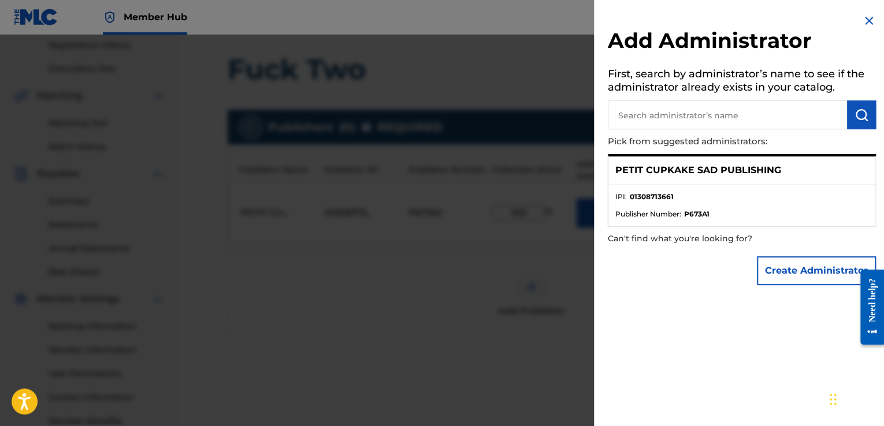
click at [479, 310] on div at bounding box center [442, 248] width 884 height 426
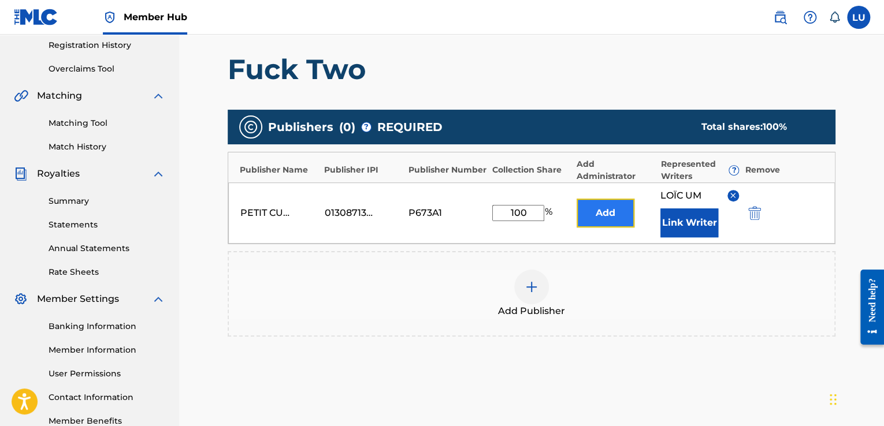
click at [608, 203] on button "Add" at bounding box center [605, 213] width 58 height 29
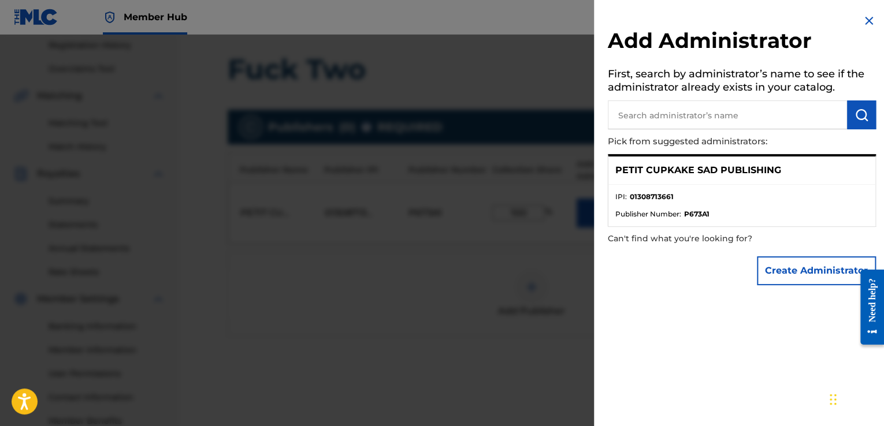
click at [697, 185] on ul "IPI : 01308713661 Publisher Number : P673A1" at bounding box center [741, 206] width 267 height 42
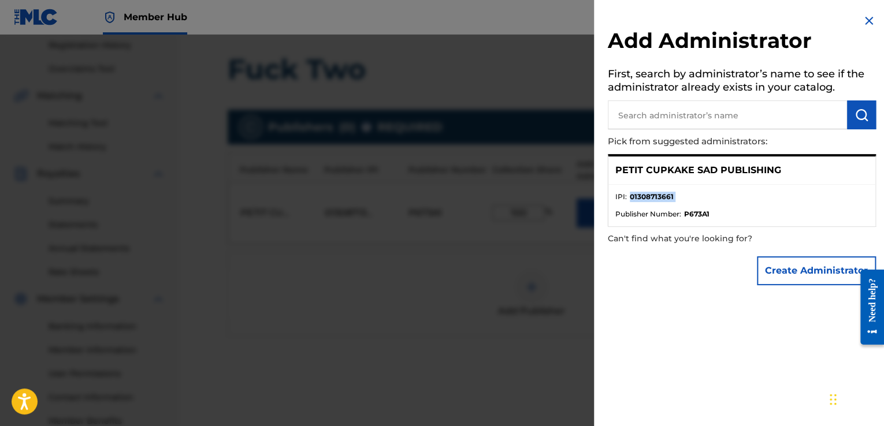
click at [697, 185] on ul "IPI : 01308713661 Publisher Number : P673A1" at bounding box center [741, 206] width 267 height 42
click at [778, 170] on div "PETIT CUPKAKE SAD PUBLISHING" at bounding box center [741, 170] width 267 height 28
click at [857, 146] on div "Add Administrator First, search by administrator’s name to see if the administr…" at bounding box center [742, 152] width 296 height 305
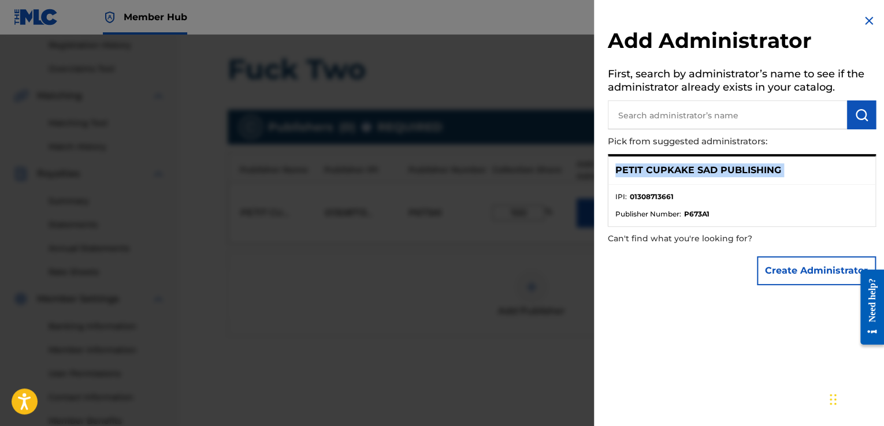
drag, startPoint x: 857, startPoint y: 146, endPoint x: 856, endPoint y: 165, distance: 18.5
click at [856, 165] on div "Add Administrator First, search by administrator’s name to see if the administr…" at bounding box center [742, 152] width 296 height 305
click at [856, 165] on div "PETIT CUPKAKE SAD PUBLISHING" at bounding box center [741, 170] width 267 height 28
click at [866, 20] on img at bounding box center [869, 21] width 14 height 14
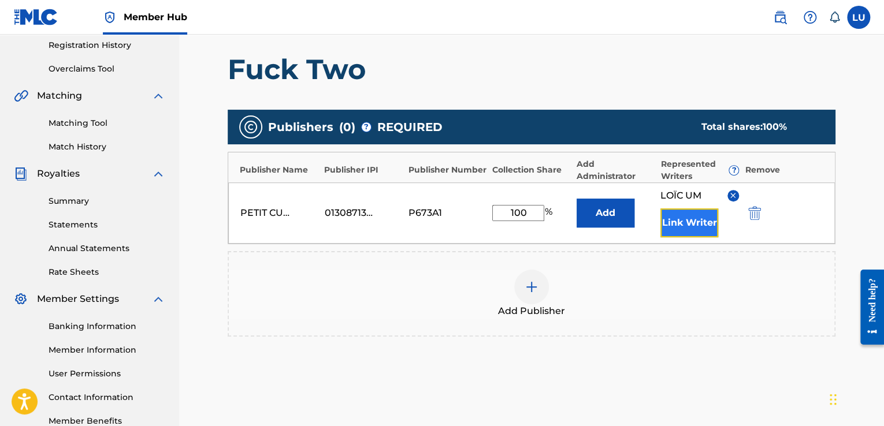
click at [690, 232] on button "Link Writer" at bounding box center [689, 222] width 58 height 29
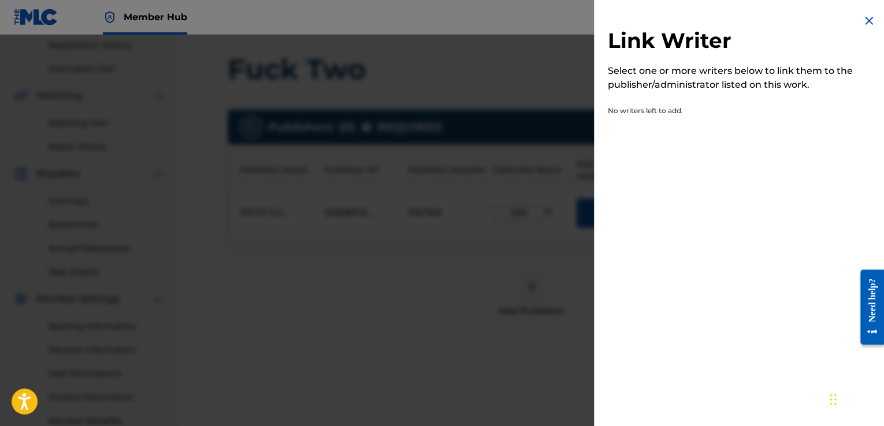
click at [868, 17] on img at bounding box center [869, 21] width 14 height 14
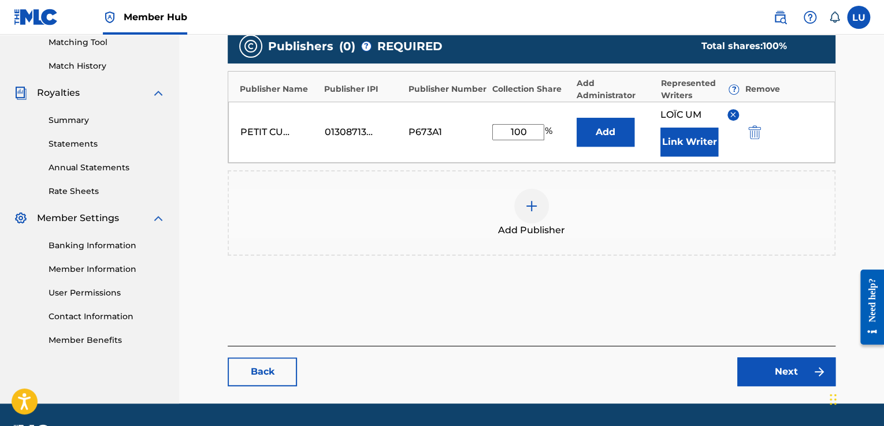
scroll to position [300, 0]
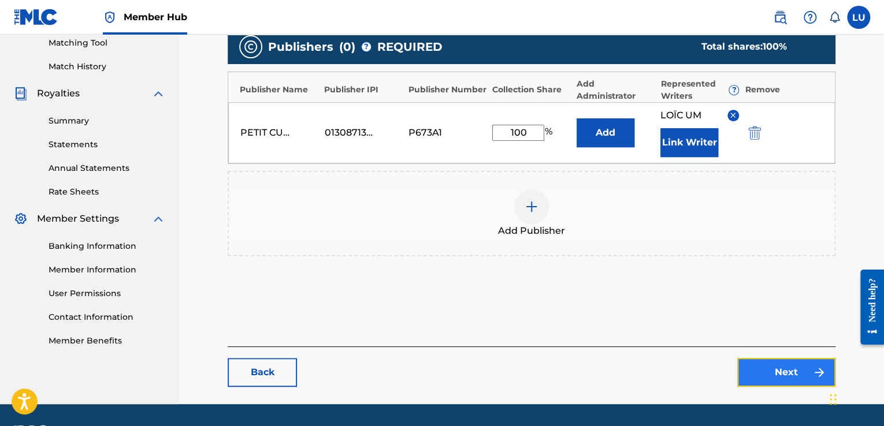
click at [795, 363] on link "Next" at bounding box center [786, 372] width 98 height 29
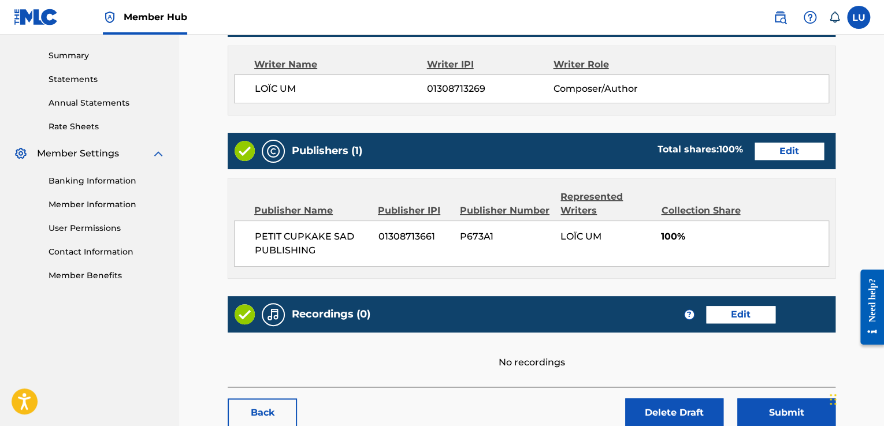
scroll to position [438, 0]
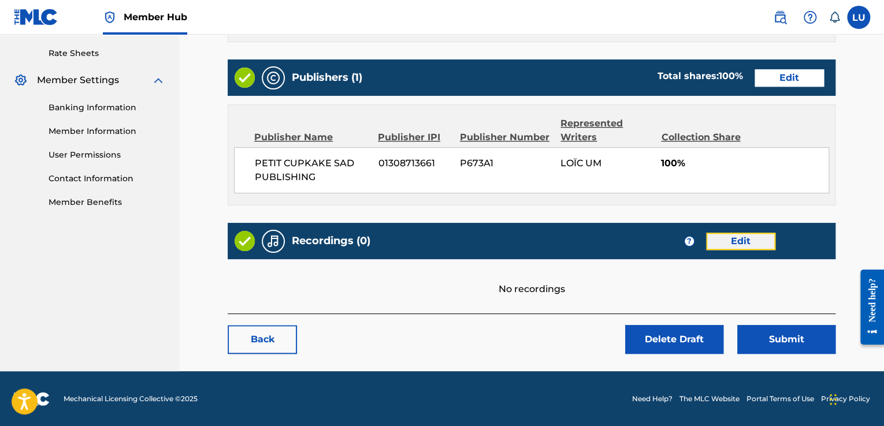
click at [752, 238] on link "Edit" at bounding box center [740, 241] width 69 height 17
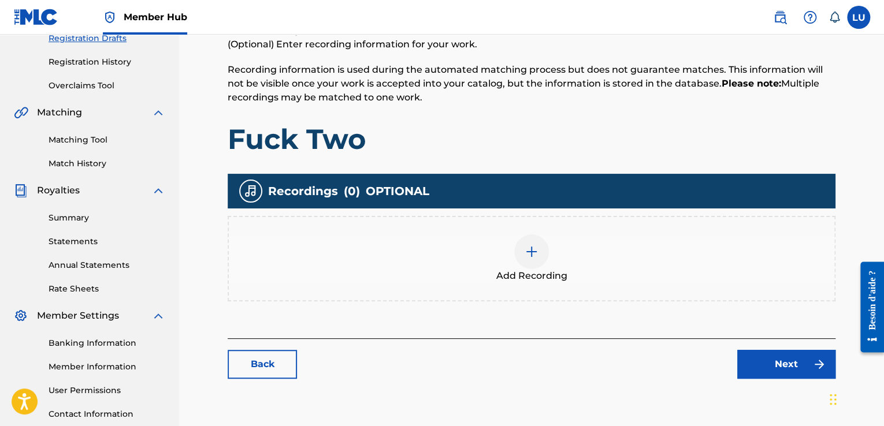
scroll to position [233, 0]
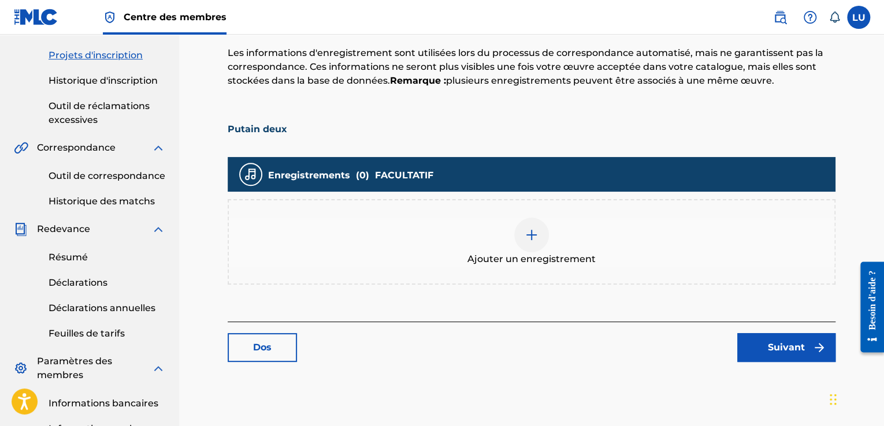
click at [618, 94] on div "Ajouter des enregistrements (Facultatif) Saisissez les informations d’enregistr…" at bounding box center [531, 73] width 607 height 133
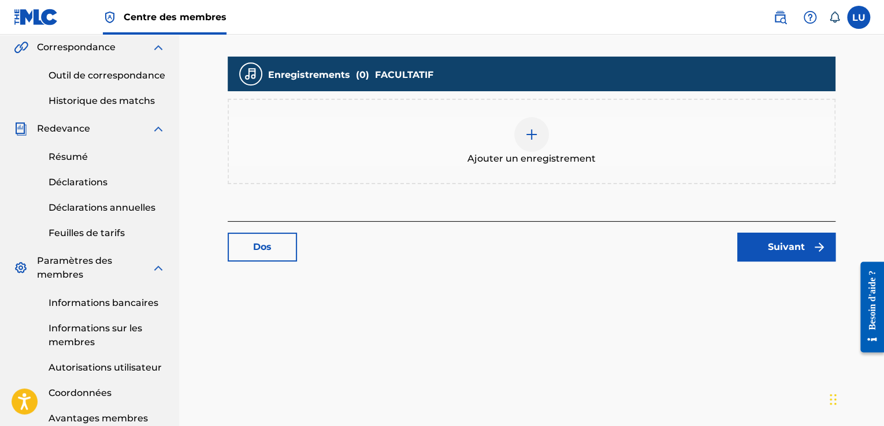
scroll to position [337, 0]
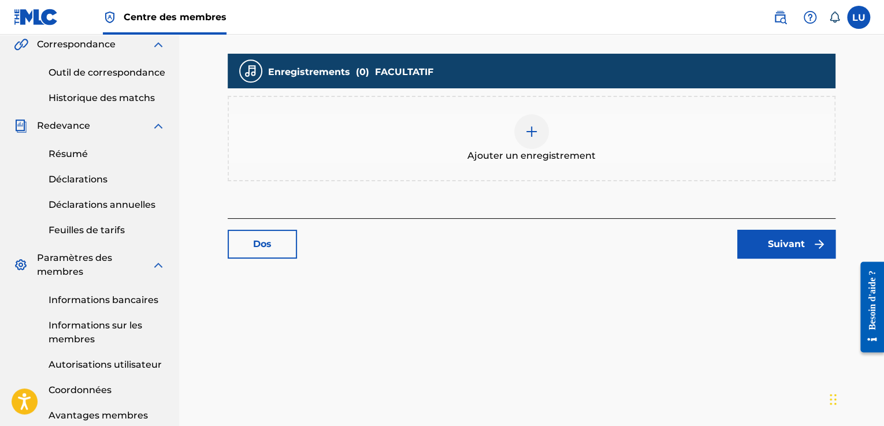
click at [536, 128] on img at bounding box center [531, 132] width 14 height 14
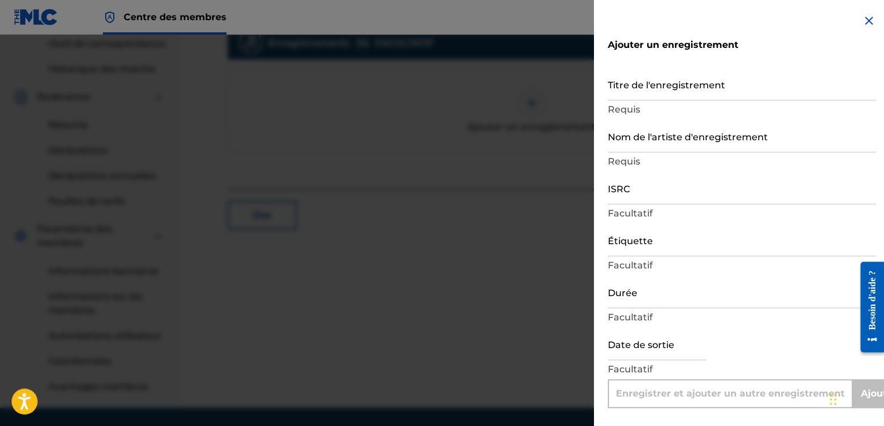
scroll to position [293, 0]
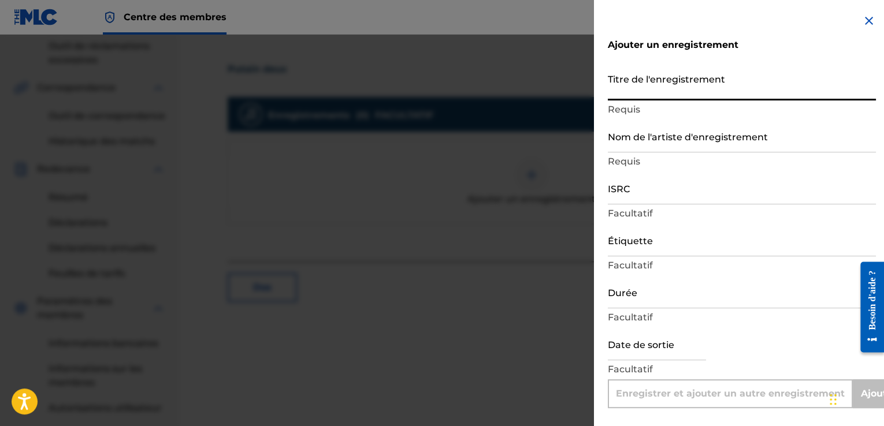
click at [648, 88] on input "Titre de l'enregistrement" at bounding box center [741, 84] width 268 height 33
type input "F"
type input "Add Recording"
type input "Fuck two"
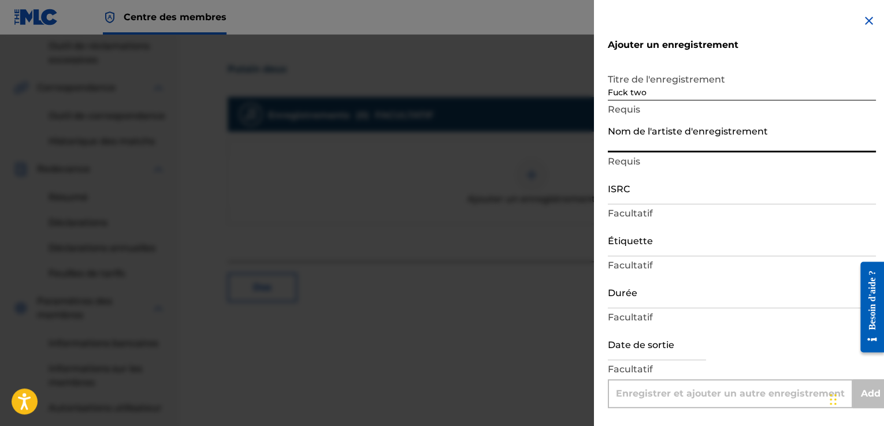
click at [668, 147] on input "Nom de l'artiste d'enregistrement" at bounding box center [741, 136] width 268 height 33
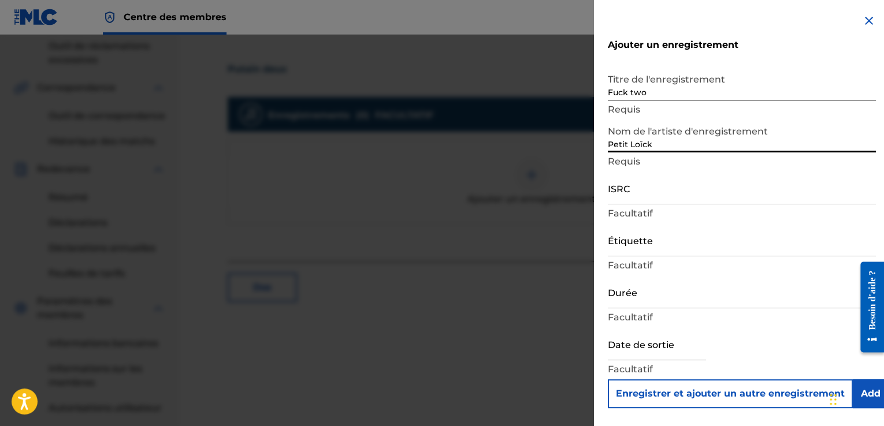
type input "Petit Loïck"
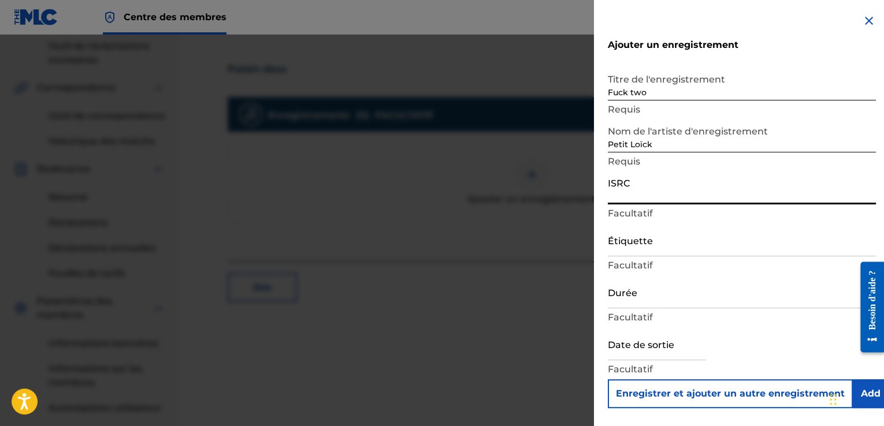
click at [661, 196] on input "ISRC" at bounding box center [741, 188] width 268 height 33
paste input "T3347888119"
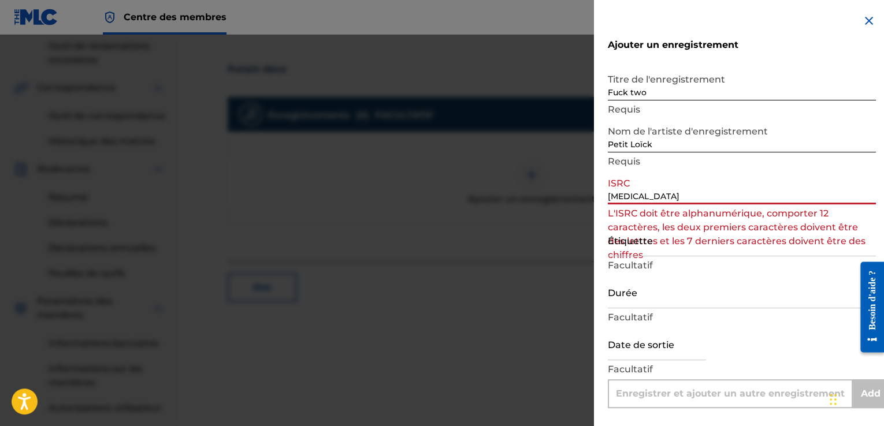
type input "T"
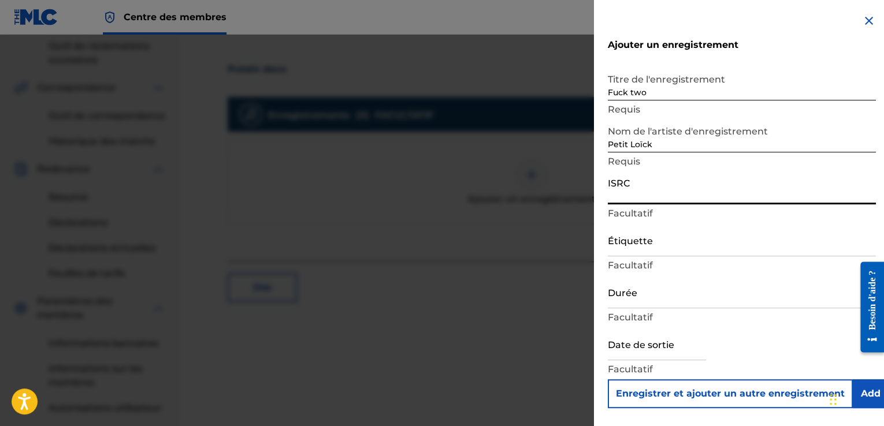
paste input "TCAHY2455426"
type input "TCAHY2455426"
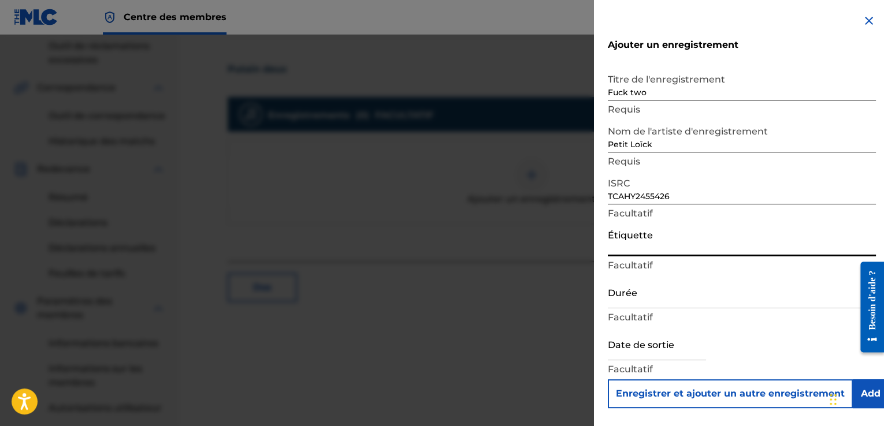
click at [662, 243] on input "Étiquette" at bounding box center [741, 239] width 268 height 33
click at [672, 248] on input "Petit Cupkake Sad" at bounding box center [741, 239] width 268 height 33
type input "Petit Cupkake sad"
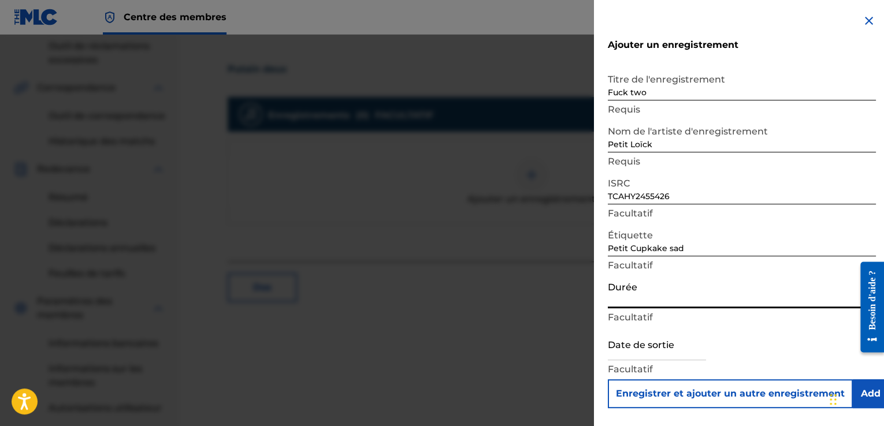
click at [700, 303] on input "Durée" at bounding box center [741, 291] width 268 height 33
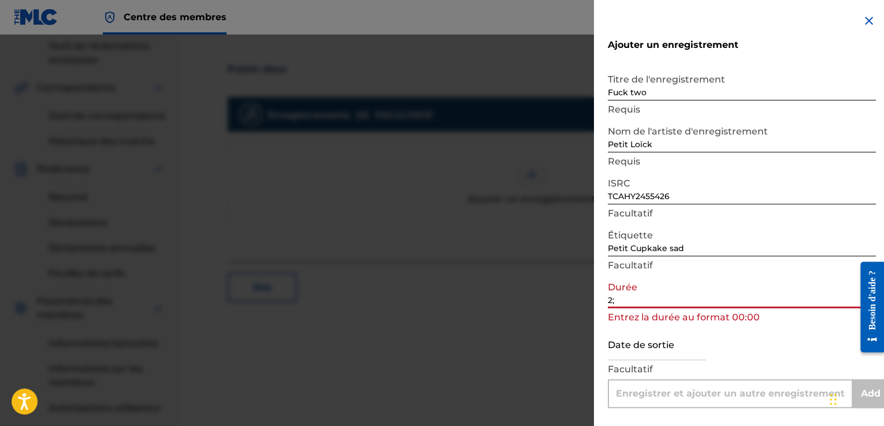
type input "2"
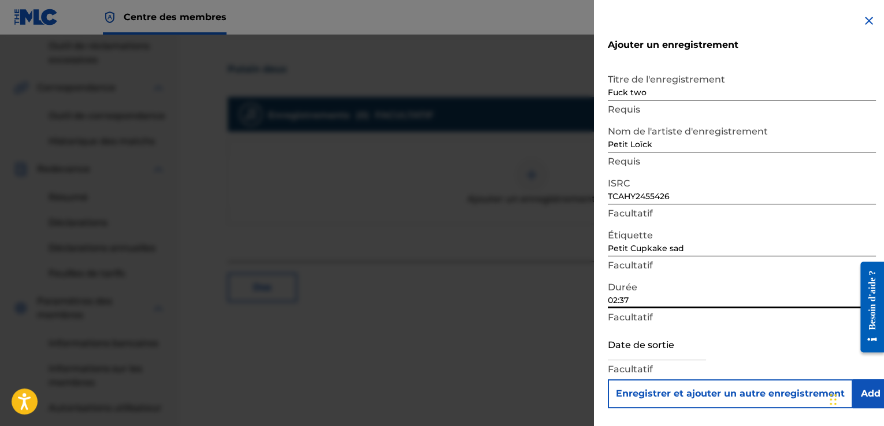
scroll to position [0, 0]
type input "02:37"
click at [665, 360] on input "text" at bounding box center [656, 343] width 98 height 33
select select "8"
select select "2025"
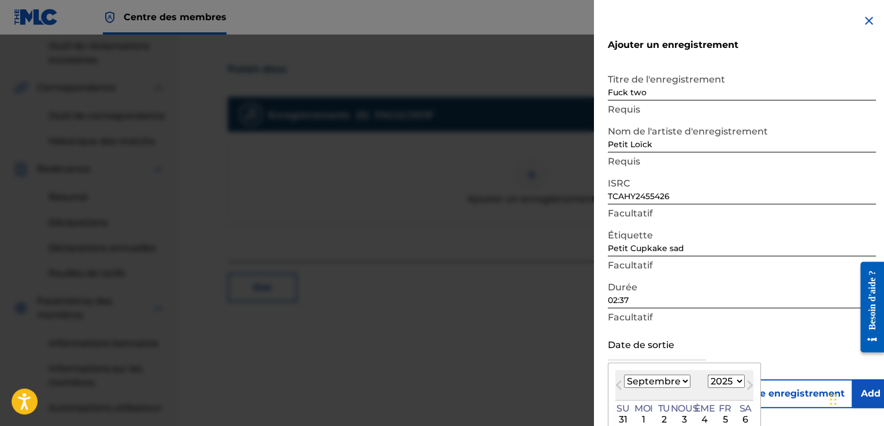
click at [677, 383] on select "[PERSON_NAME] Mars Avril Peut Juin Juillet Août Septembre Octobre Novembre Déce…" at bounding box center [657, 381] width 66 height 13
click at [624, 375] on select "[PERSON_NAME] Mars Avril Peut Juin Juillet Août Septembre Octobre Novembre Déce…" at bounding box center [657, 381] width 66 height 13
click at [741, 382] on button "Mois prochain" at bounding box center [749, 387] width 18 height 18
click at [740, 382] on button "Mois prochain" at bounding box center [749, 387] width 18 height 18
select select "7"
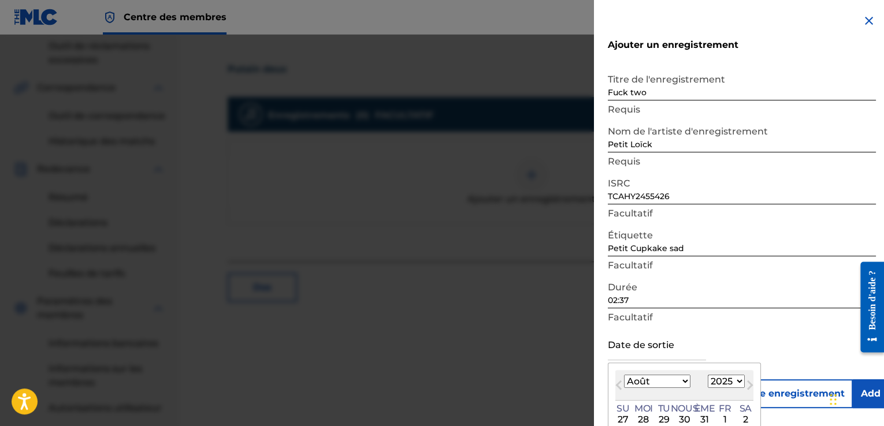
click at [730, 381] on select "1900 1901 1902 1903 1904 1905 1906 1907 1908 1909 1910 1911 1912 1913 1914 1915…" at bounding box center [725, 381] width 37 height 13
select select "2024"
click at [707, 375] on select "1900 1901 1902 1903 1904 1905 1906 1907 1908 1909 1910 1911 1912 1913 1914 1915…" at bounding box center [725, 381] width 37 height 13
click at [676, 382] on select "[PERSON_NAME] Mars Avril Peut Juin Juillet Août Septembre Octobre Novembre Déce…" at bounding box center [657, 381] width 66 height 13
select select "5"
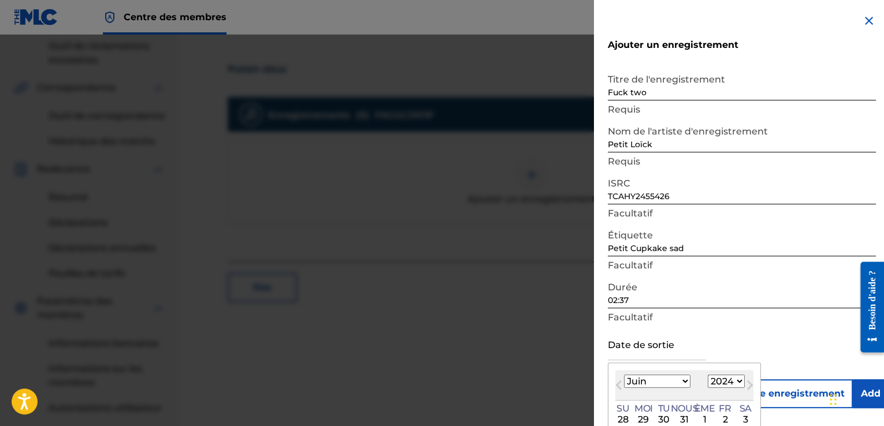
click at [624, 375] on select "[PERSON_NAME] Mars Avril Peut Juin Juillet Août Septembre Octobre Novembre Déce…" at bounding box center [657, 381] width 66 height 13
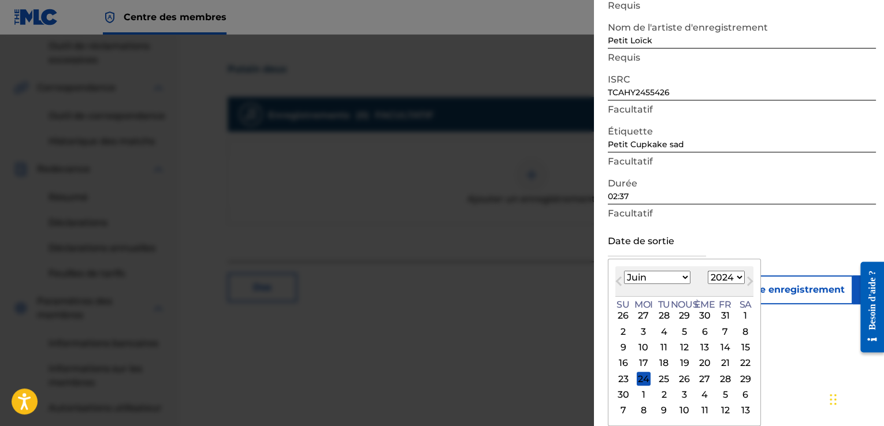
scroll to position [107, 1]
click at [679, 330] on div "5" at bounding box center [683, 332] width 14 height 14
type input "[DATE]"
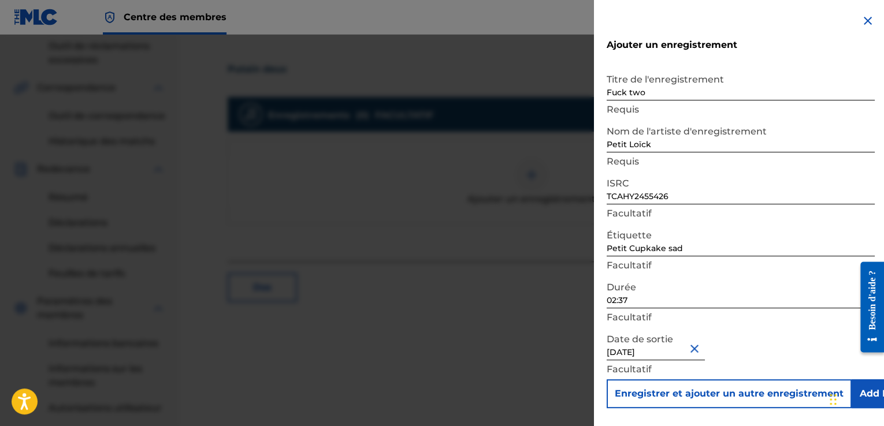
scroll to position [402, 0]
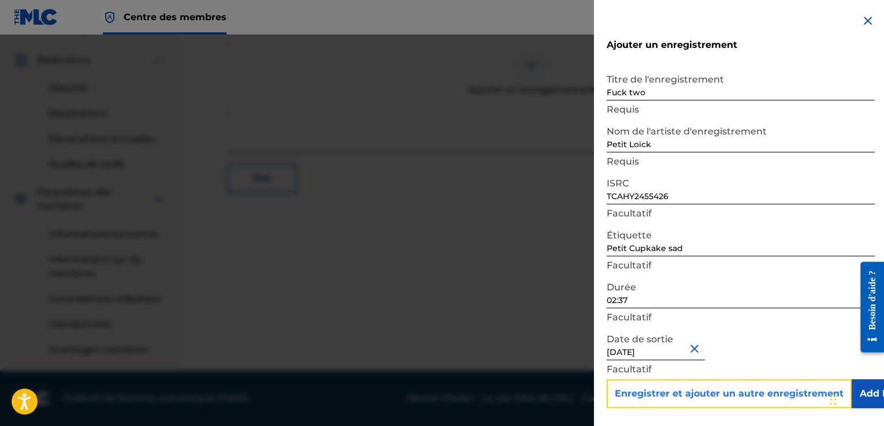
click at [691, 392] on font "Enregistrer et ajouter un autre enregistrement" at bounding box center [728, 393] width 229 height 11
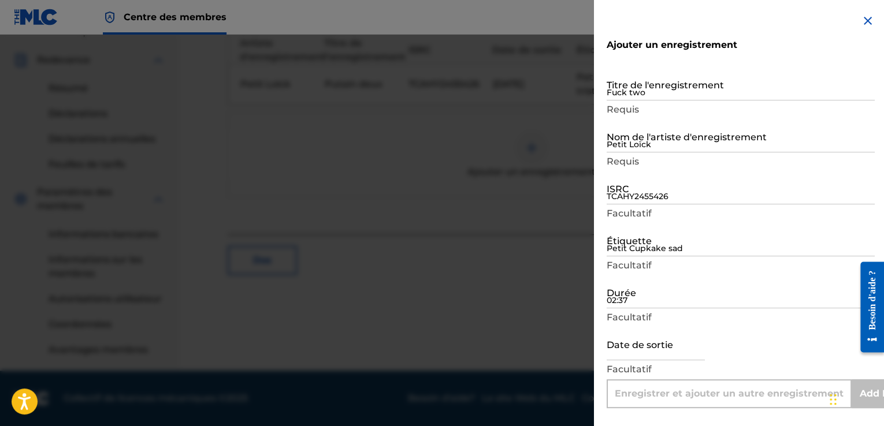
click at [862, 15] on img at bounding box center [867, 21] width 14 height 14
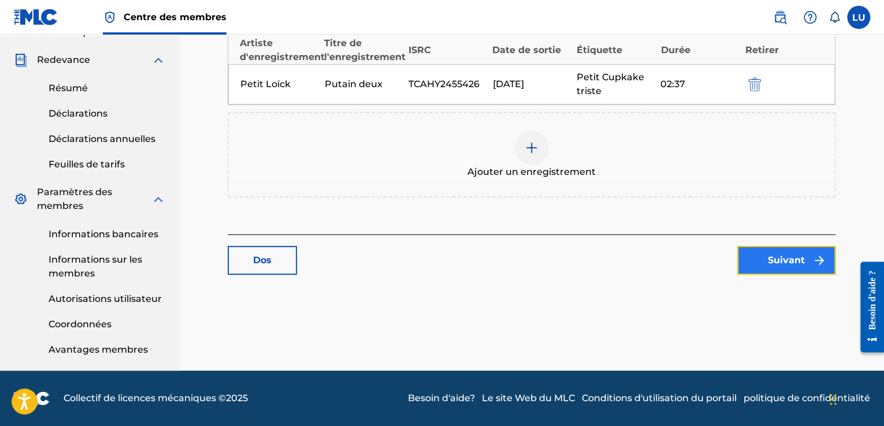
click at [771, 257] on font "Suivant" at bounding box center [785, 260] width 37 height 11
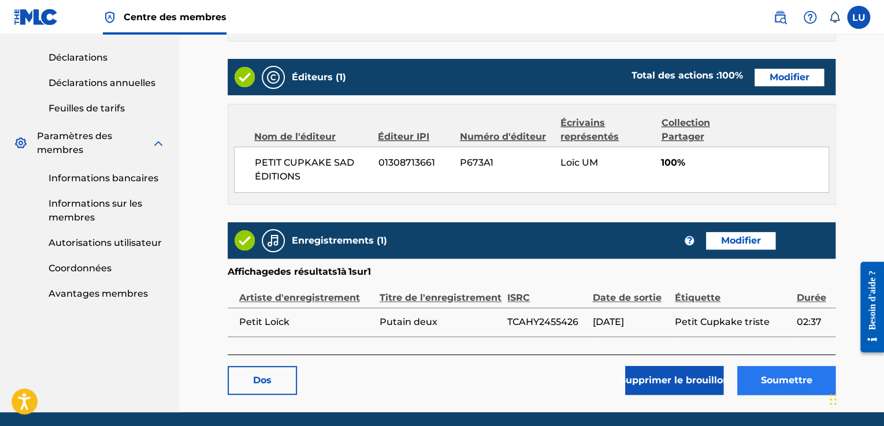
scroll to position [463, 0]
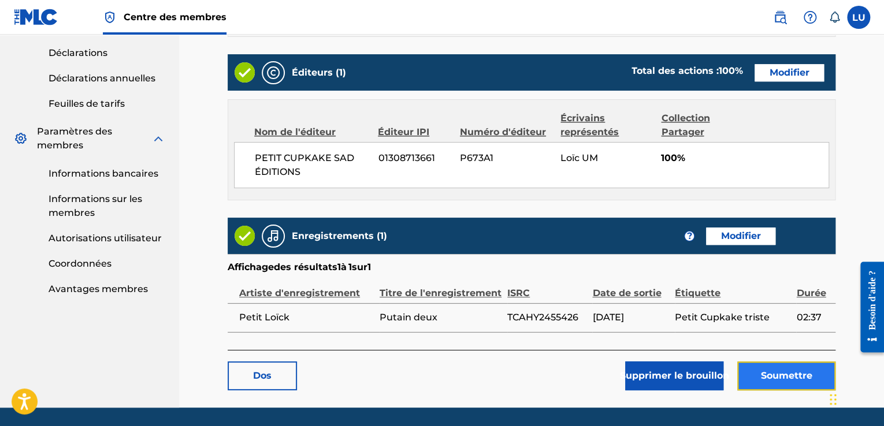
click at [771, 376] on font "Soumettre" at bounding box center [786, 375] width 51 height 11
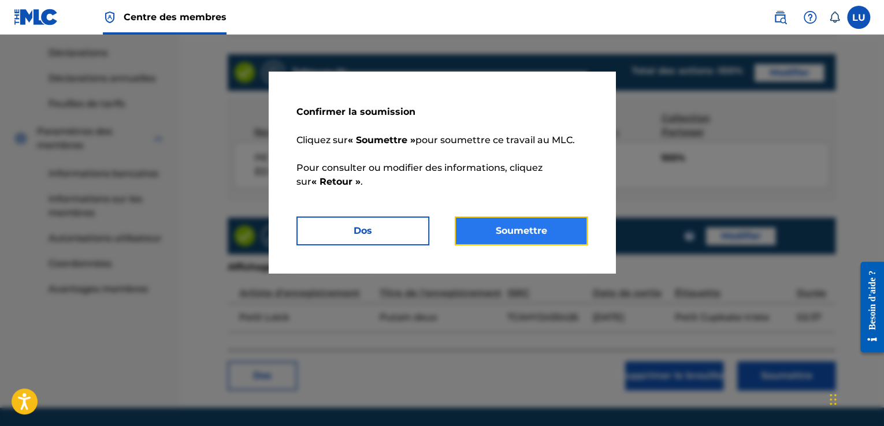
click at [511, 229] on font "Soumettre" at bounding box center [520, 230] width 51 height 11
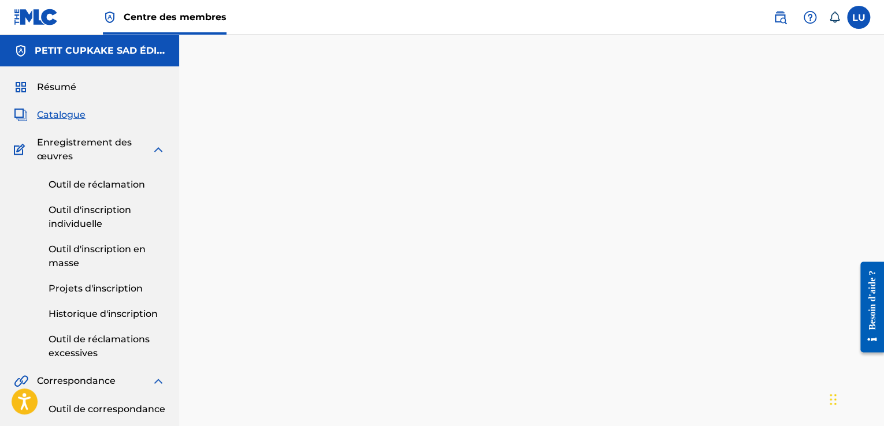
click at [62, 114] on font "Catalogue" at bounding box center [61, 114] width 49 height 11
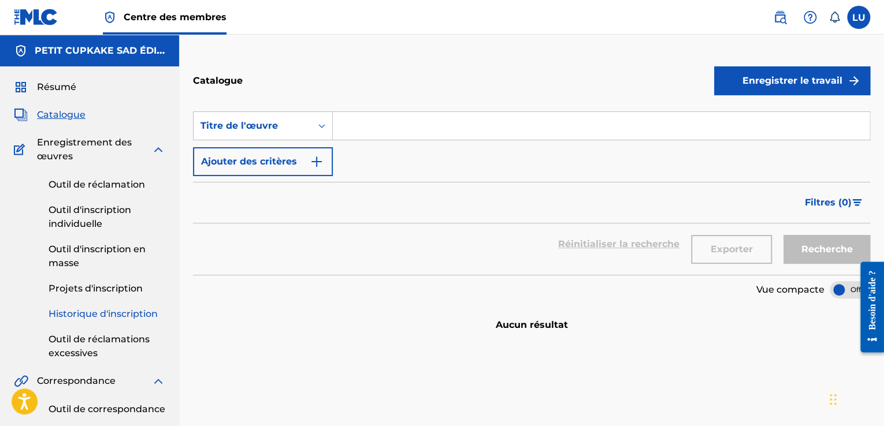
click at [113, 312] on font "Historique d'inscription" at bounding box center [103, 313] width 109 height 11
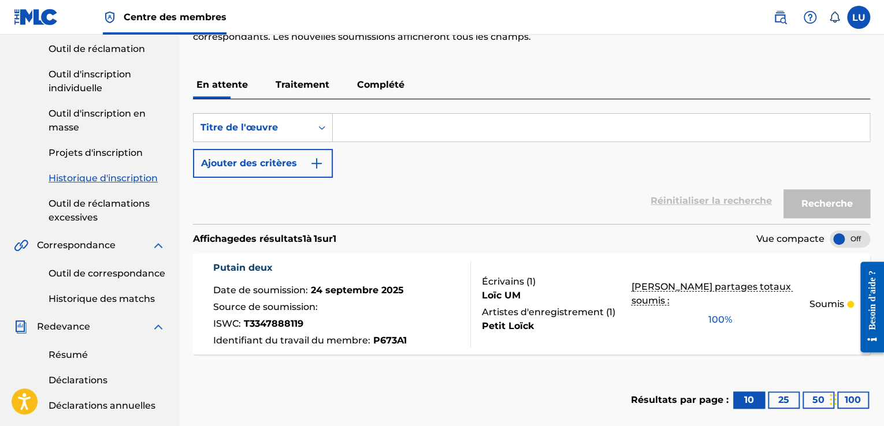
scroll to position [135, 0]
click at [289, 87] on font "Traitement" at bounding box center [302, 85] width 54 height 11
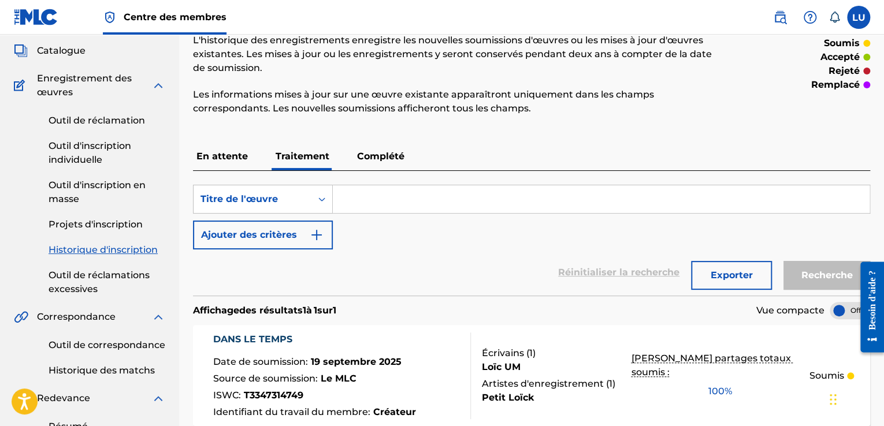
scroll to position [62, 0]
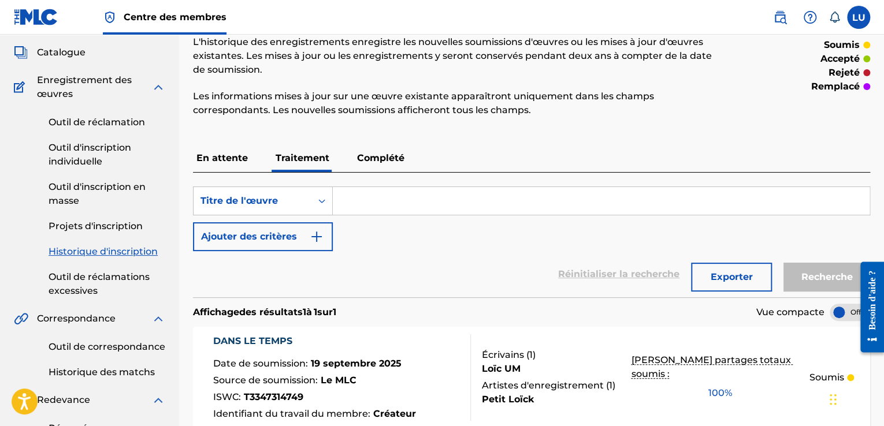
click at [233, 161] on font "En attente" at bounding box center [221, 157] width 51 height 11
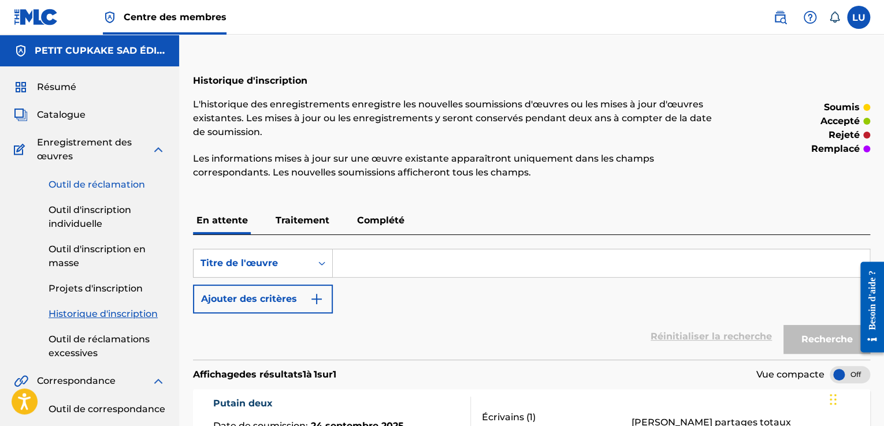
click at [120, 183] on font "Outil de réclamation" at bounding box center [97, 184] width 96 height 11
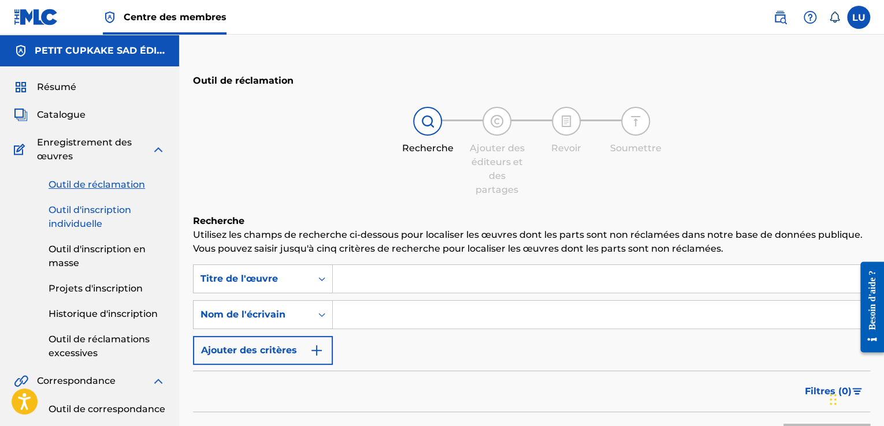
click at [107, 208] on font "Outil d'inscription individuelle" at bounding box center [90, 216] width 83 height 25
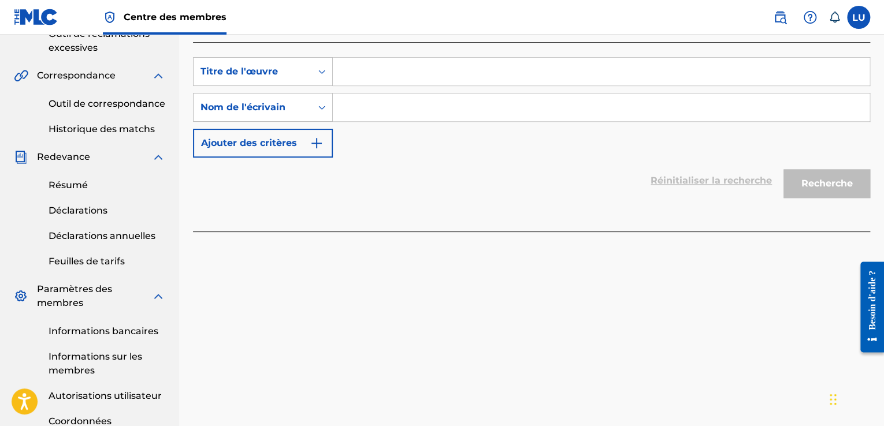
scroll to position [293, 0]
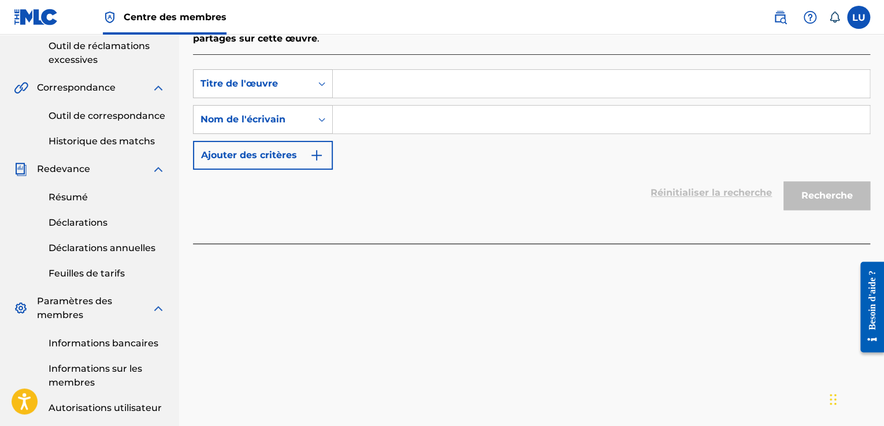
drag, startPoint x: 549, startPoint y: 187, endPoint x: 551, endPoint y: 165, distance: 22.0
click at [550, 183] on div "Réinitialiser la recherche Recherche" at bounding box center [531, 193] width 677 height 46
